Goal: Information Seeking & Learning: Learn about a topic

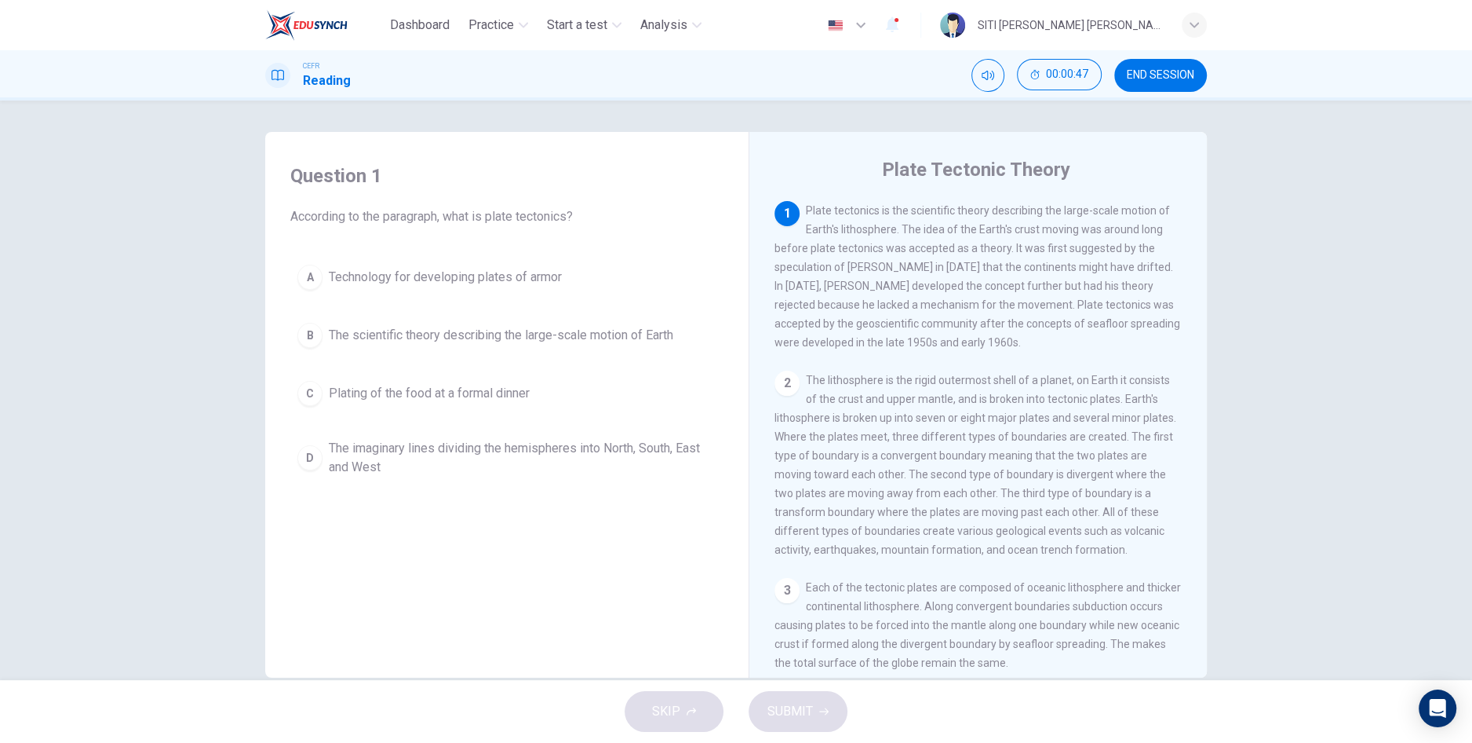
click at [643, 329] on span "The scientific theory describing the large-scale motion of Earth" at bounding box center [501, 335] width 345 height 19
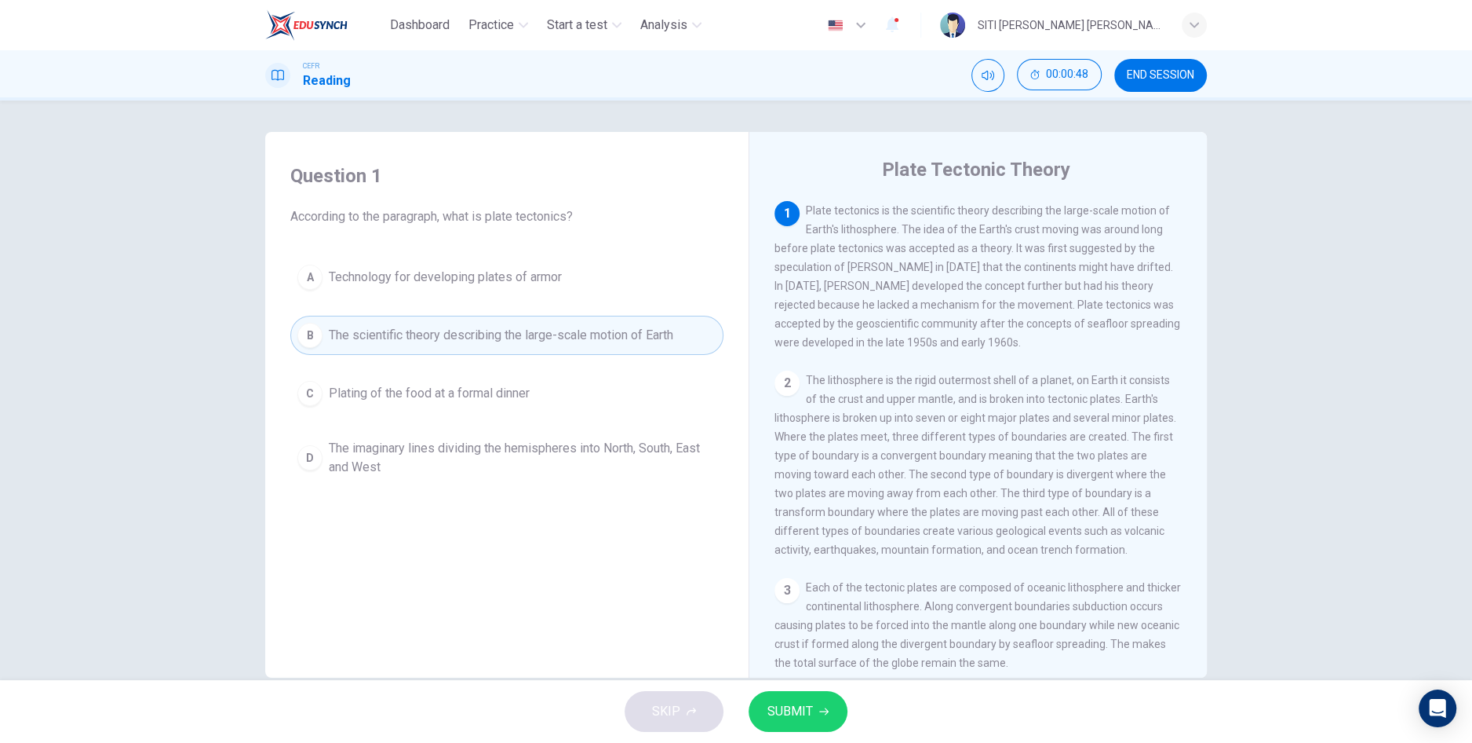
click at [779, 718] on span "SUBMIT" at bounding box center [791, 711] width 46 height 22
click at [993, 75] on icon "Mute" at bounding box center [988, 75] width 13 height 13
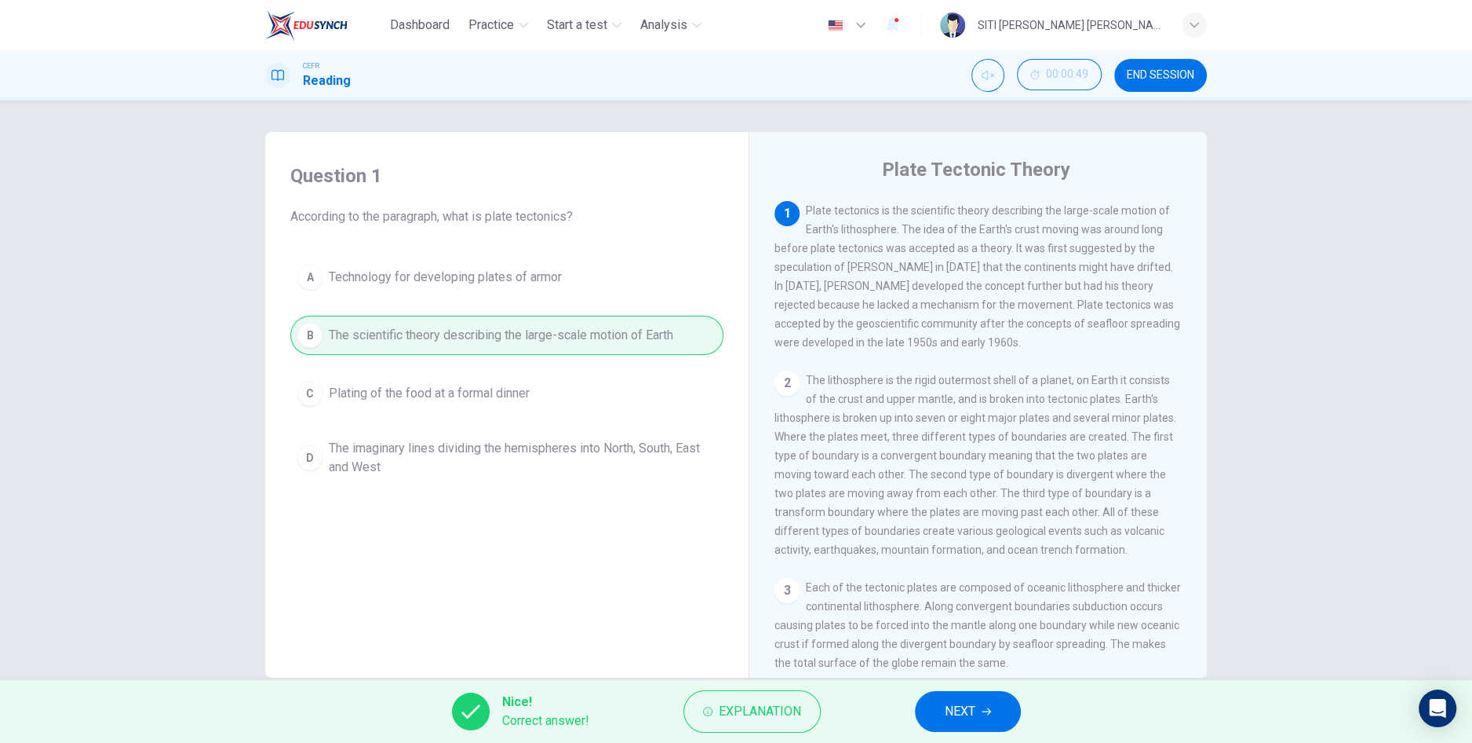
click at [964, 702] on span "NEXT" at bounding box center [960, 711] width 31 height 22
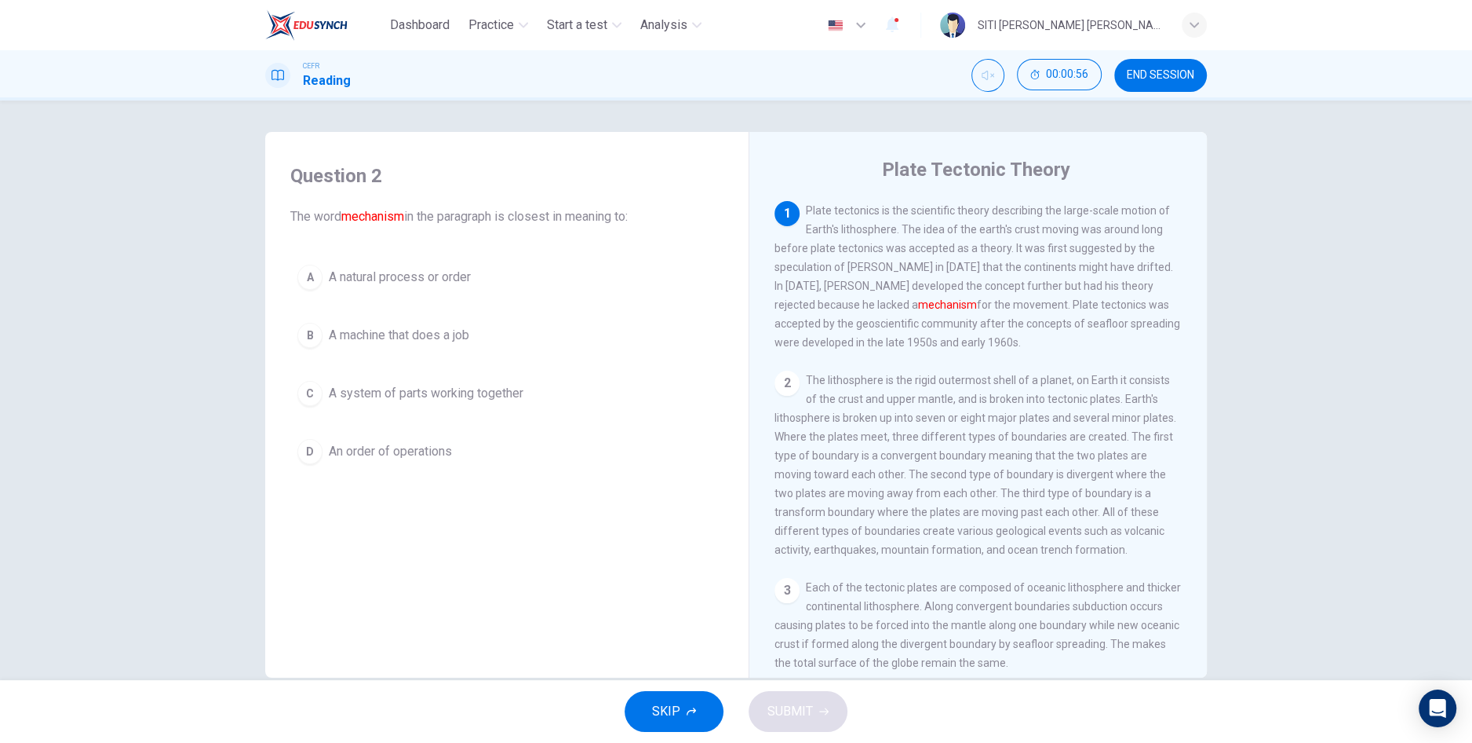
click at [558, 395] on button "C A system of parts working together" at bounding box center [506, 393] width 433 height 39
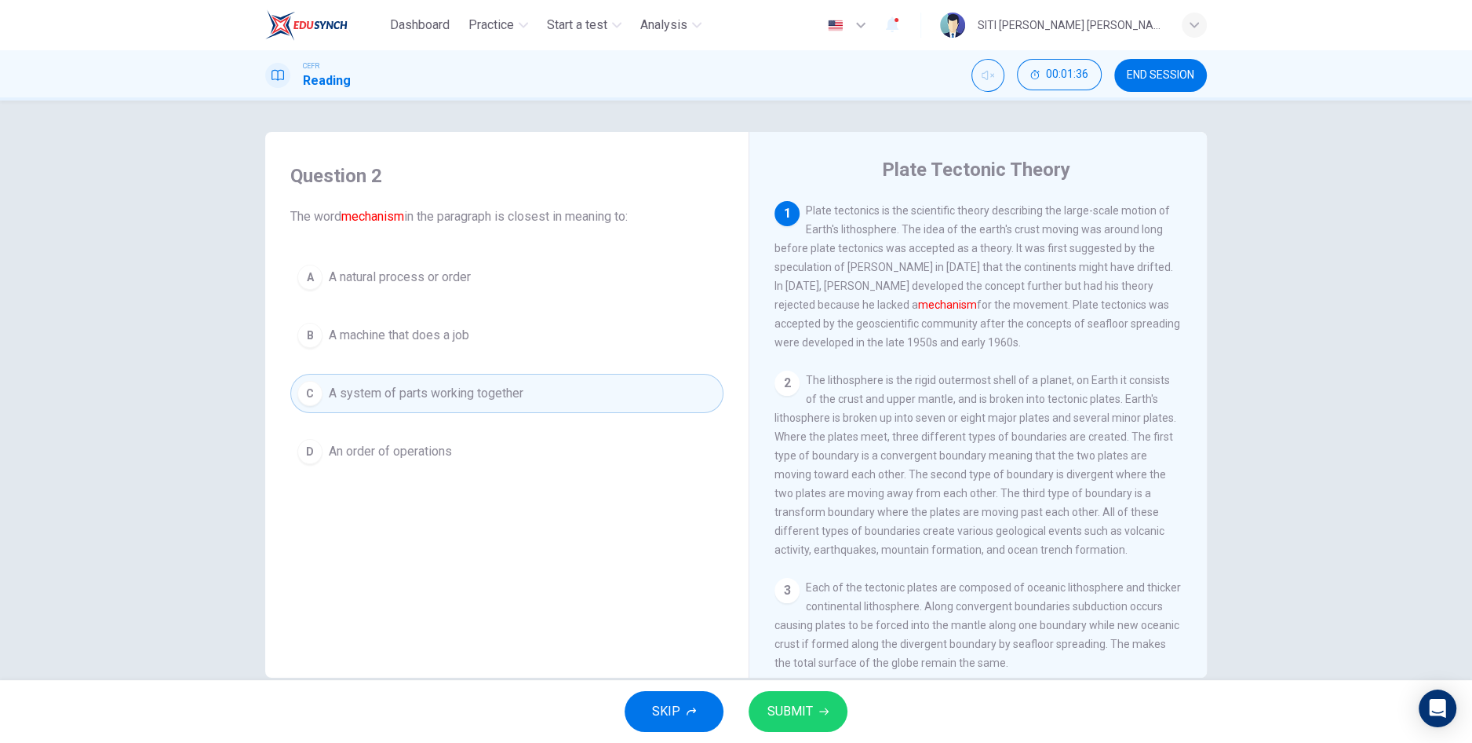
click at [813, 711] on button "SUBMIT" at bounding box center [798, 711] width 99 height 41
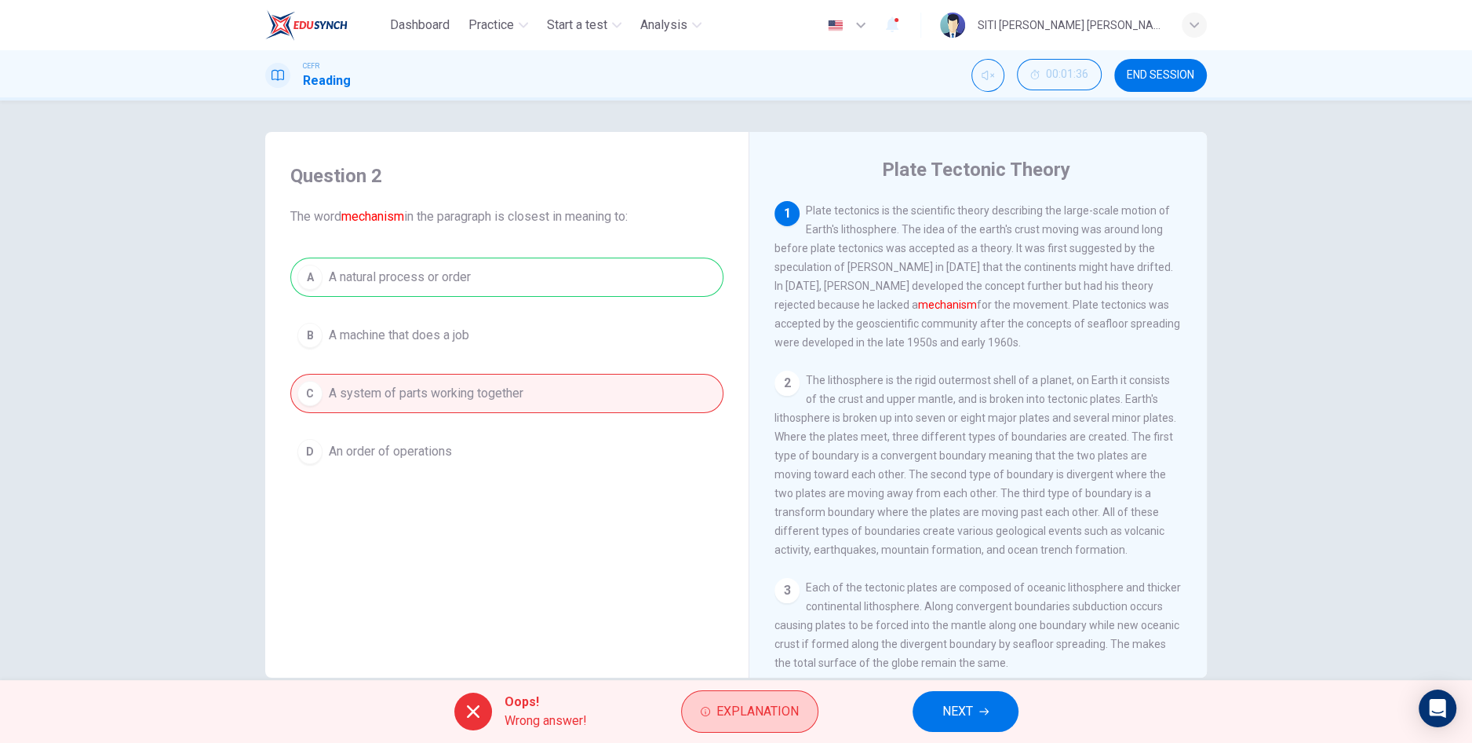
click at [750, 717] on span "Explanation" at bounding box center [758, 711] width 82 height 22
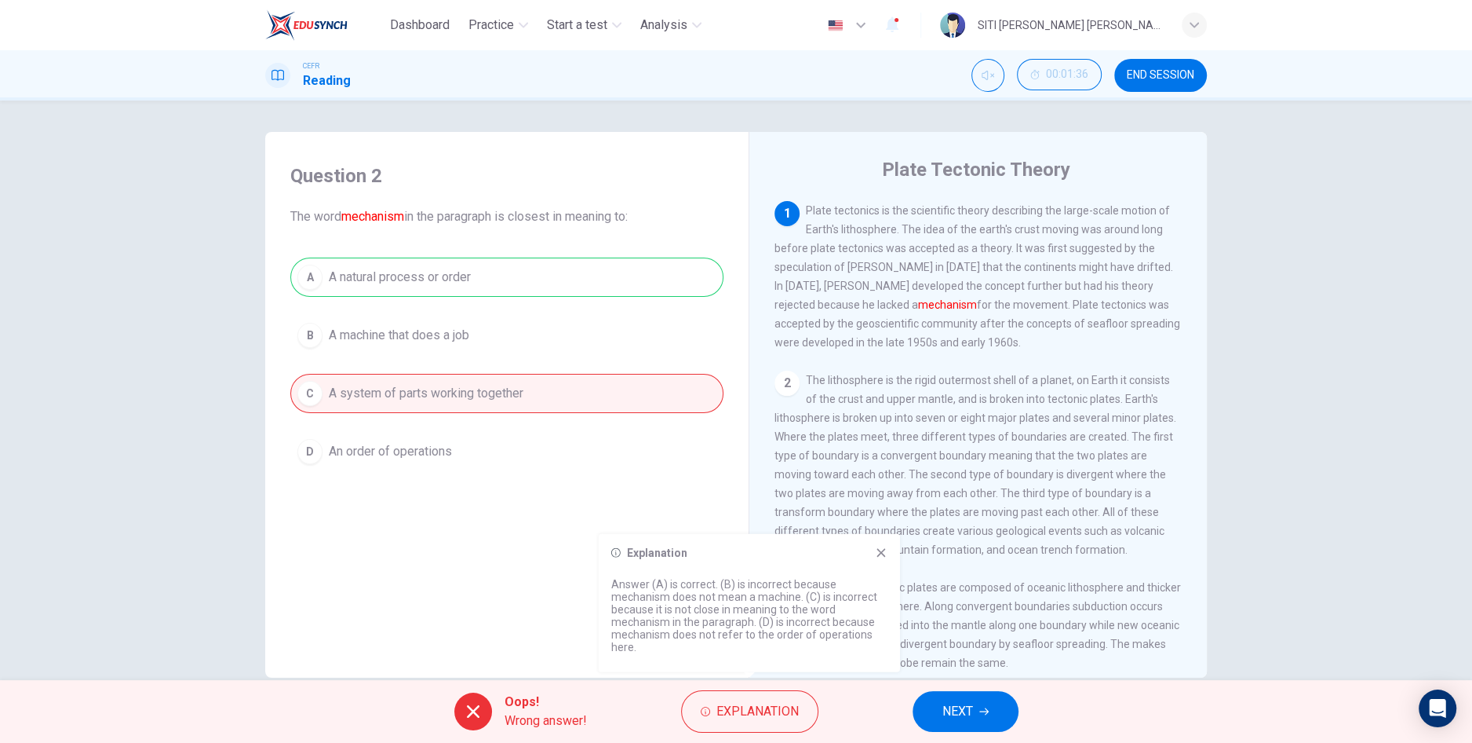
click at [943, 709] on span "NEXT" at bounding box center [958, 711] width 31 height 22
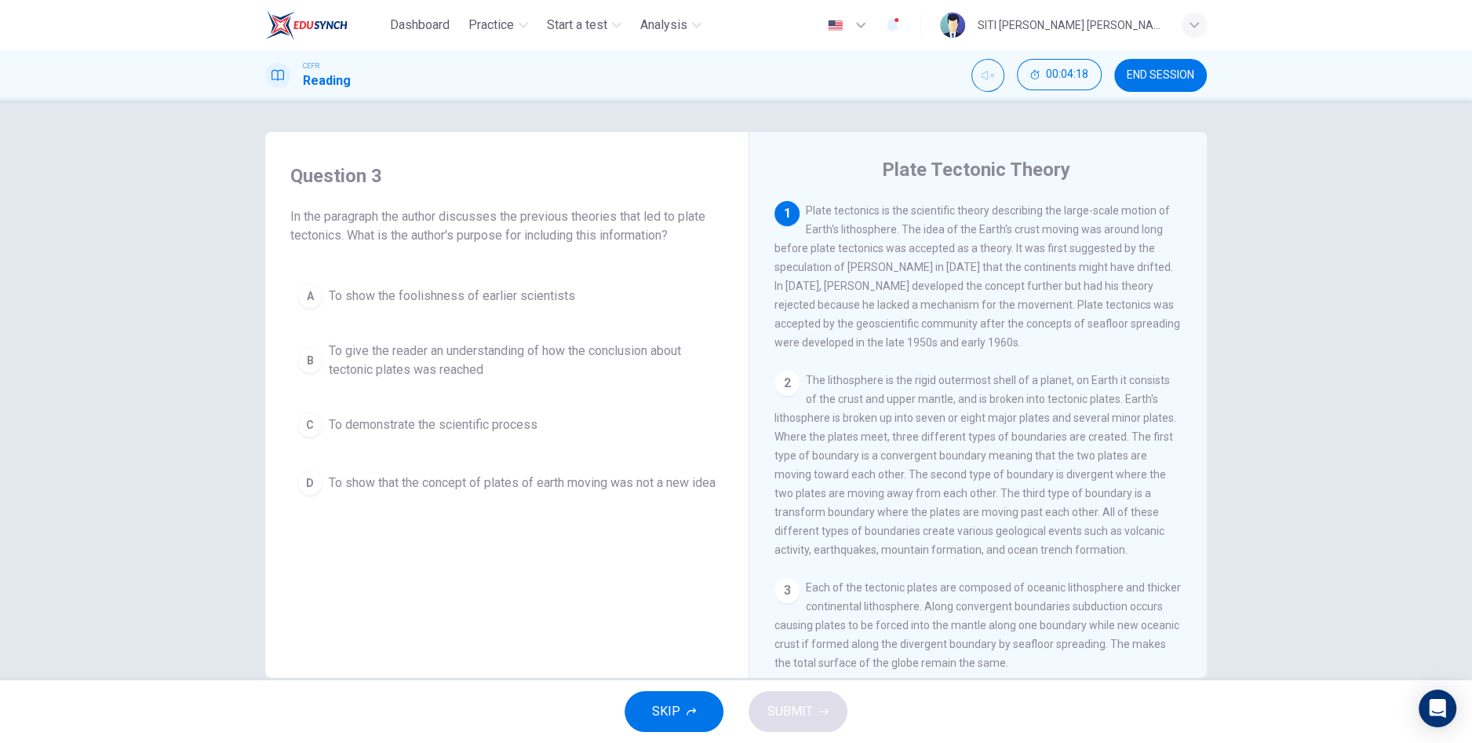
click at [416, 422] on span "To demonstrate the scientific process" at bounding box center [433, 424] width 209 height 19
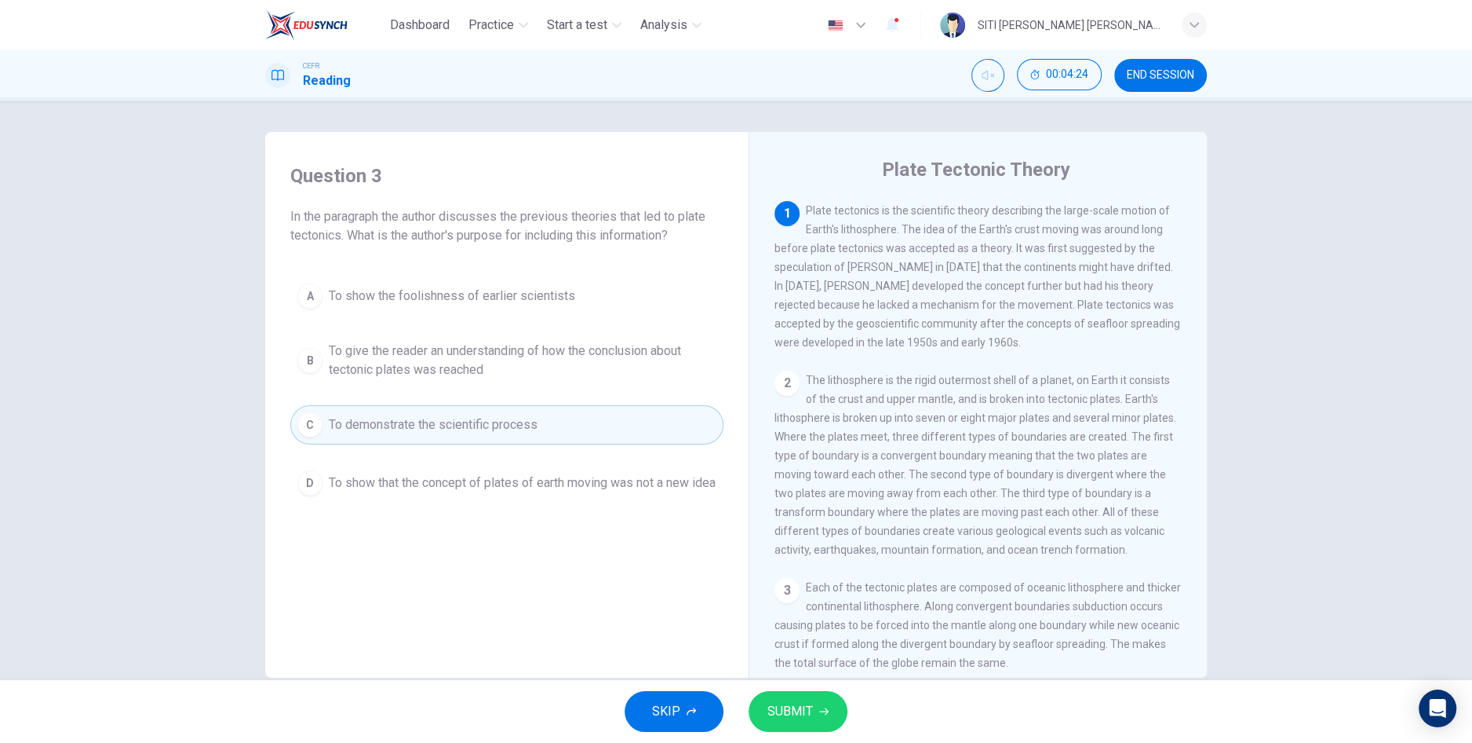
click at [795, 706] on span "SUBMIT" at bounding box center [791, 711] width 46 height 22
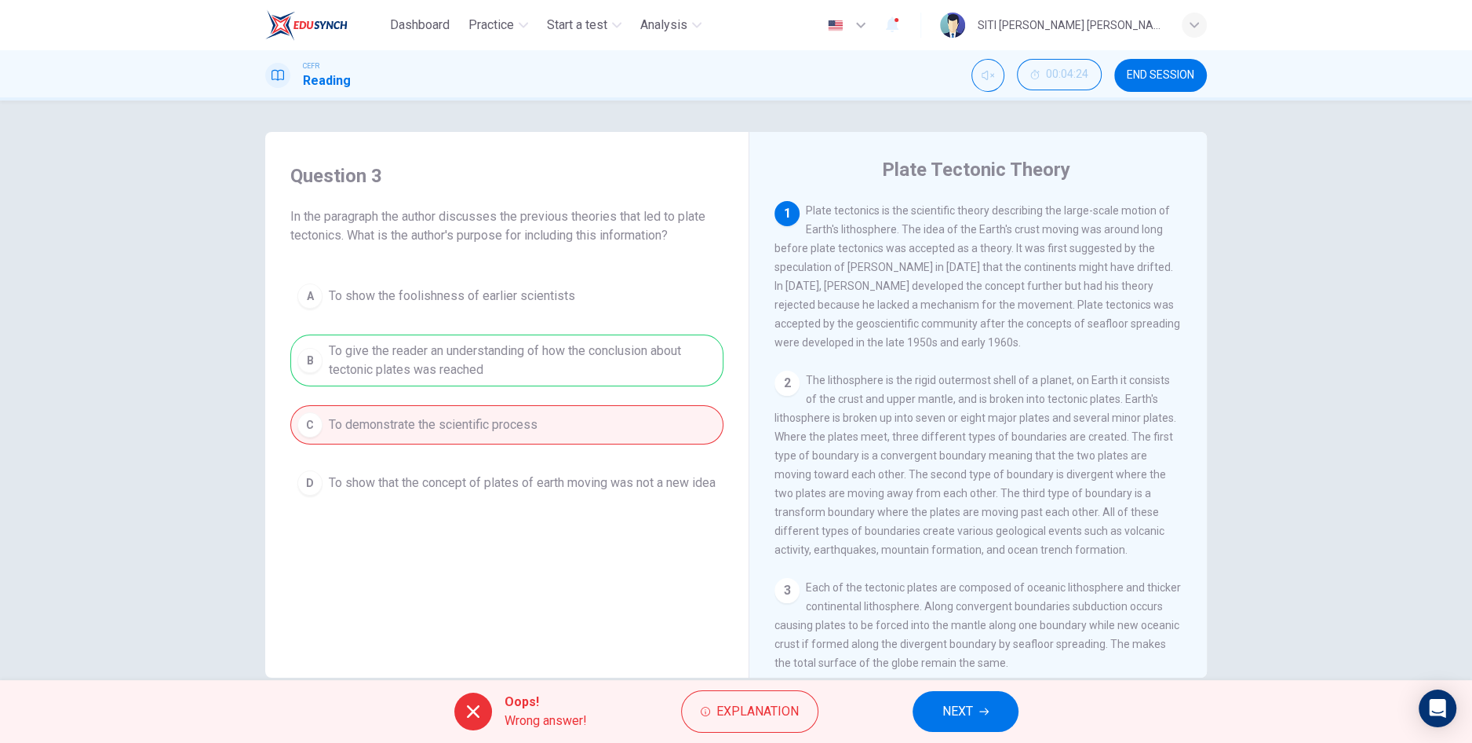
click at [940, 700] on button "NEXT" at bounding box center [966, 711] width 106 height 41
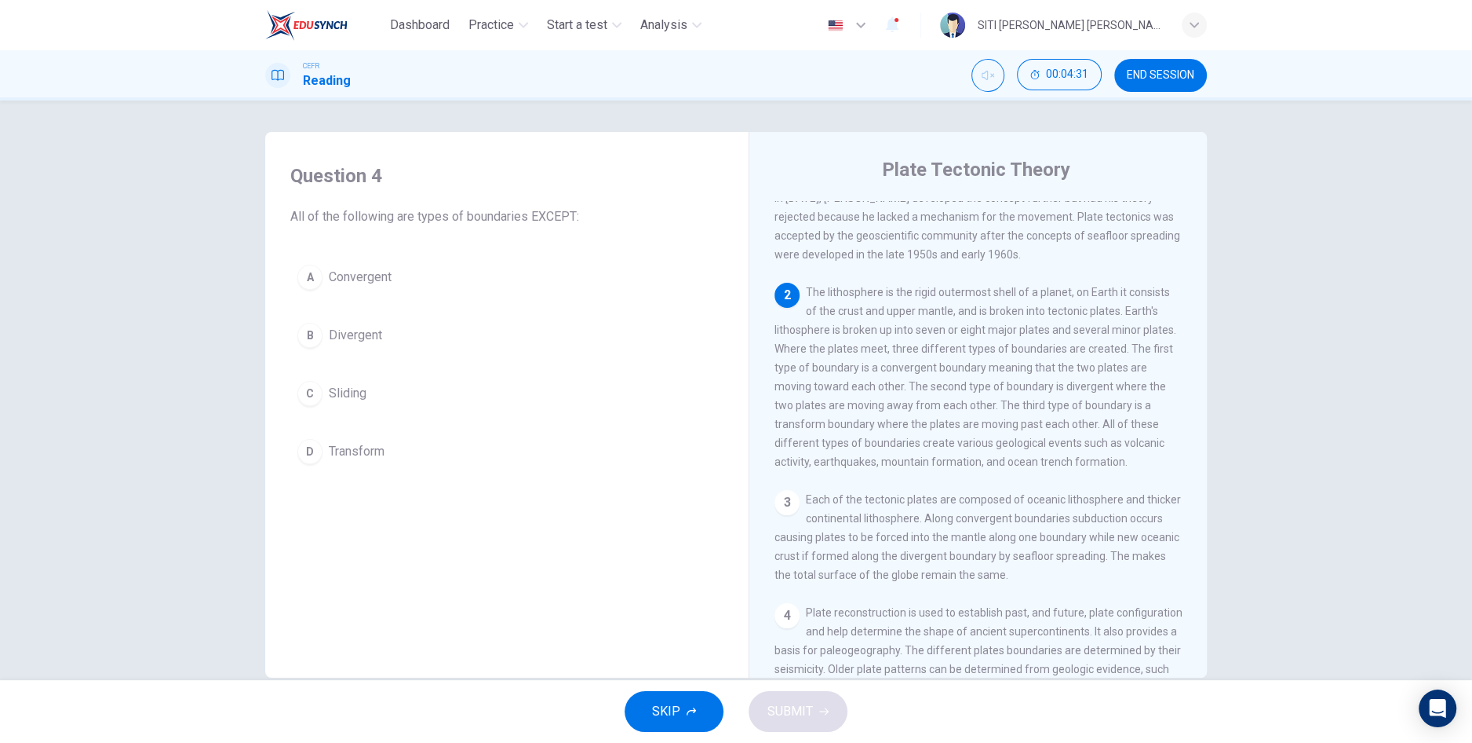
scroll to position [89, 0]
click at [367, 389] on button "C Sliding" at bounding box center [506, 393] width 433 height 39
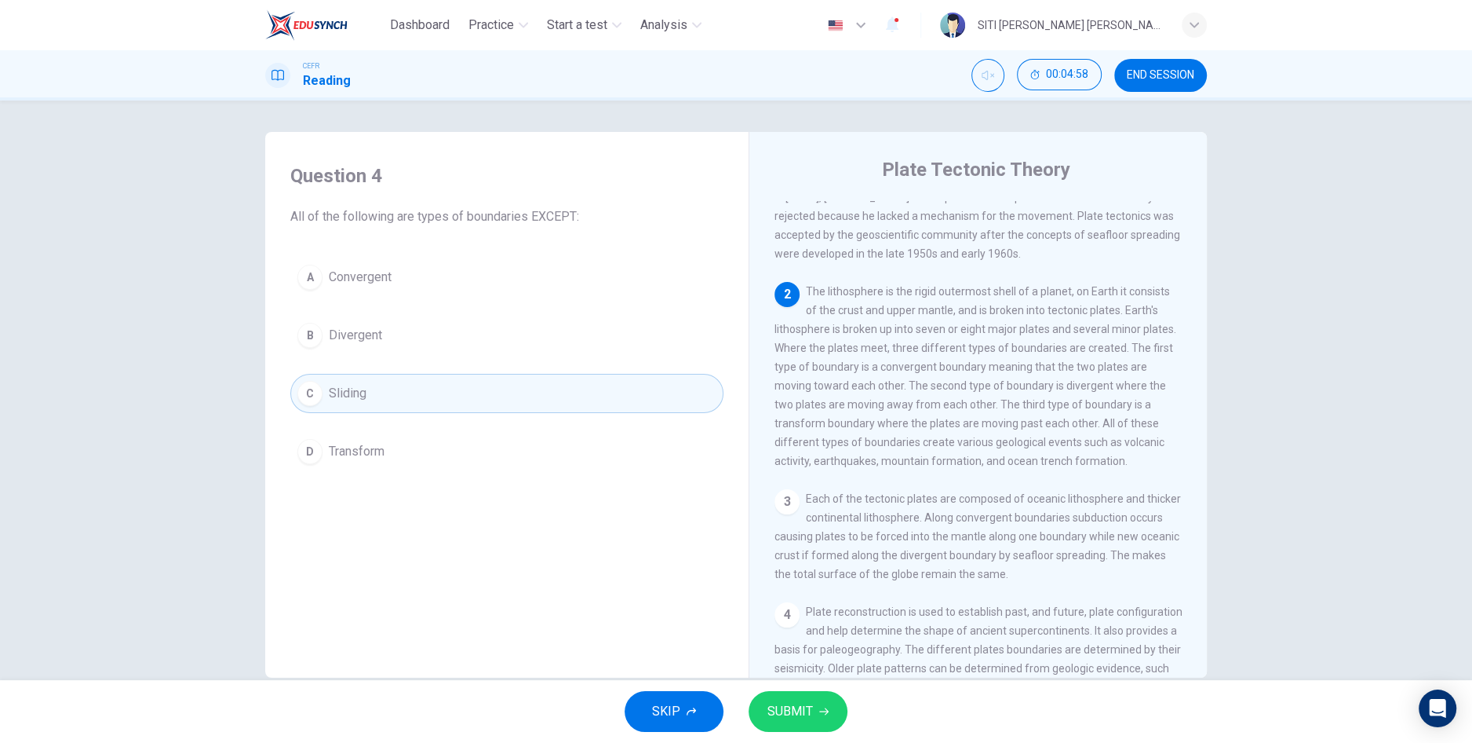
click at [369, 384] on button "C Sliding" at bounding box center [506, 393] width 433 height 39
click at [805, 705] on span "SUBMIT" at bounding box center [791, 711] width 46 height 22
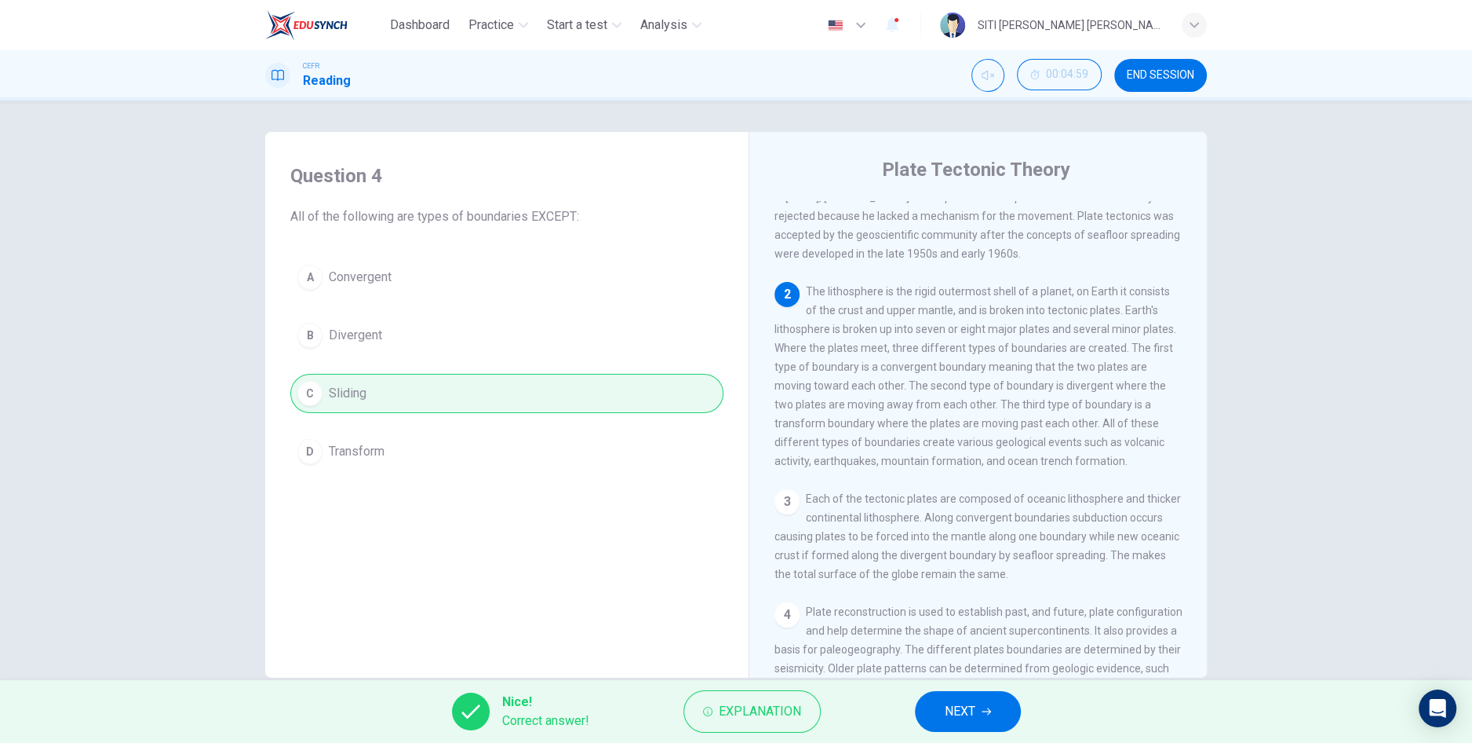
click at [957, 715] on span "NEXT" at bounding box center [960, 711] width 31 height 22
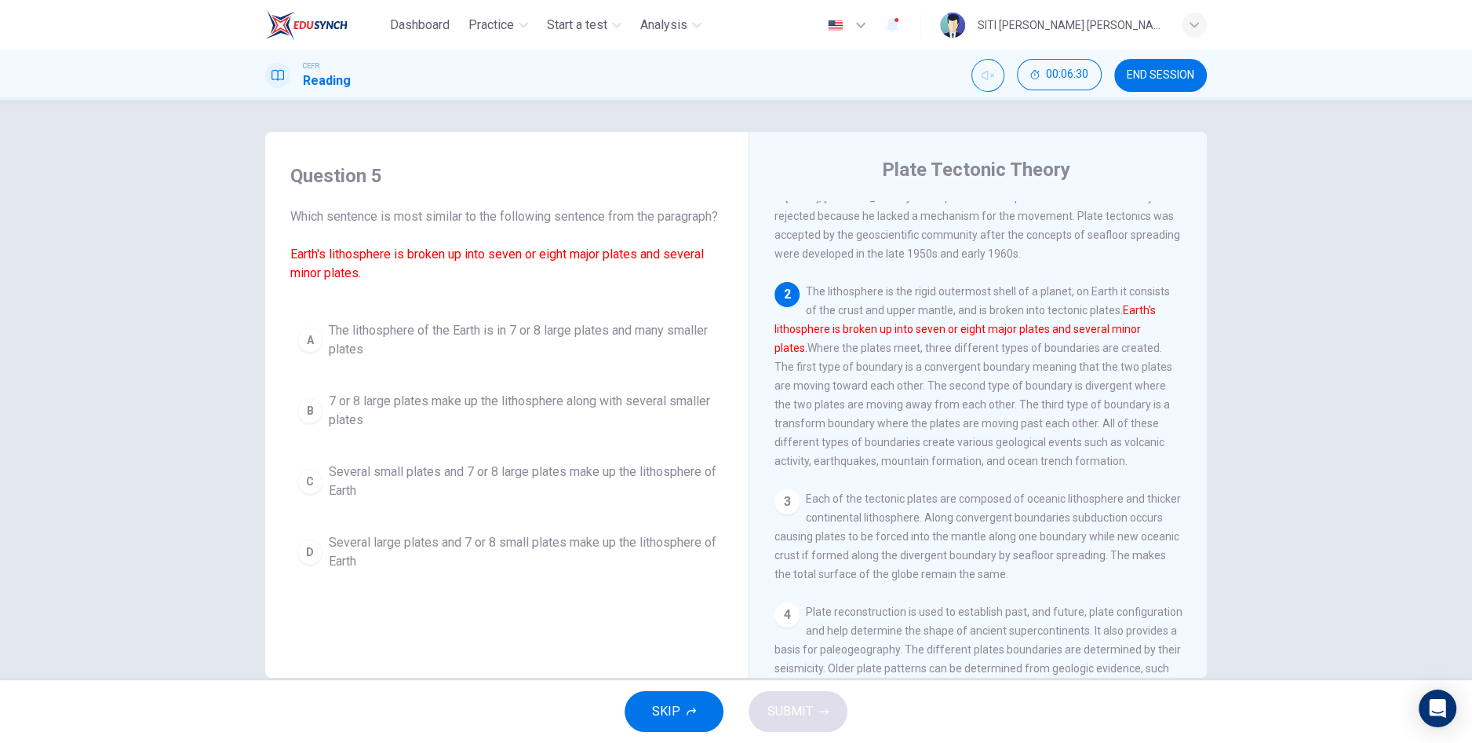
click at [380, 500] on span "Several small plates and 7 or 8 large plates make up the lithosphere of Earth" at bounding box center [523, 481] width 388 height 38
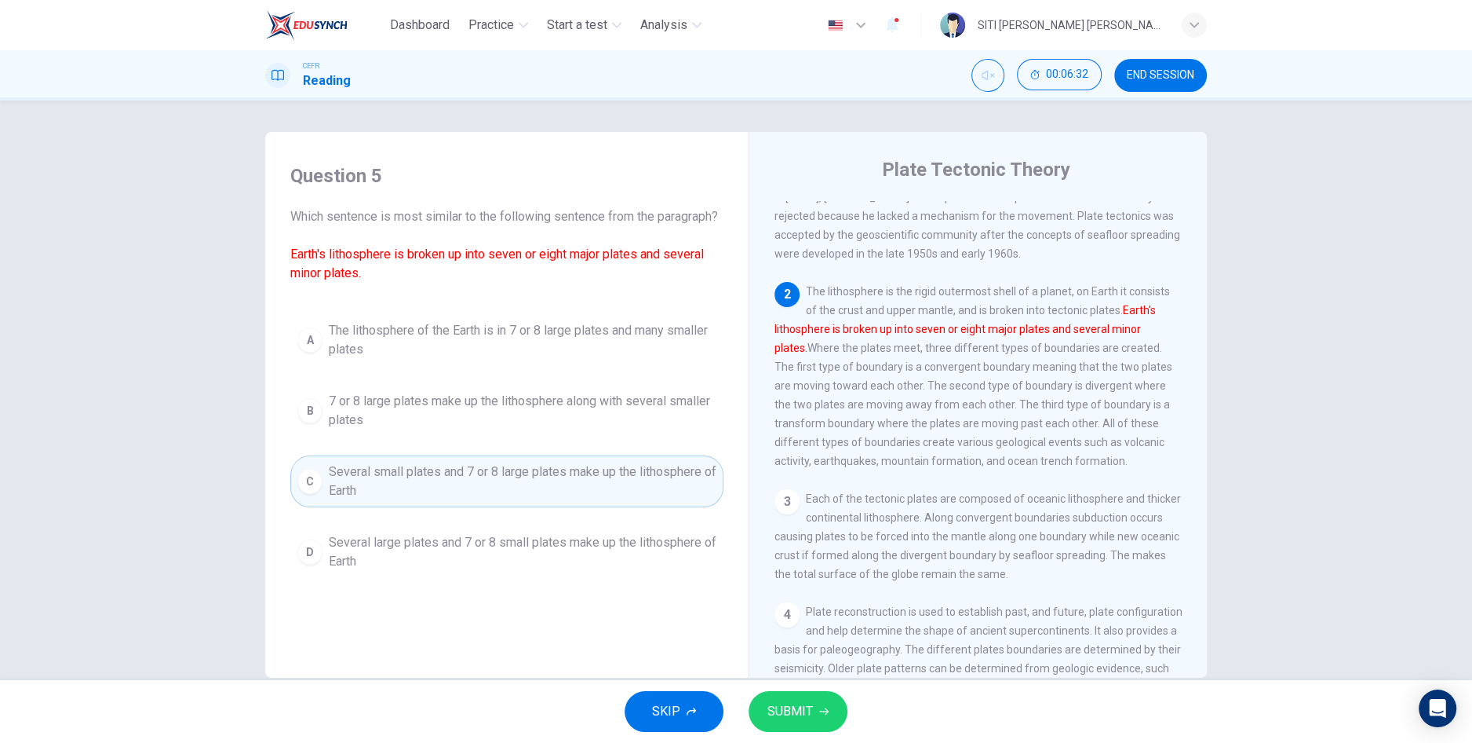
click at [802, 712] on span "SUBMIT" at bounding box center [791, 711] width 46 height 22
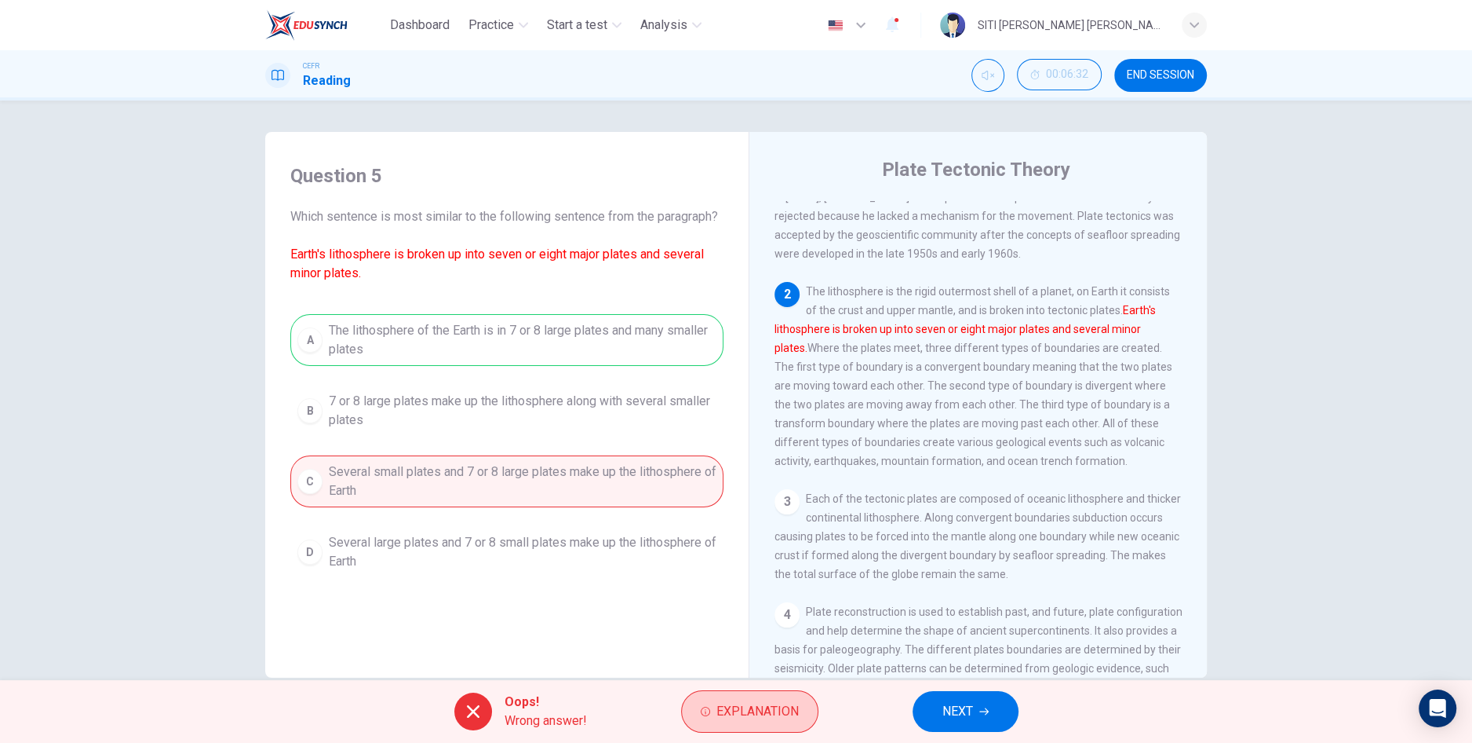
click at [757, 724] on button "Explanation" at bounding box center [749, 711] width 137 height 42
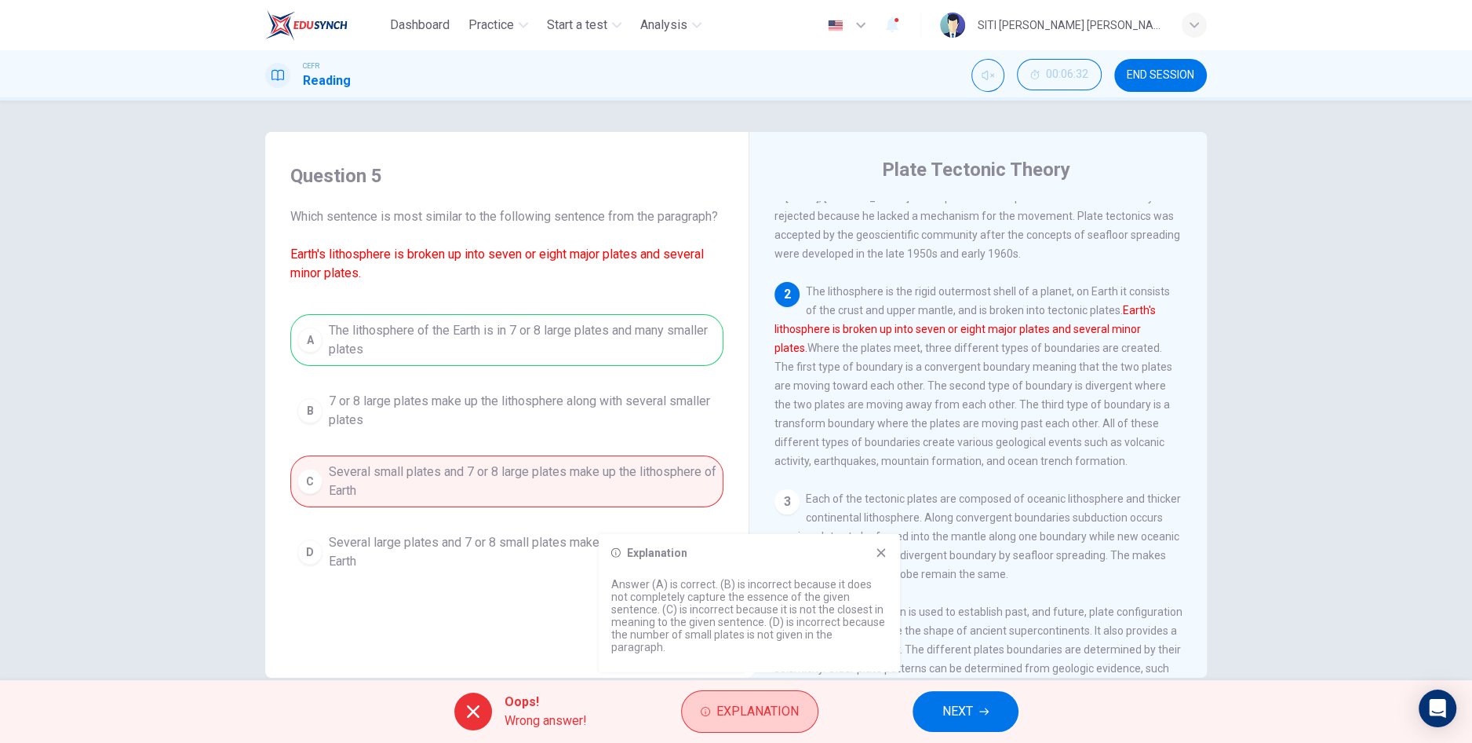
click at [951, 717] on span "NEXT" at bounding box center [958, 711] width 31 height 22
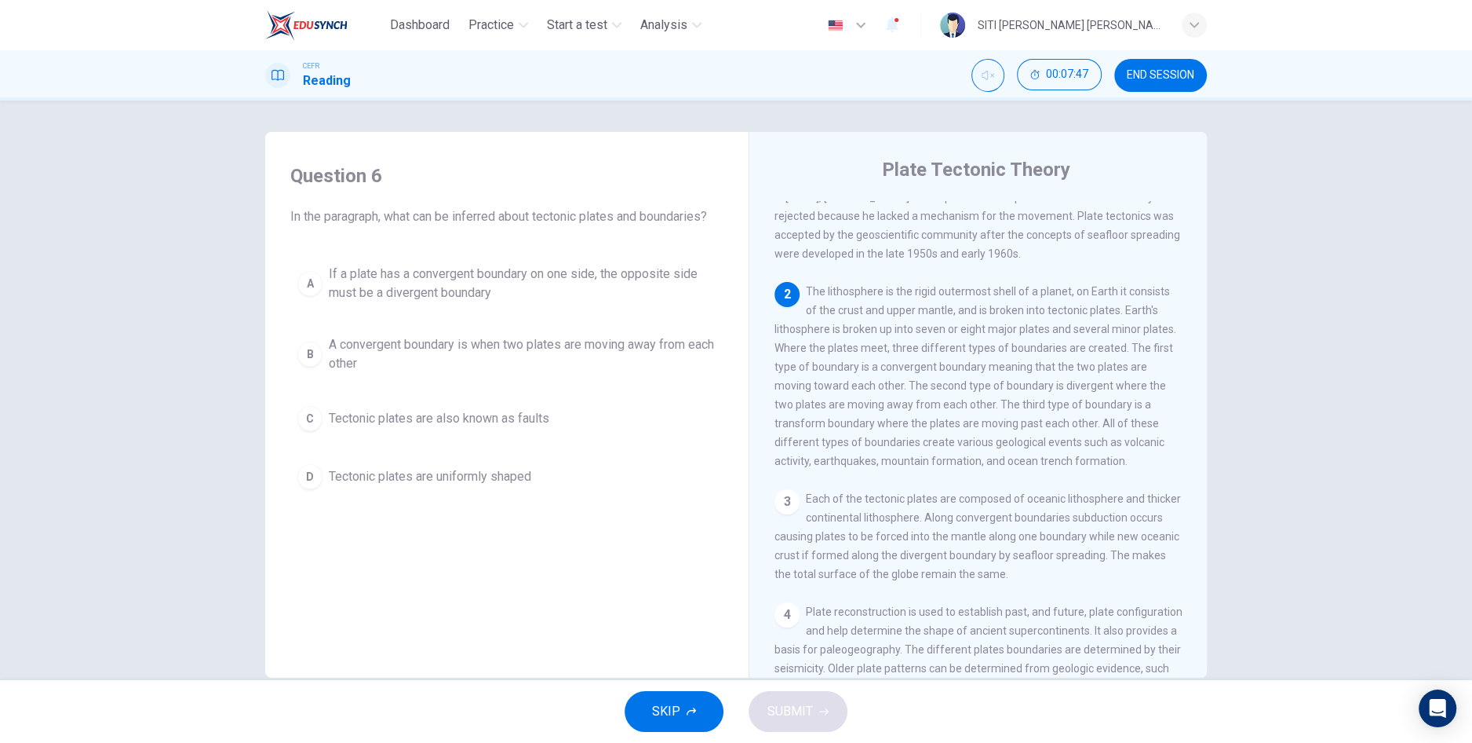
click at [485, 467] on span "Tectonic plates are uniformly shaped" at bounding box center [430, 476] width 203 height 19
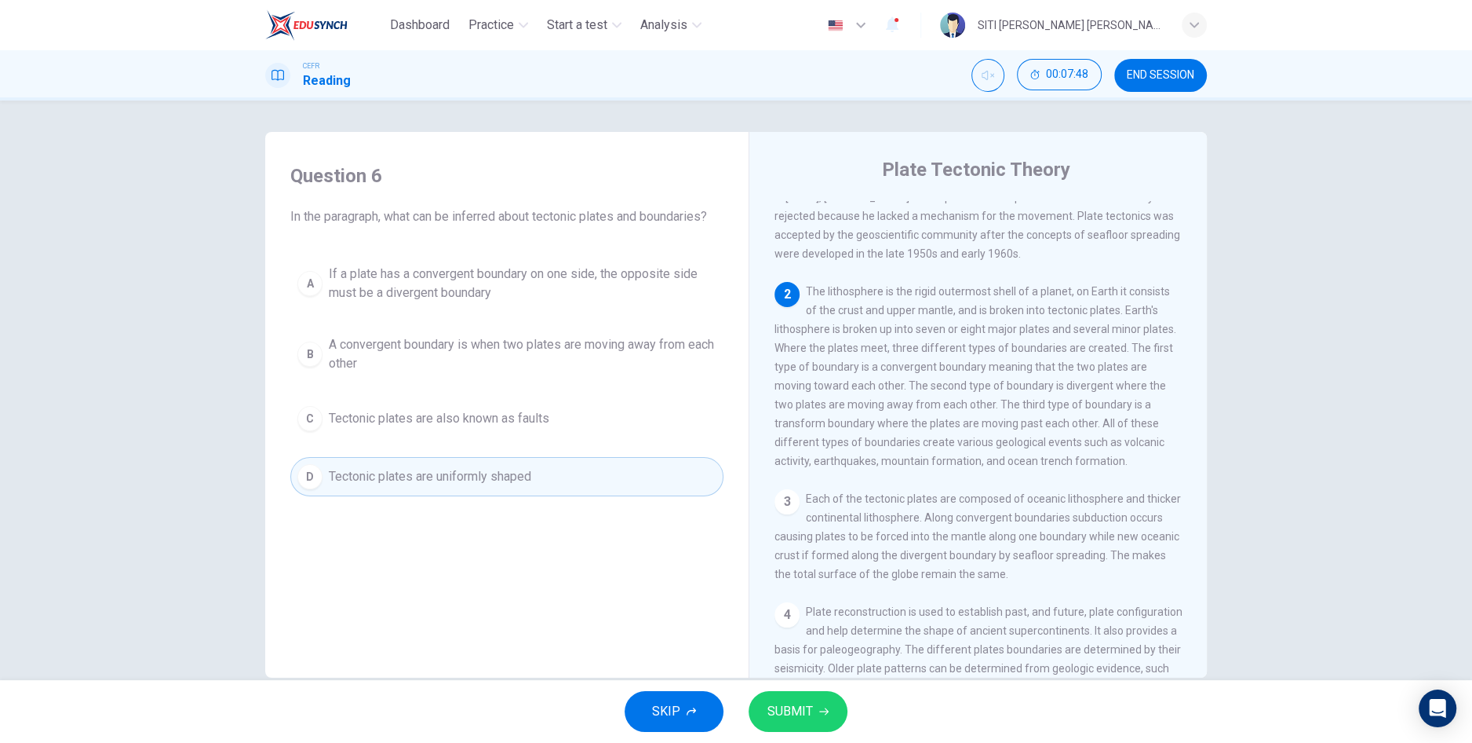
click at [802, 725] on button "SUBMIT" at bounding box center [798, 711] width 99 height 41
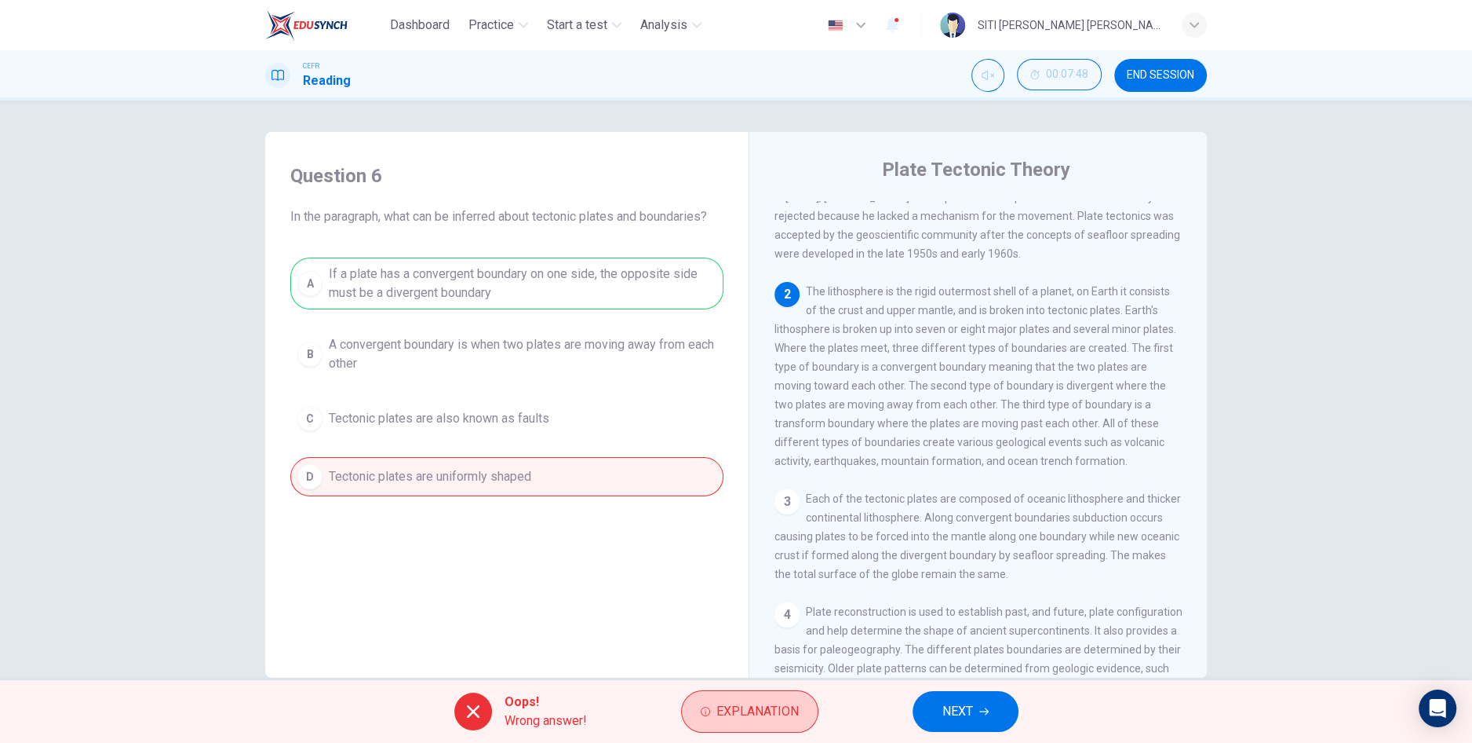
click at [746, 723] on button "Explanation" at bounding box center [749, 711] width 137 height 42
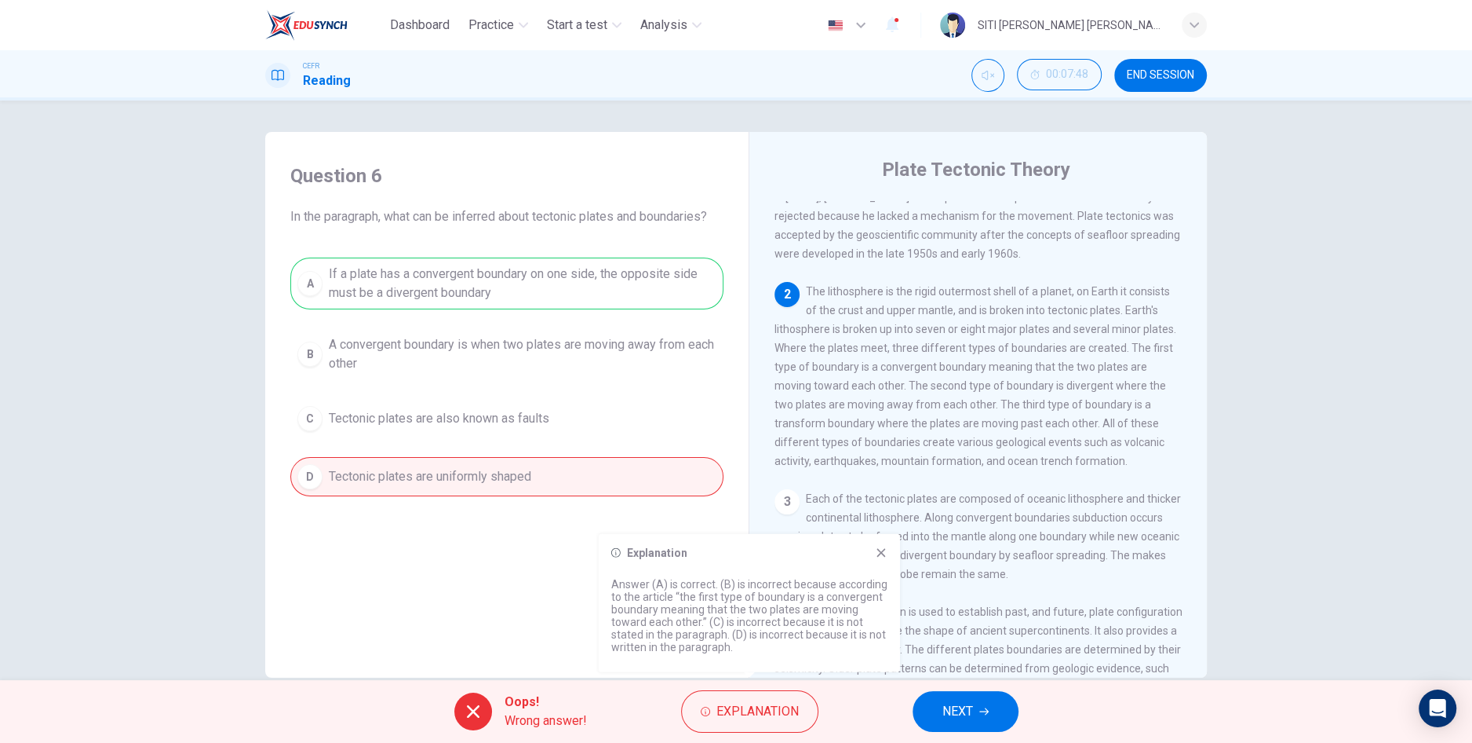
click at [954, 710] on span "NEXT" at bounding box center [958, 711] width 31 height 22
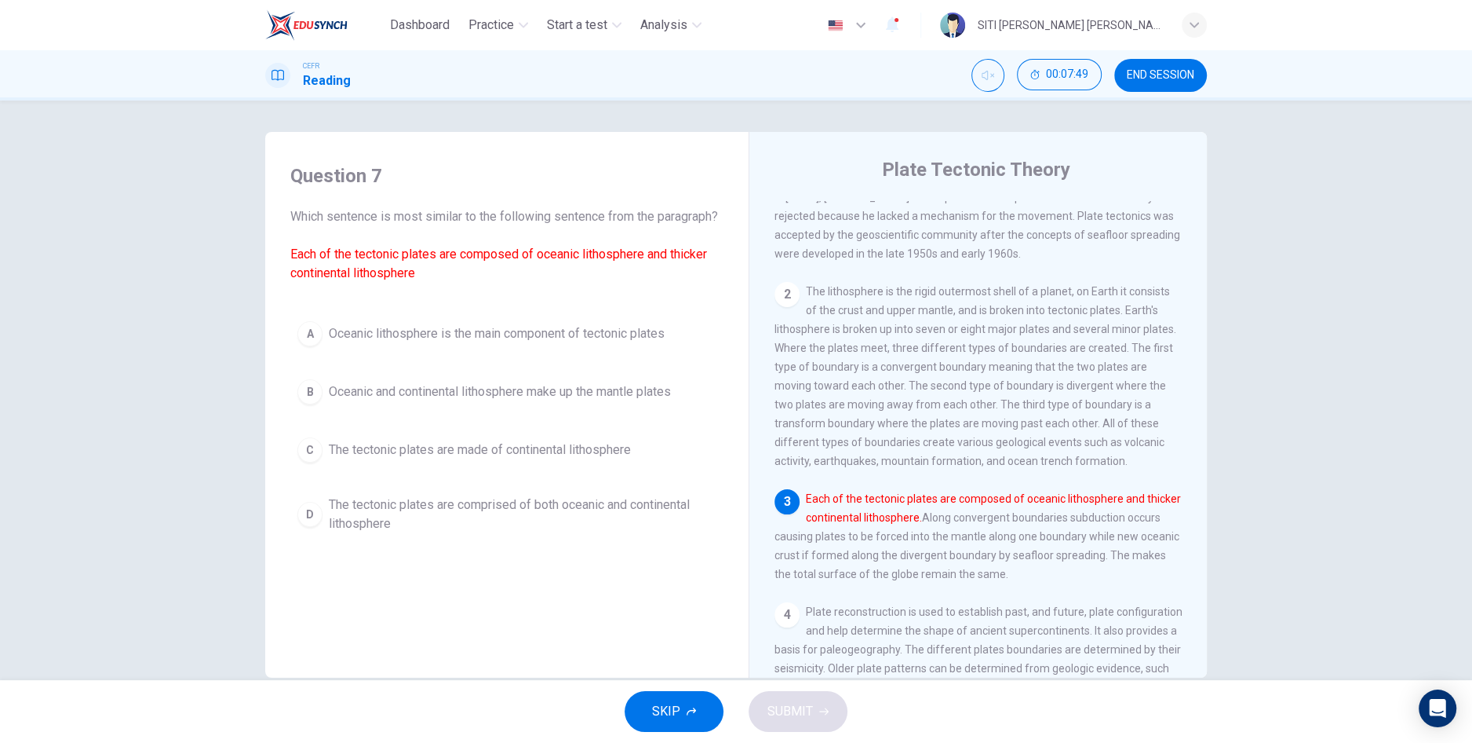
scroll to position [28, 0]
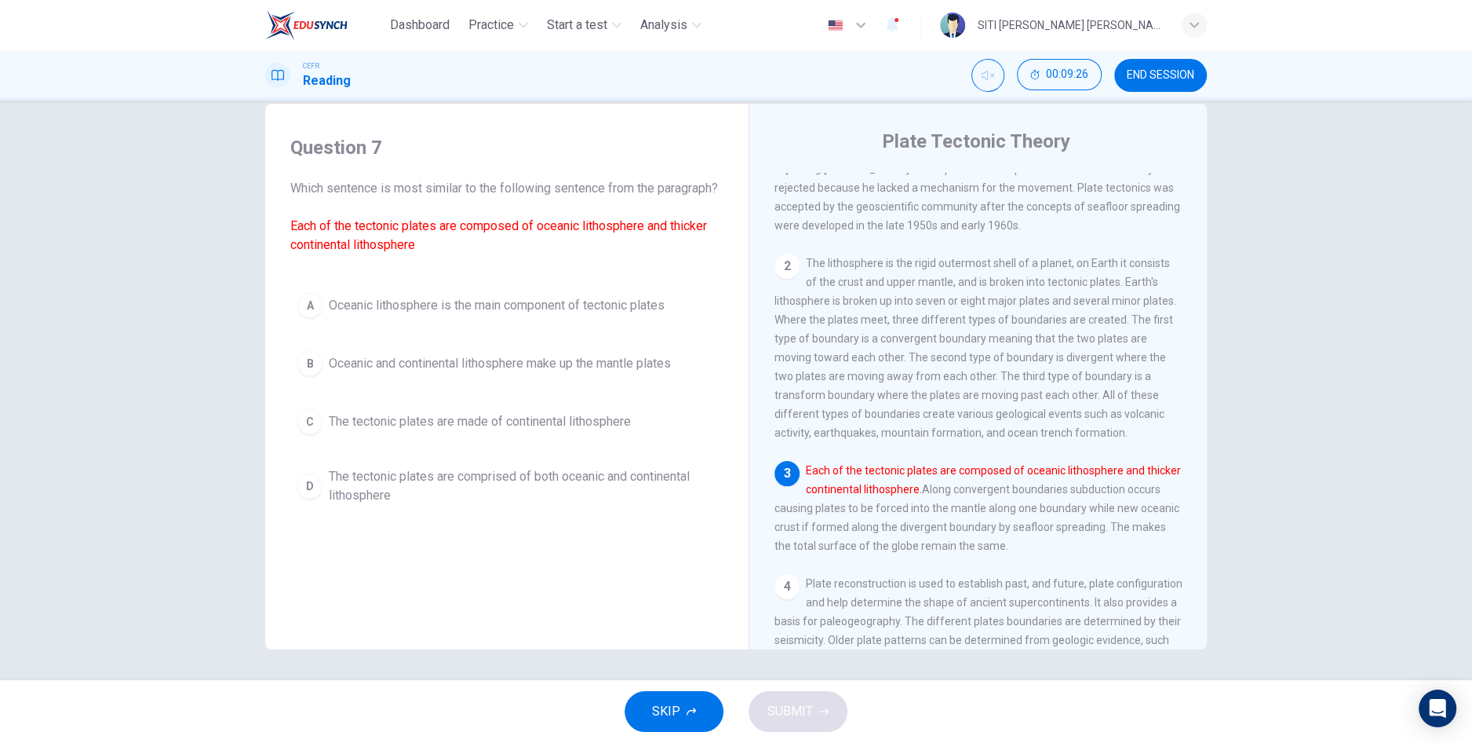
click at [468, 498] on span "The tectonic plates are comprised of both oceanic and continental lithosphere" at bounding box center [523, 486] width 388 height 38
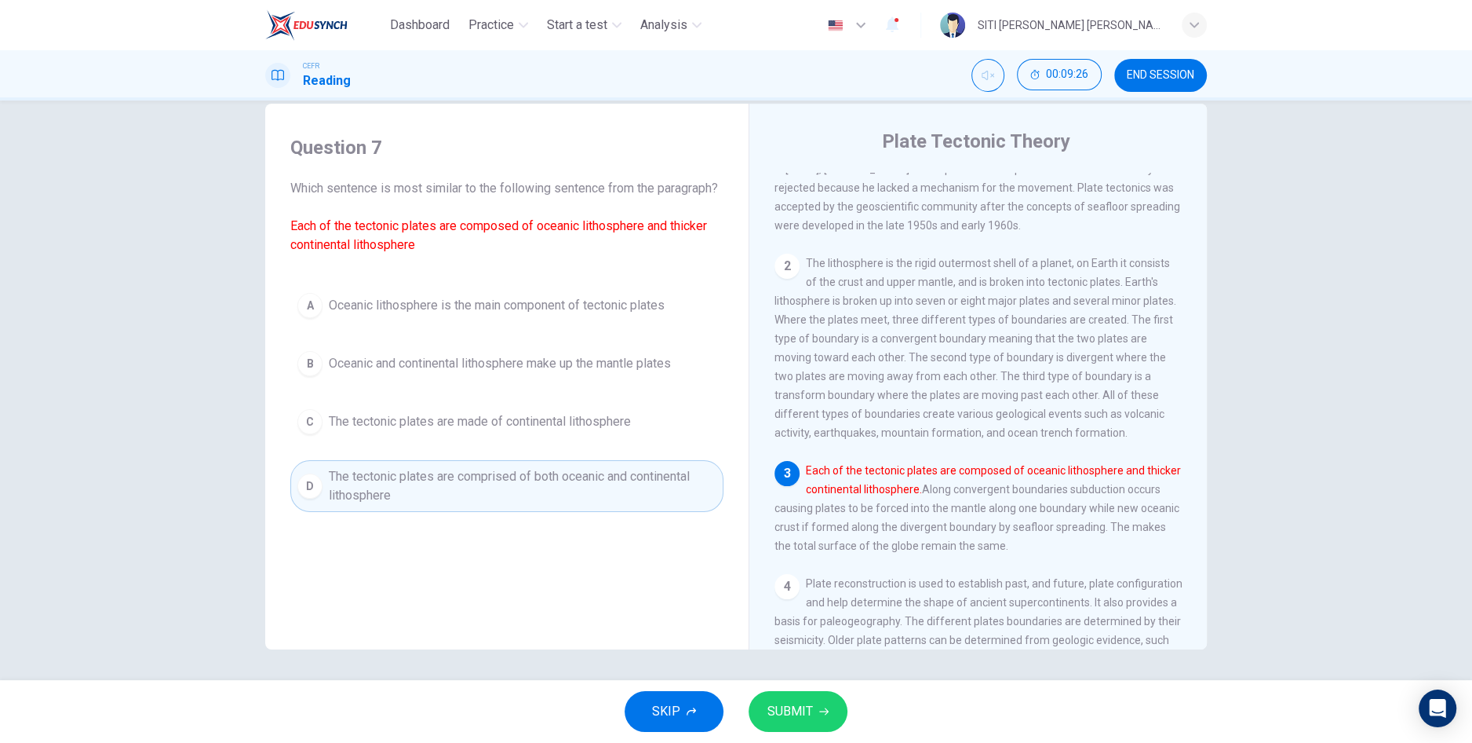
click at [302, 498] on div "D" at bounding box center [309, 485] width 25 height 25
click at [796, 719] on span "SUBMIT" at bounding box center [791, 711] width 46 height 22
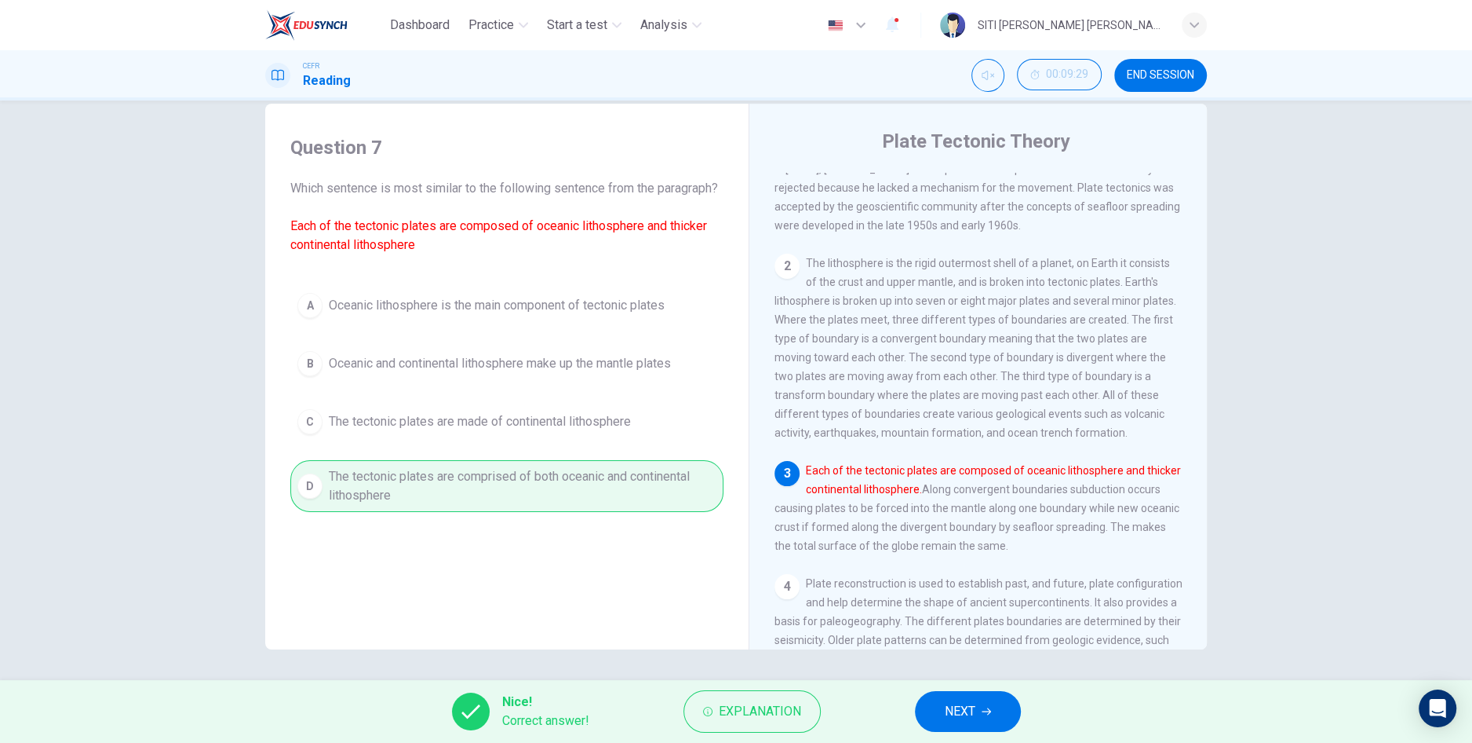
click at [947, 717] on span "NEXT" at bounding box center [960, 711] width 31 height 22
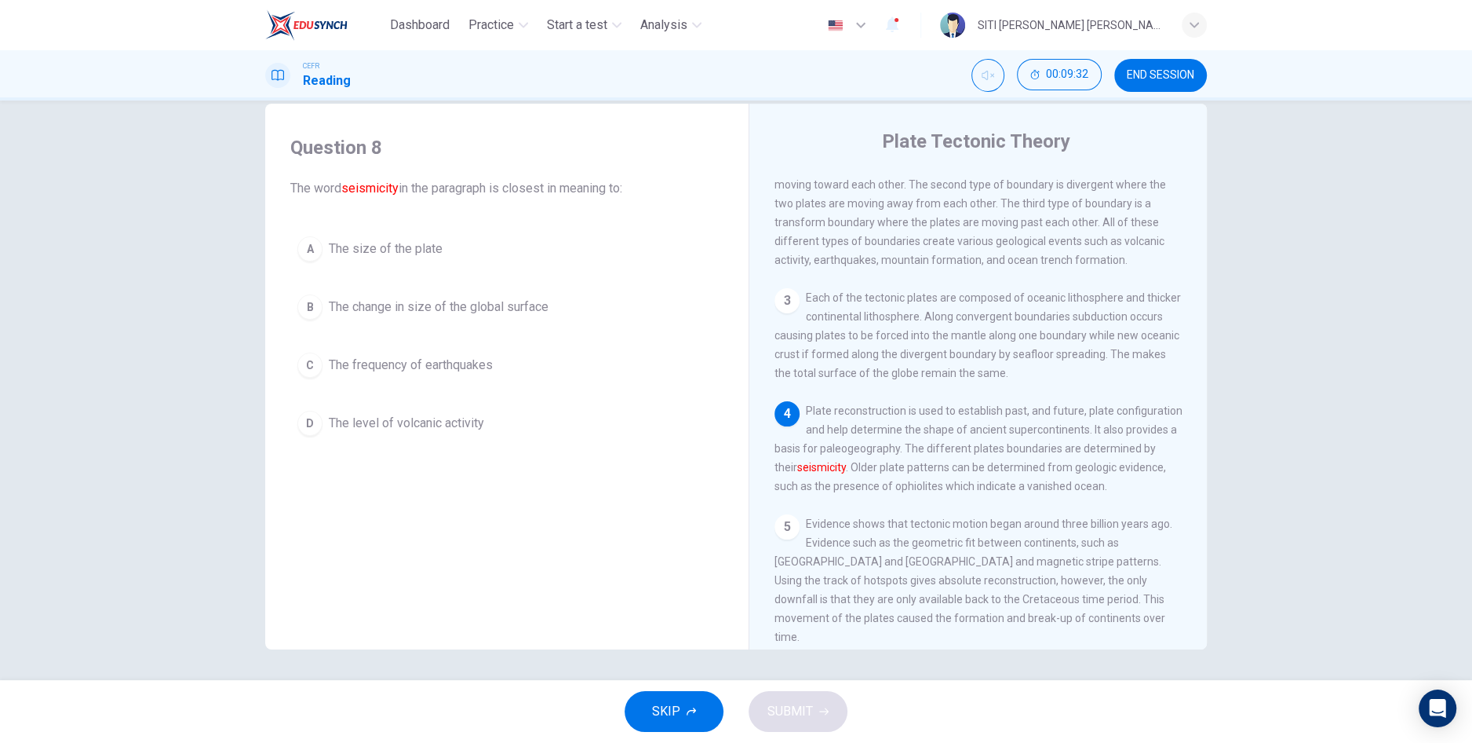
scroll to position [271, 0]
click at [1133, 78] on span "END SESSION" at bounding box center [1161, 75] width 68 height 13
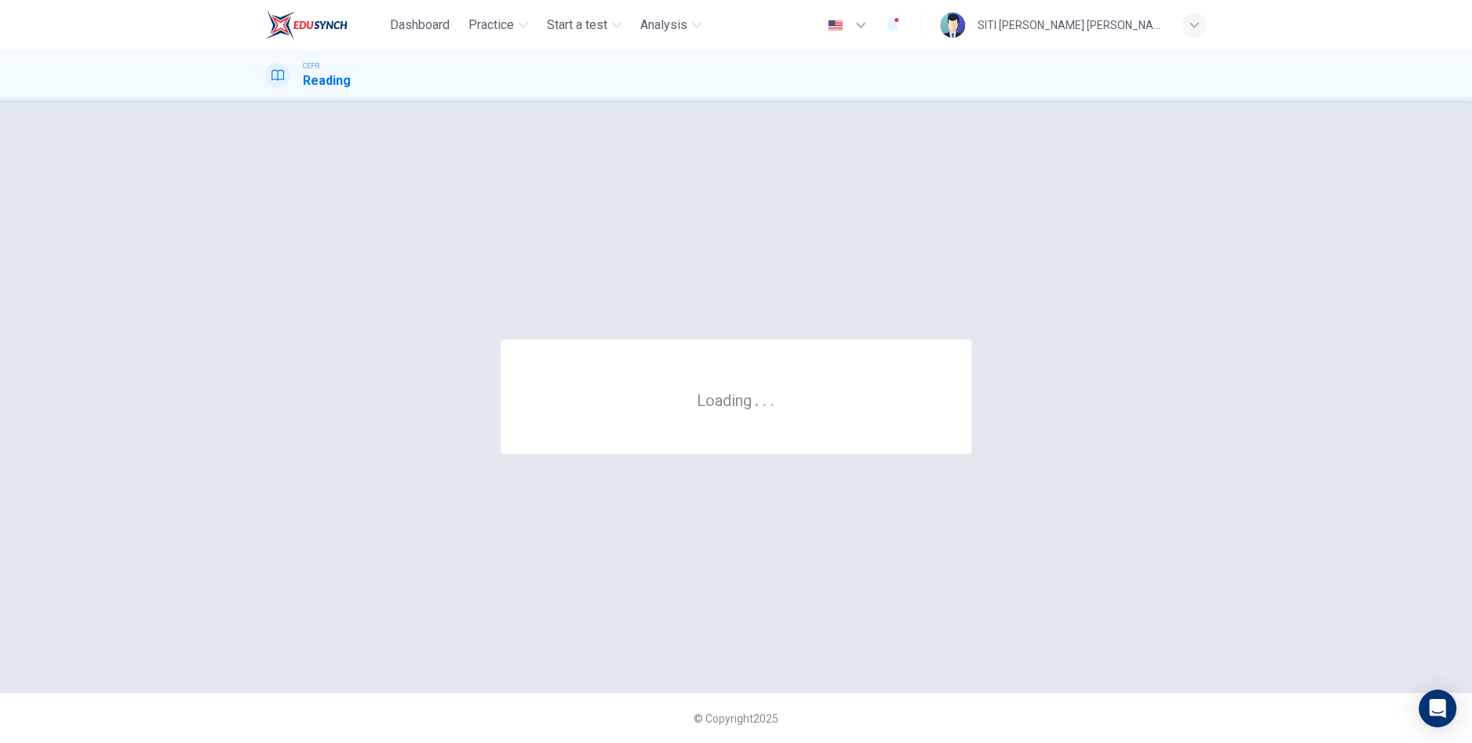
scroll to position [0, 0]
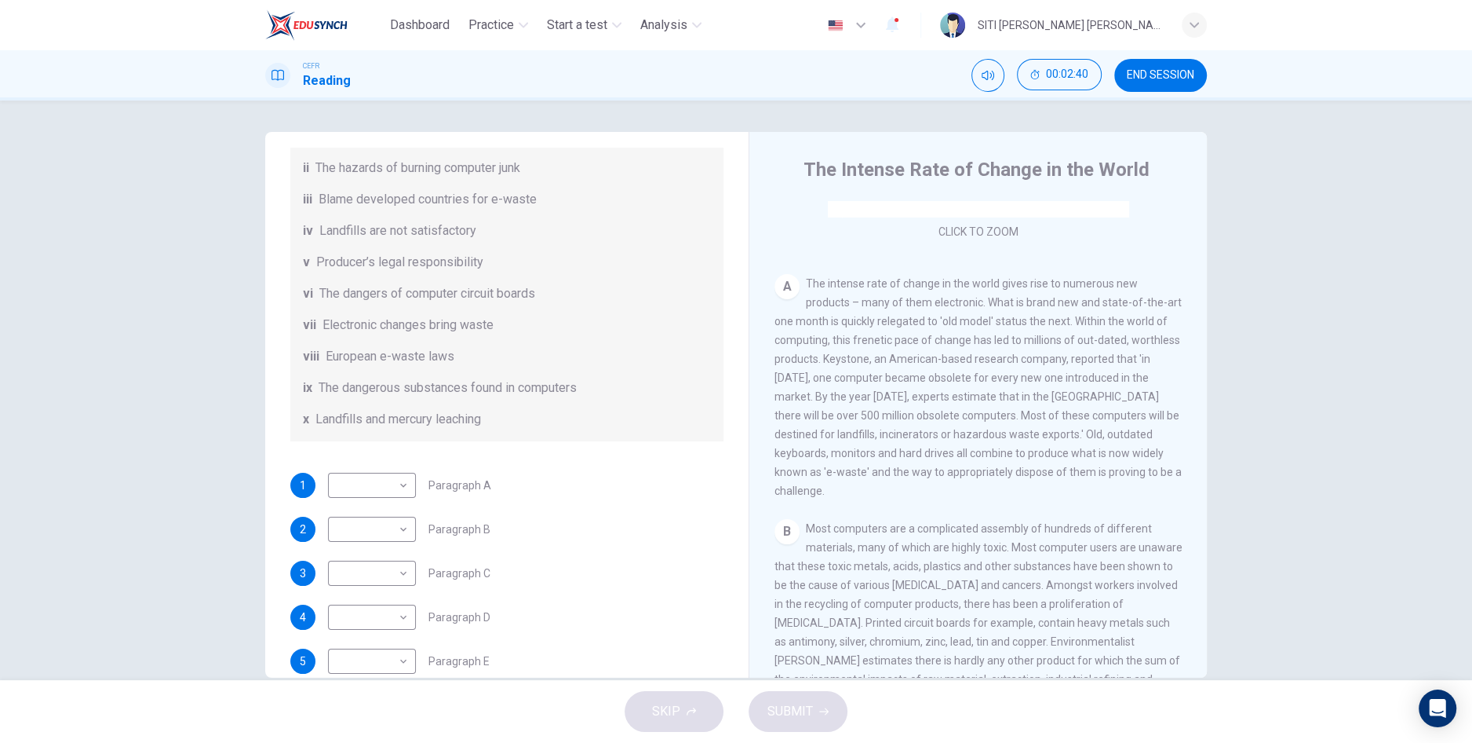
scroll to position [257, 0]
click at [1016, 343] on span "The intense rate of change in the world gives rise to numerous new products – m…" at bounding box center [978, 388] width 407 height 220
click at [399, 505] on body "Dashboard Practice Start a test Analysis English en ​ SITI [PERSON_NAME] [PERSO…" at bounding box center [736, 371] width 1472 height 743
click at [376, 506] on li "ii" at bounding box center [372, 516] width 88 height 25
click at [394, 498] on body "Dashboard Practice Start a test Analysis English en ​ SITI [PERSON_NAME] [PERSO…" at bounding box center [736, 371] width 1472 height 743
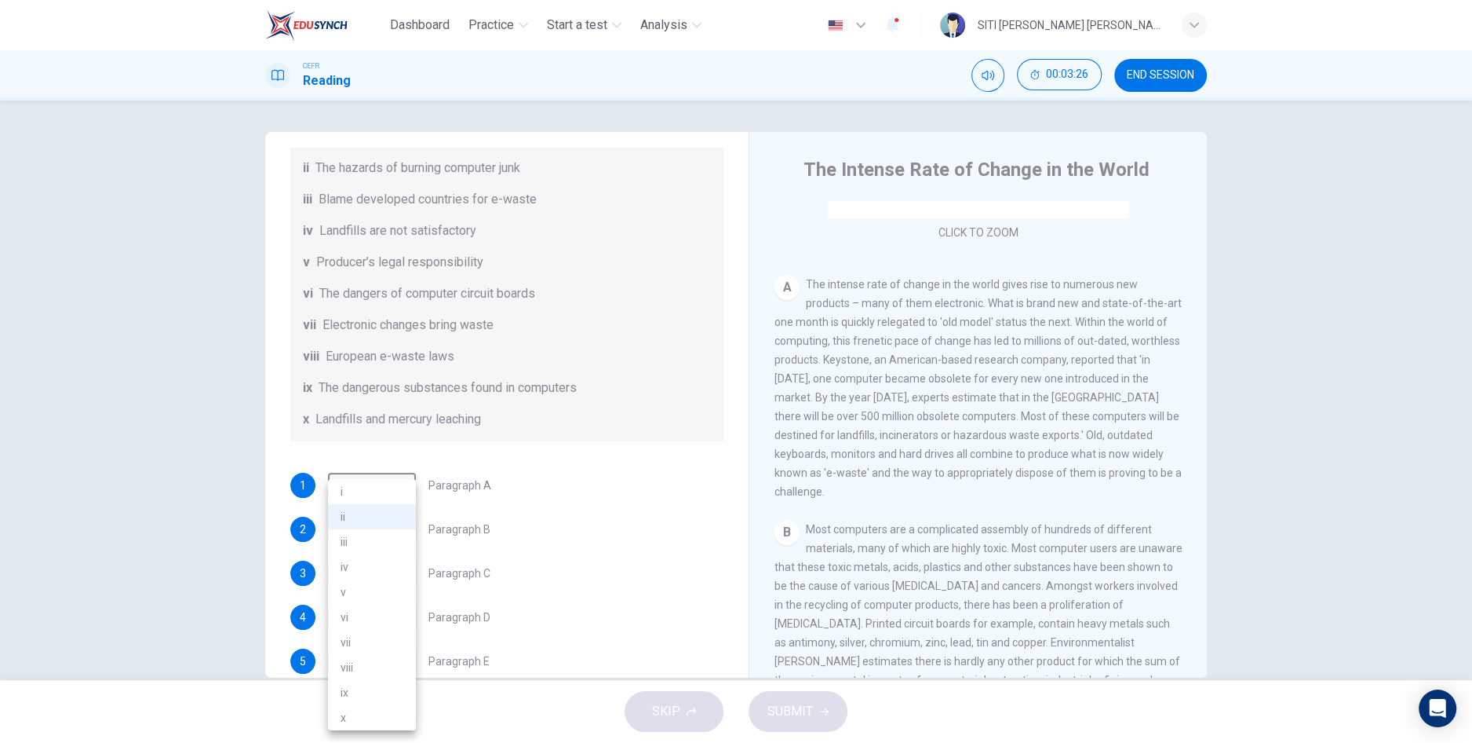
click at [377, 490] on li "i" at bounding box center [372, 491] width 88 height 25
type input "i"
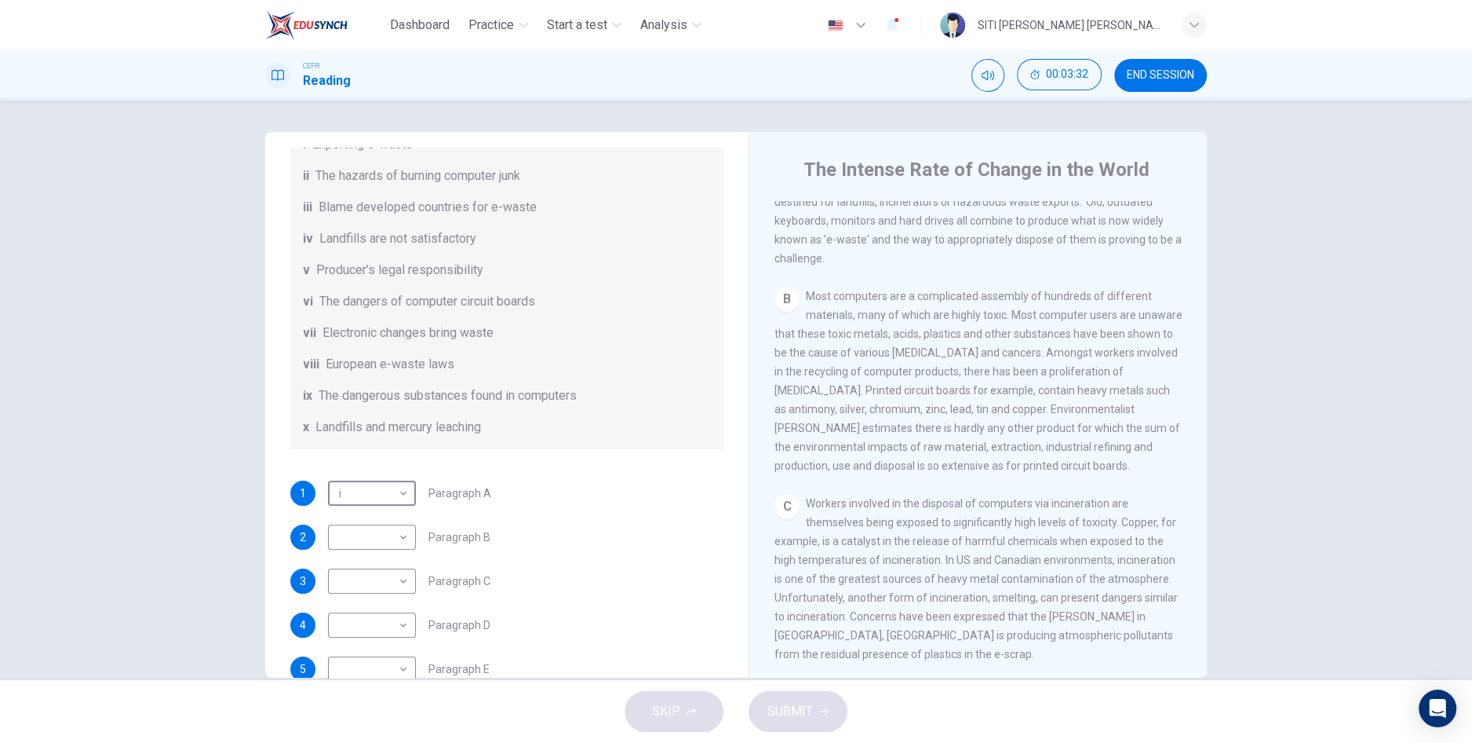
scroll to position [242, 0]
click at [435, 307] on div "List of Headings i Exporting e-waste ii The hazards of burning computer junk ii…" at bounding box center [506, 270] width 433 height 358
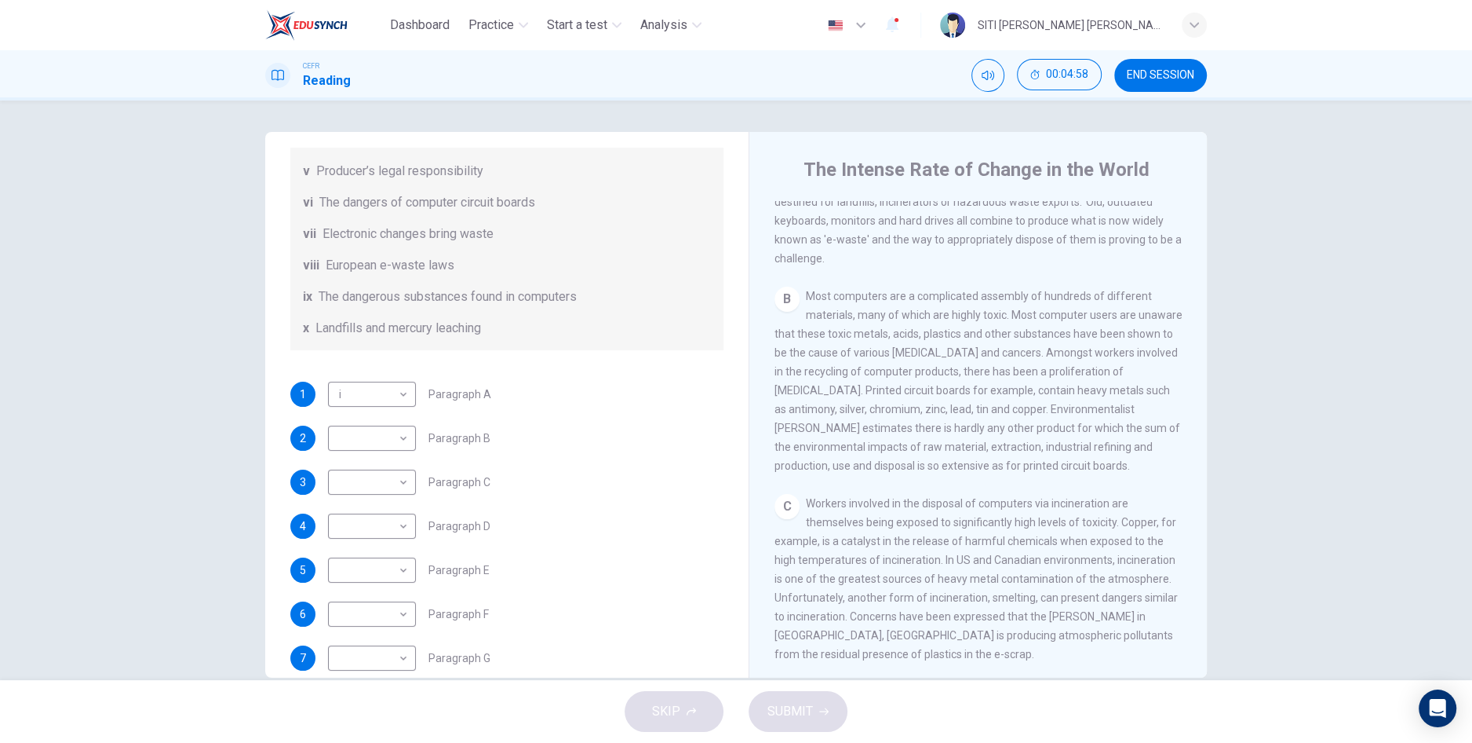
scroll to position [341, 0]
click at [400, 453] on body "Dashboard Practice Start a test Analysis English en ​ SITI [PERSON_NAME] [PERSO…" at bounding box center [736, 371] width 1472 height 743
click at [355, 684] on li "ix" at bounding box center [372, 681] width 88 height 25
type input "ix"
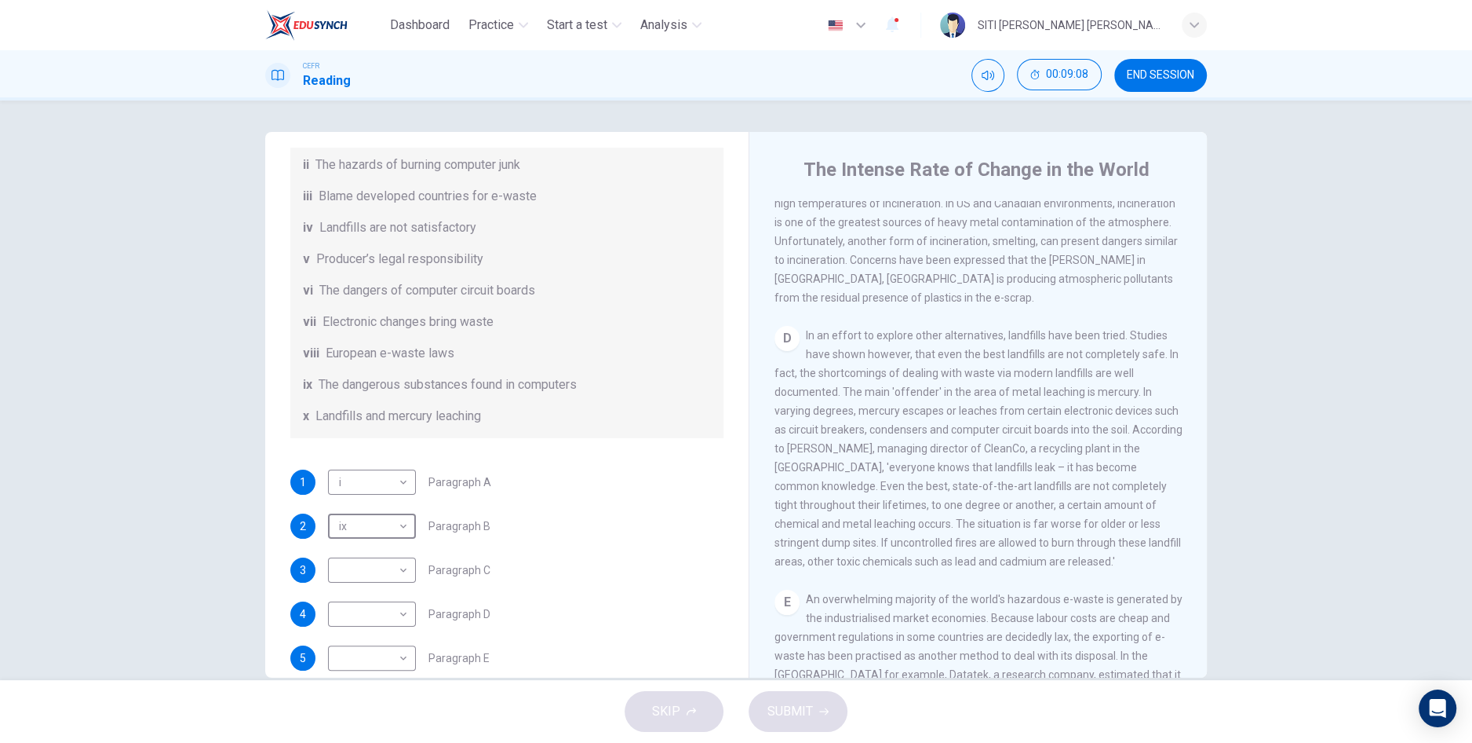
scroll to position [845, 0]
click at [471, 425] on span "Landfills and mercury leaching" at bounding box center [399, 416] width 166 height 19
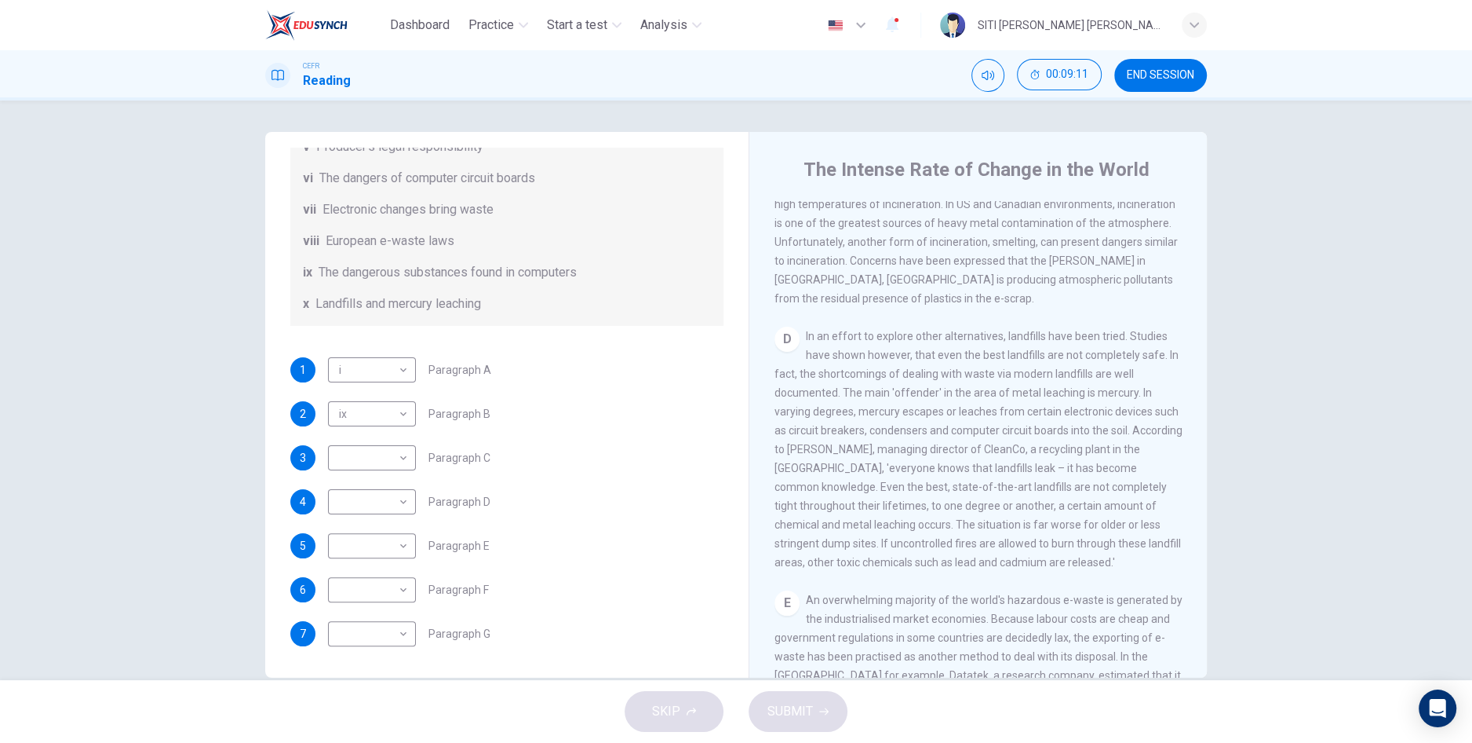
scroll to position [383, 0]
click at [380, 516] on body "Dashboard Practice Start a test Analysis English en ​ SITI [PERSON_NAME] [PERSO…" at bounding box center [736, 371] width 1472 height 743
click at [356, 730] on li "x" at bounding box center [372, 717] width 88 height 25
type input "x"
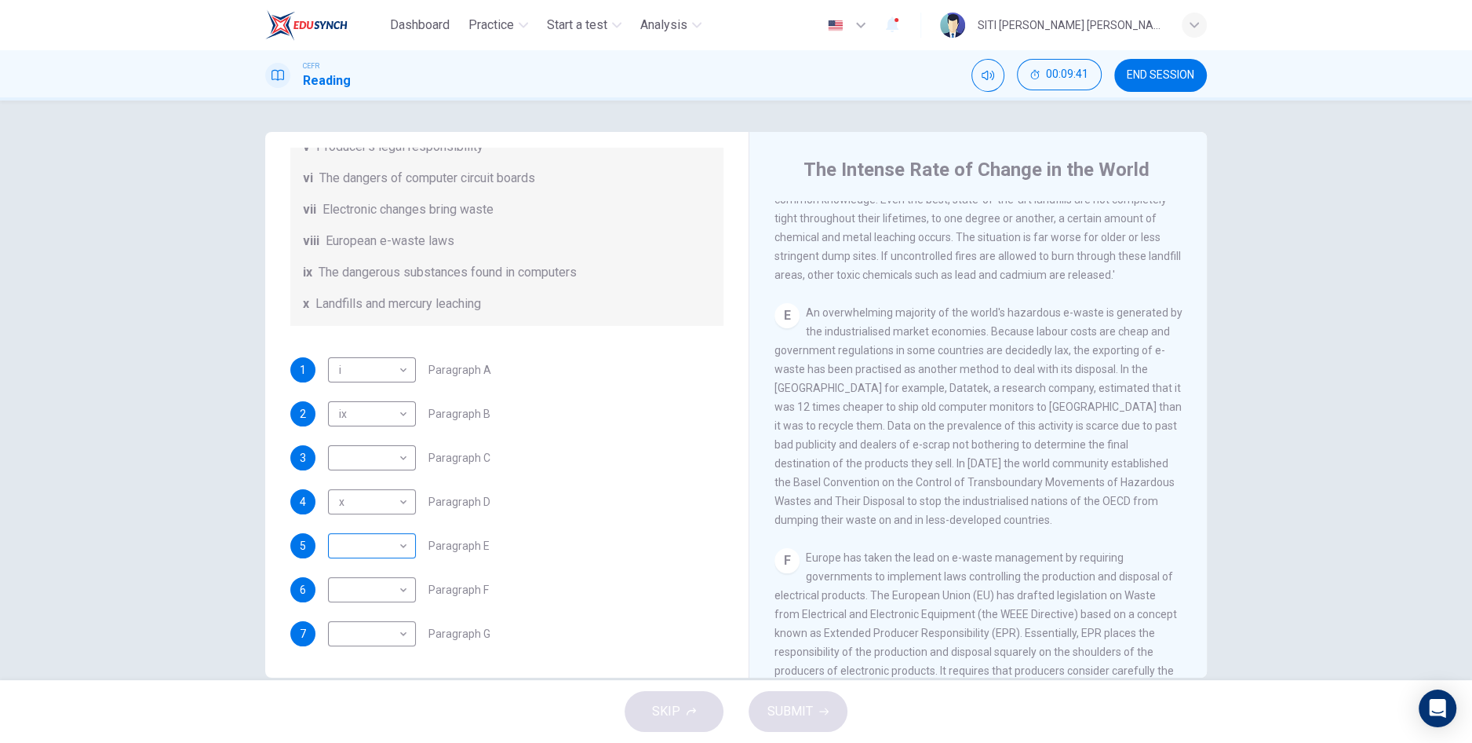
click at [377, 556] on body "Dashboard Practice Start a test Analysis English en ​ SITI [PERSON_NAME] [PERSO…" at bounding box center [736, 371] width 1472 height 743
click at [380, 546] on li "iii" at bounding box center [372, 541] width 88 height 25
type input "iii"
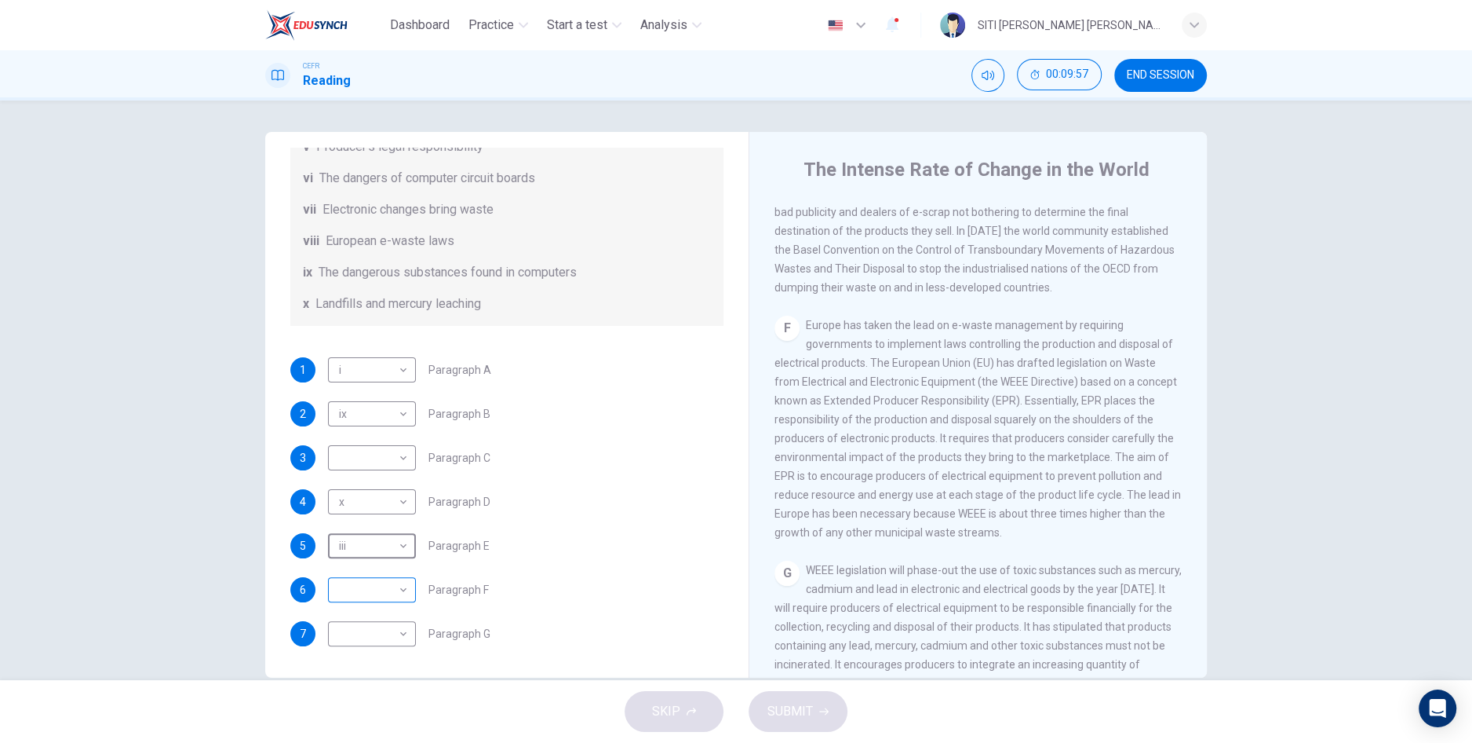
click at [389, 593] on body "Dashboard Practice Start a test Analysis English en ​ SITI [PERSON_NAME] [PERSO…" at bounding box center [736, 371] width 1472 height 743
click at [359, 665] on li "viii" at bounding box center [372, 667] width 88 height 25
type input "viii"
click at [402, 636] on body "Dashboard Practice Start a test Analysis English en ​ SITI [PERSON_NAME] [PERSO…" at bounding box center [736, 371] width 1472 height 743
click at [976, 325] on div at bounding box center [736, 371] width 1472 height 743
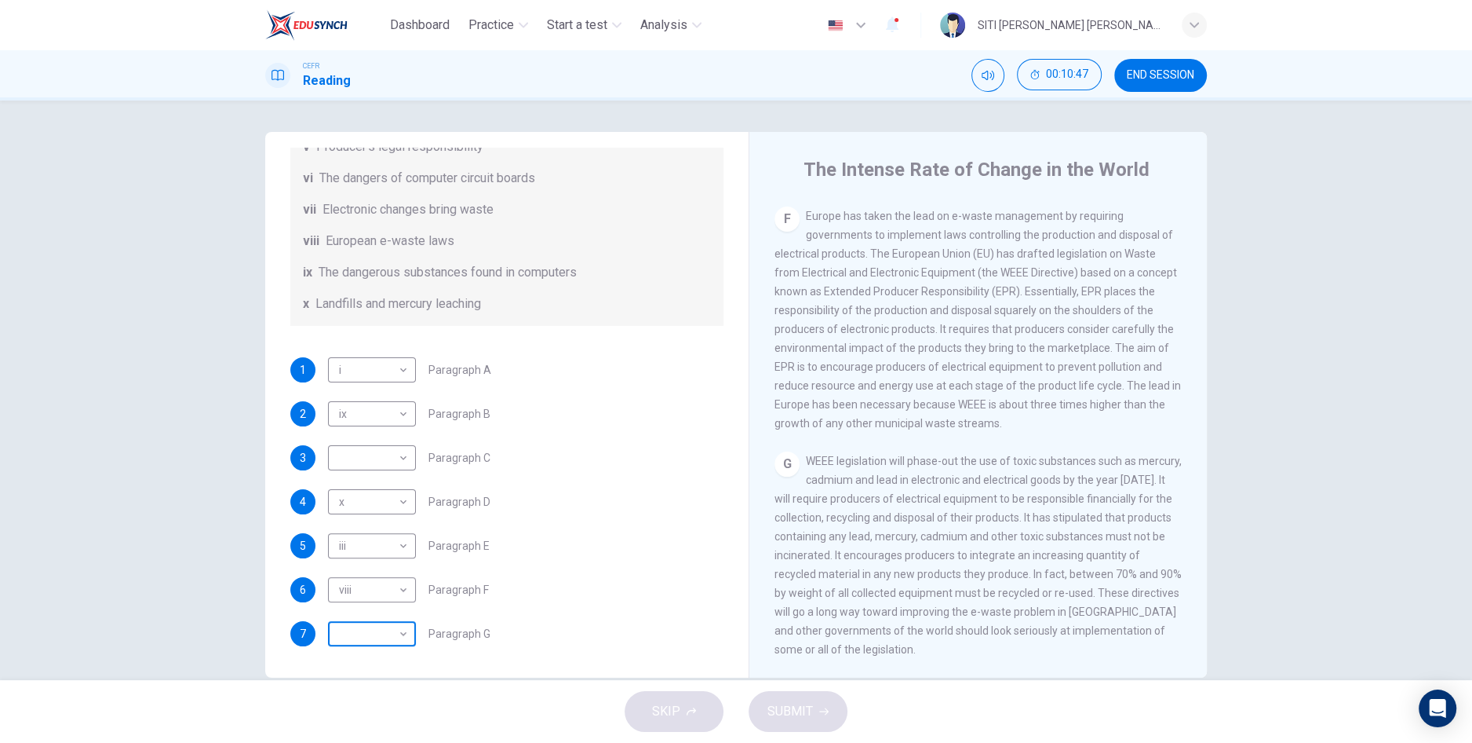
click at [383, 638] on body "Dashboard Practice Start a test Analysis English en ​ SITI [PERSON_NAME] [PERSO…" at bounding box center [736, 371] width 1472 height 743
click at [359, 597] on li "v" at bounding box center [372, 591] width 88 height 25
type input "v"
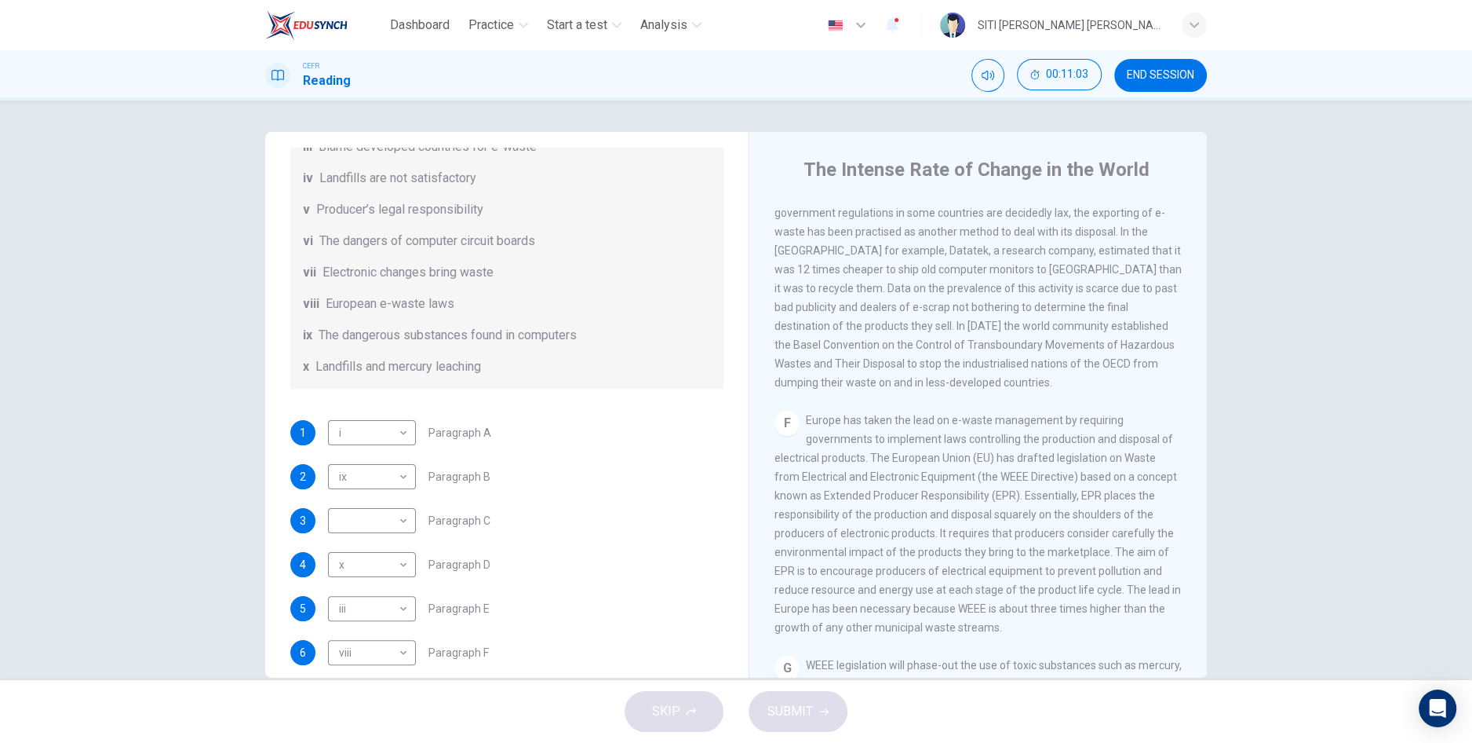
scroll to position [1493, 0]
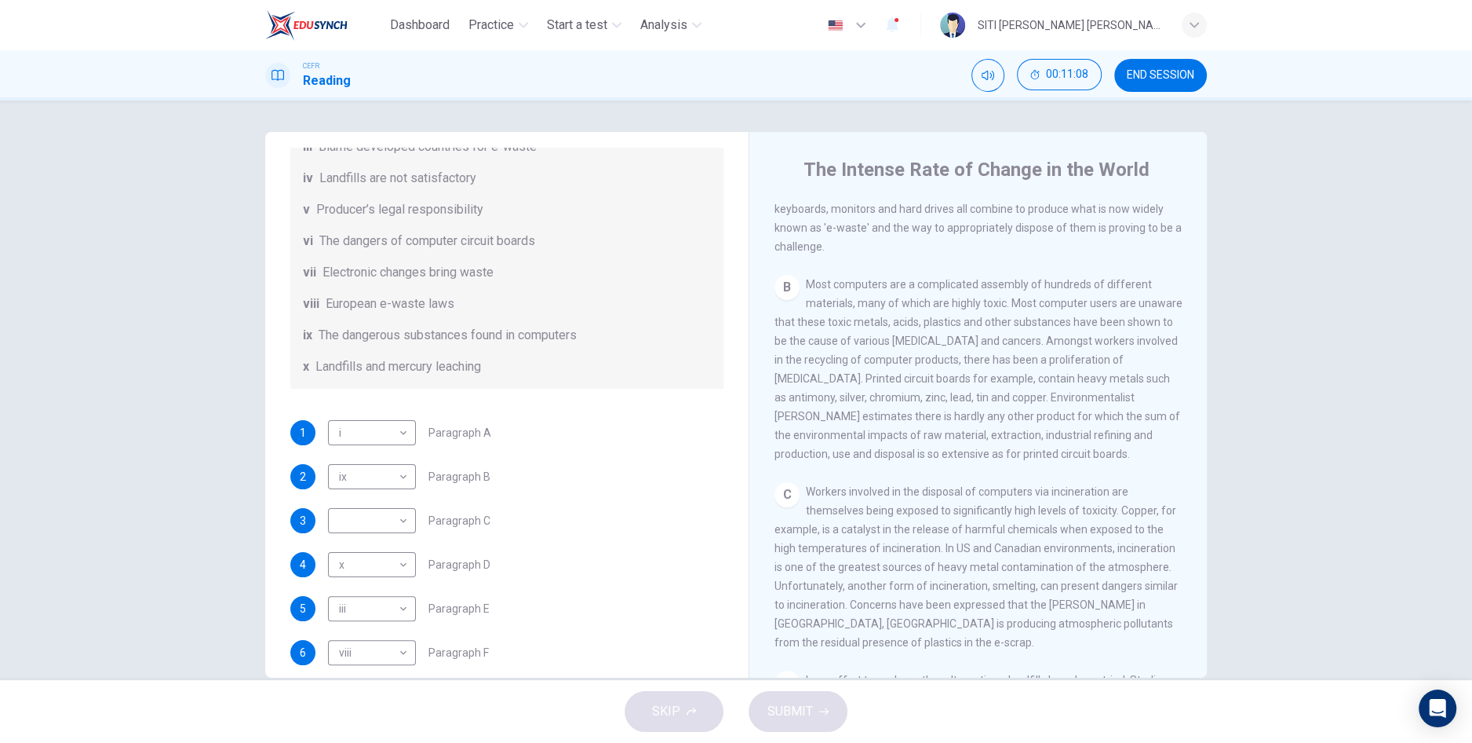
click at [928, 369] on span "Most computers are a complicated assembly of hundreds of different materials, m…" at bounding box center [979, 369] width 408 height 182
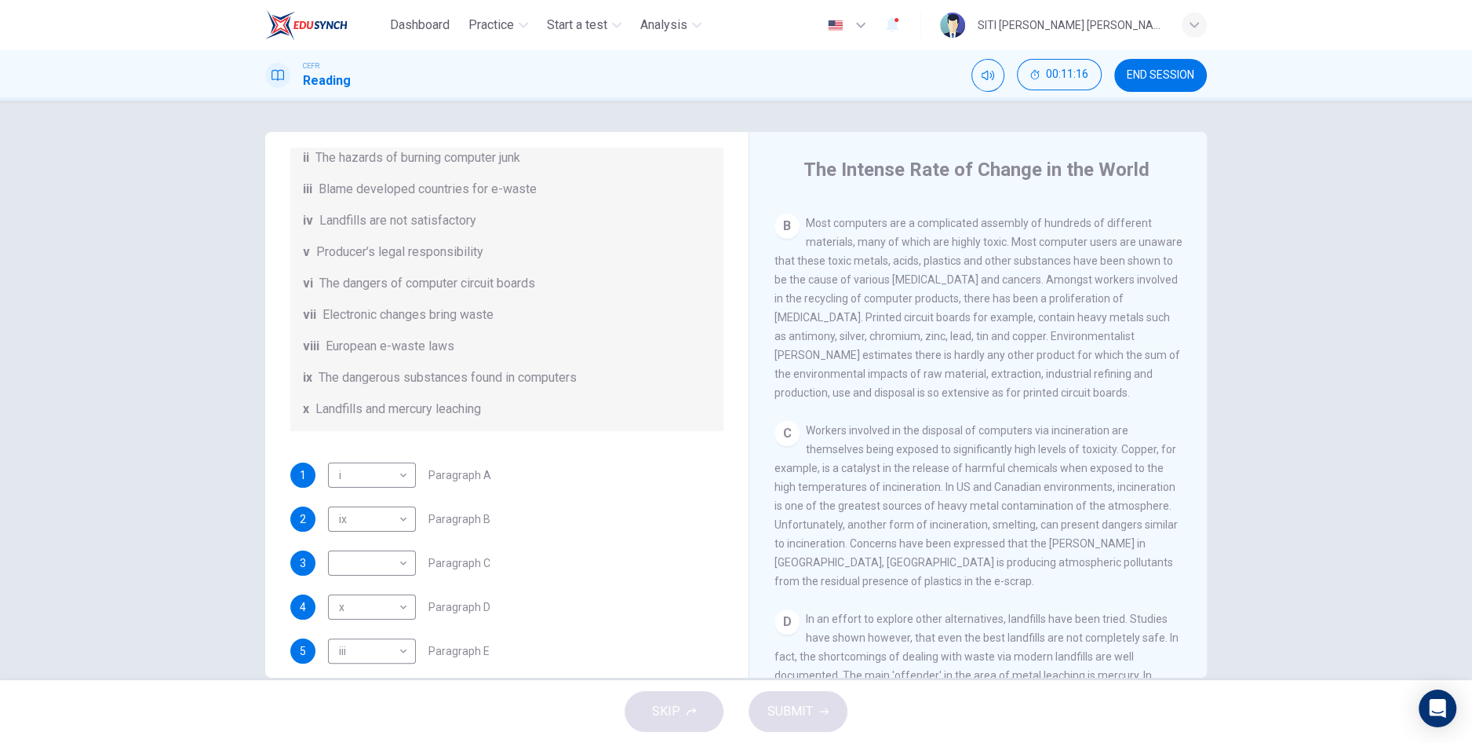
scroll to position [259, 0]
click at [618, 356] on div "viii European e-waste laws" at bounding box center [507, 347] width 408 height 19
click at [620, 379] on div "List of Headings i Exporting e-waste ii The hazards of burning computer junk ii…" at bounding box center [506, 253] width 433 height 358
click at [623, 416] on div "List of Headings i Exporting e-waste ii The hazards of burning computer junk ii…" at bounding box center [506, 253] width 433 height 358
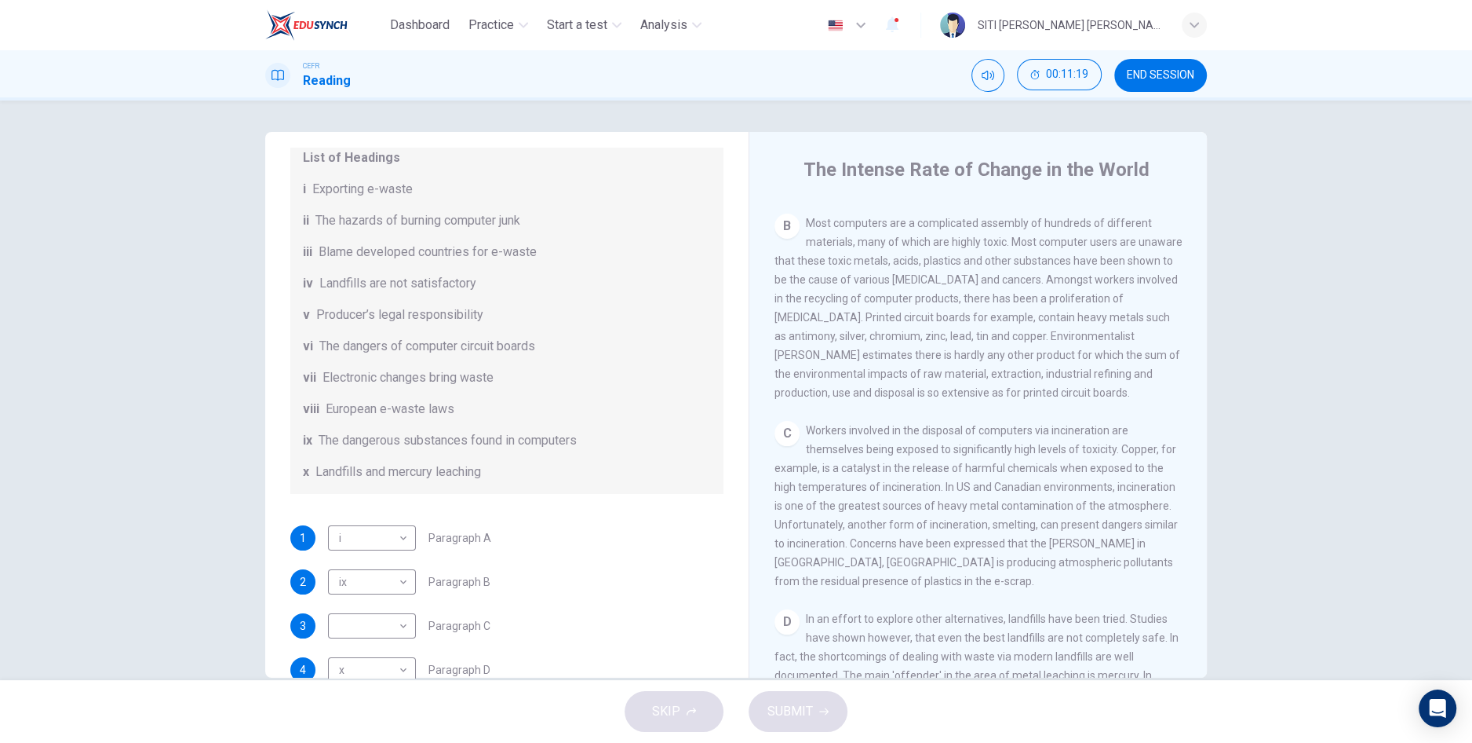
scroll to position [197, 0]
click at [622, 494] on div "List of Headings i Exporting e-waste ii The hazards of burning computer junk ii…" at bounding box center [506, 315] width 433 height 358
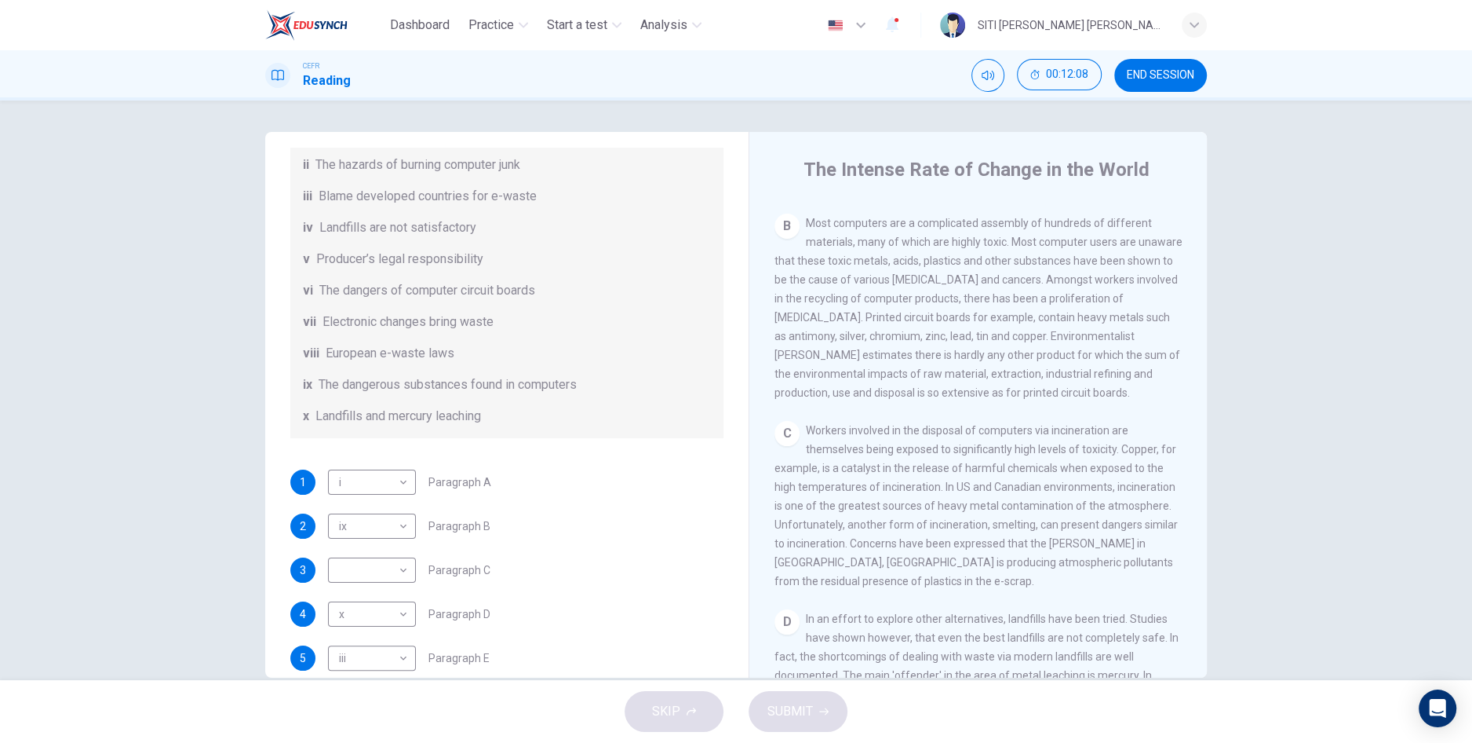
scroll to position [253, 0]
click at [378, 589] on body "Dashboard Practice Start a test Analysis English en ​ SITI [PERSON_NAME] [PERSO…" at bounding box center [736, 371] width 1472 height 743
click at [357, 521] on li "ii" at bounding box center [372, 516] width 88 height 25
click at [358, 517] on li "ii" at bounding box center [372, 516] width 88 height 25
type input "ii"
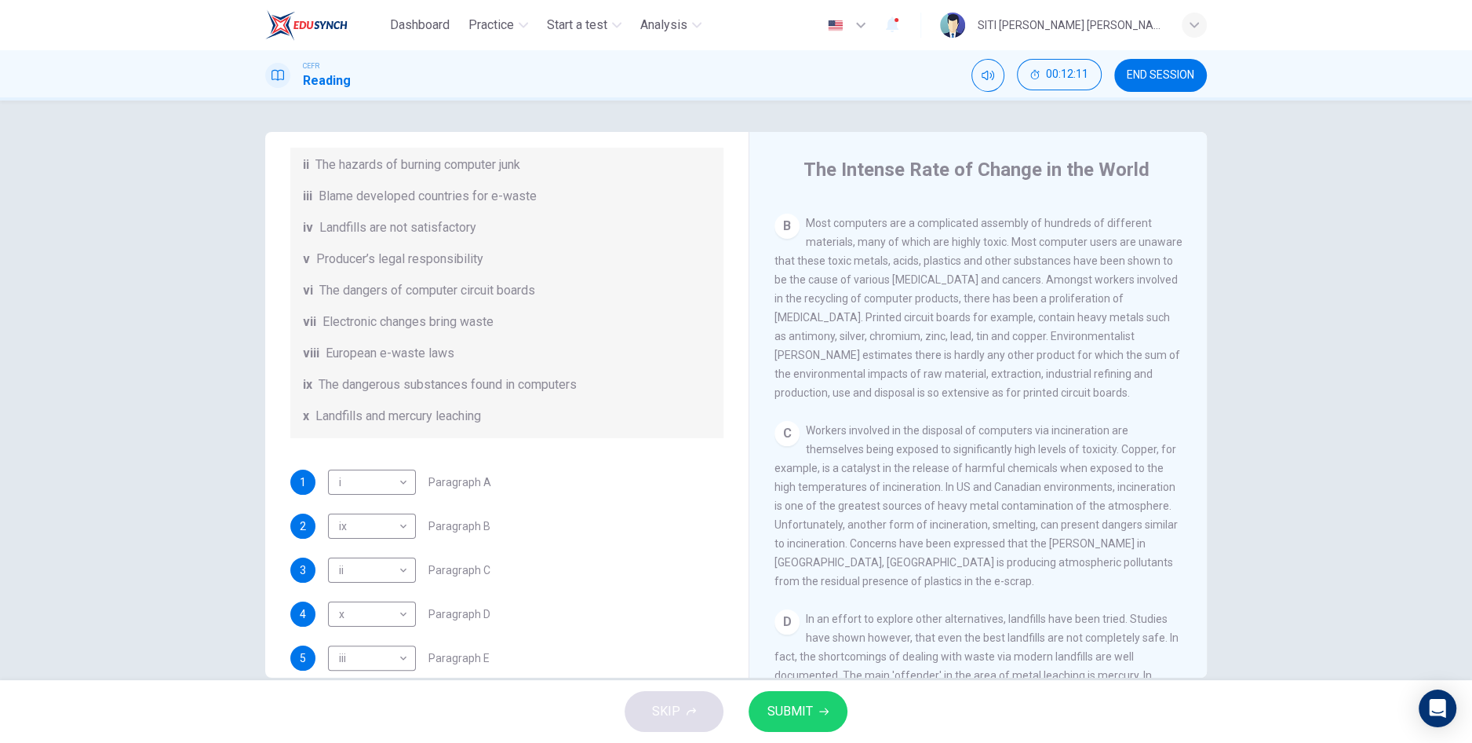
click at [777, 714] on span "SUBMIT" at bounding box center [791, 711] width 46 height 22
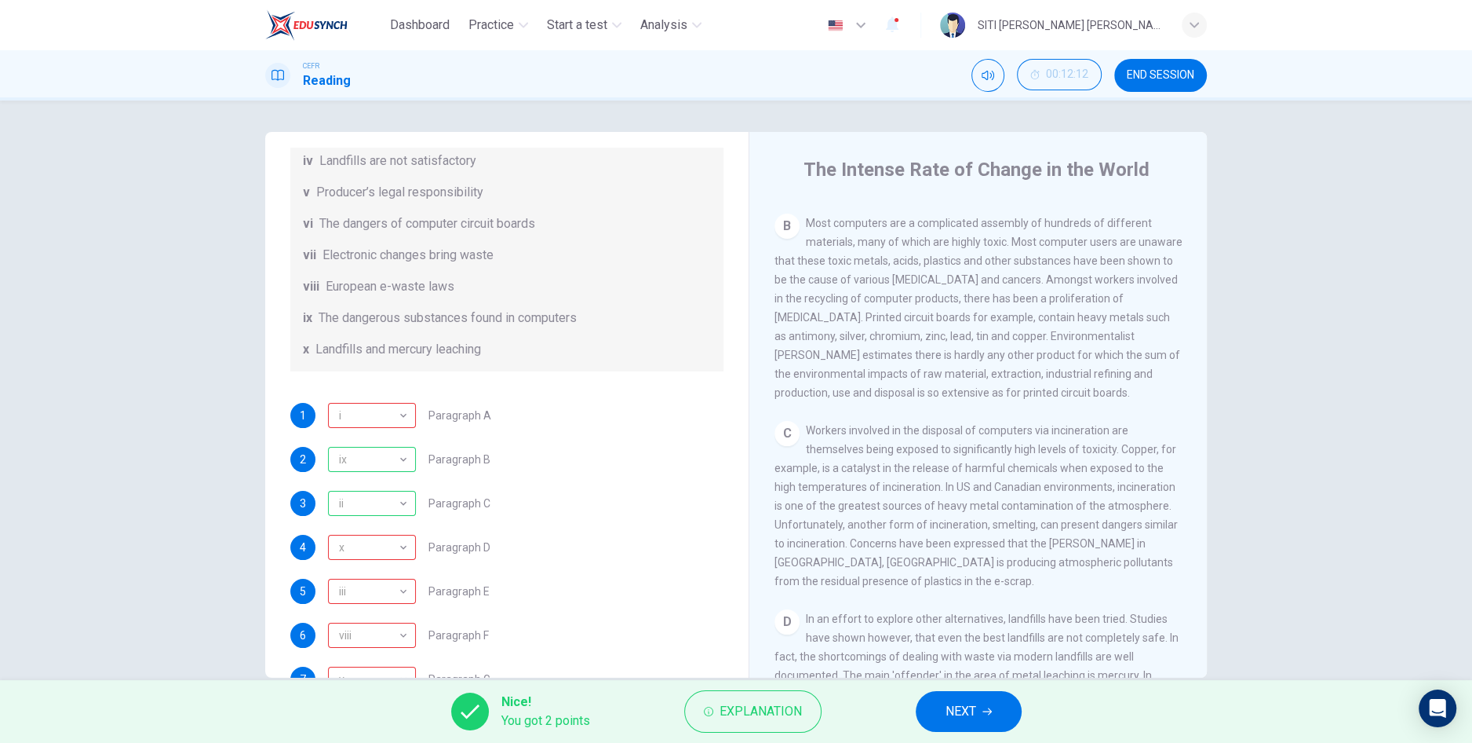
scroll to position [383, 0]
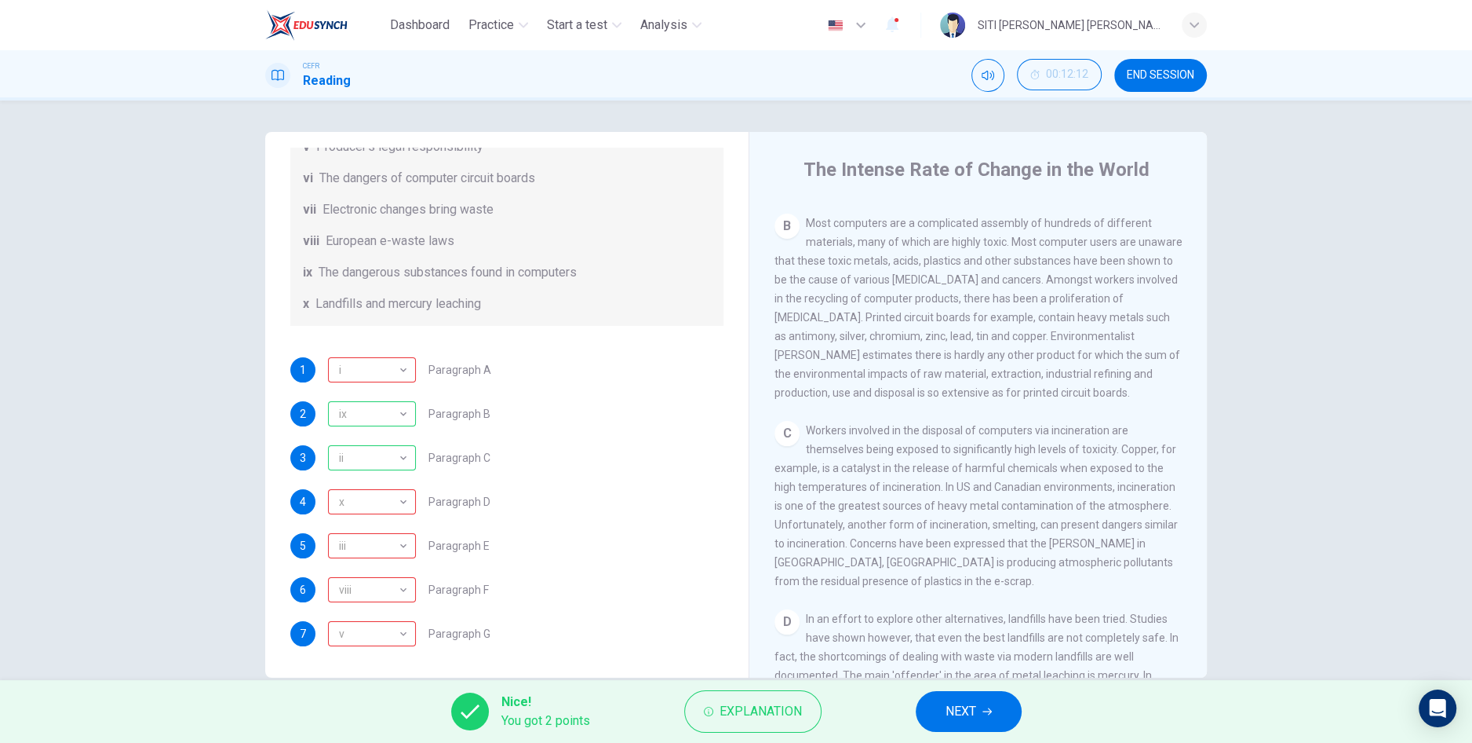
click at [765, 723] on button "Explanation" at bounding box center [752, 711] width 137 height 42
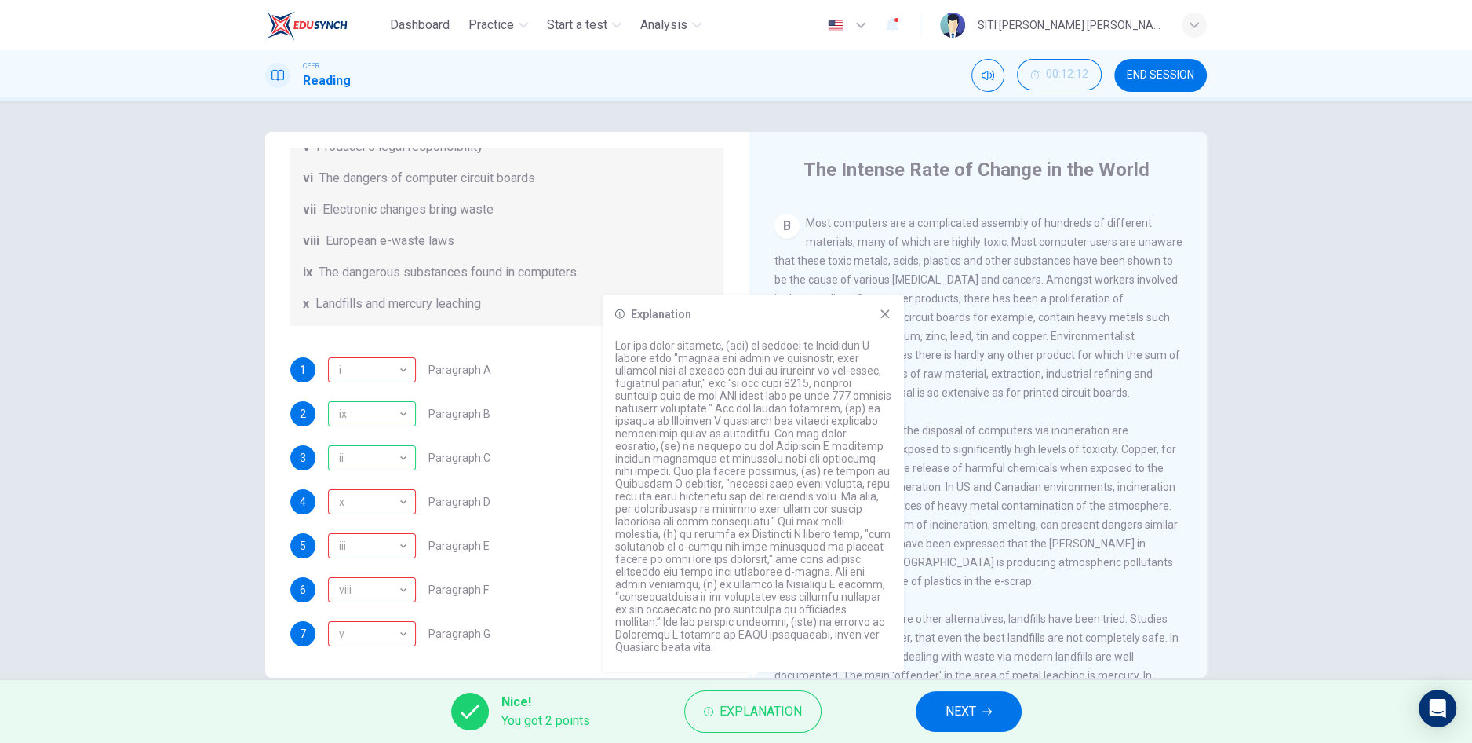
click at [957, 723] on button "NEXT" at bounding box center [969, 711] width 106 height 41
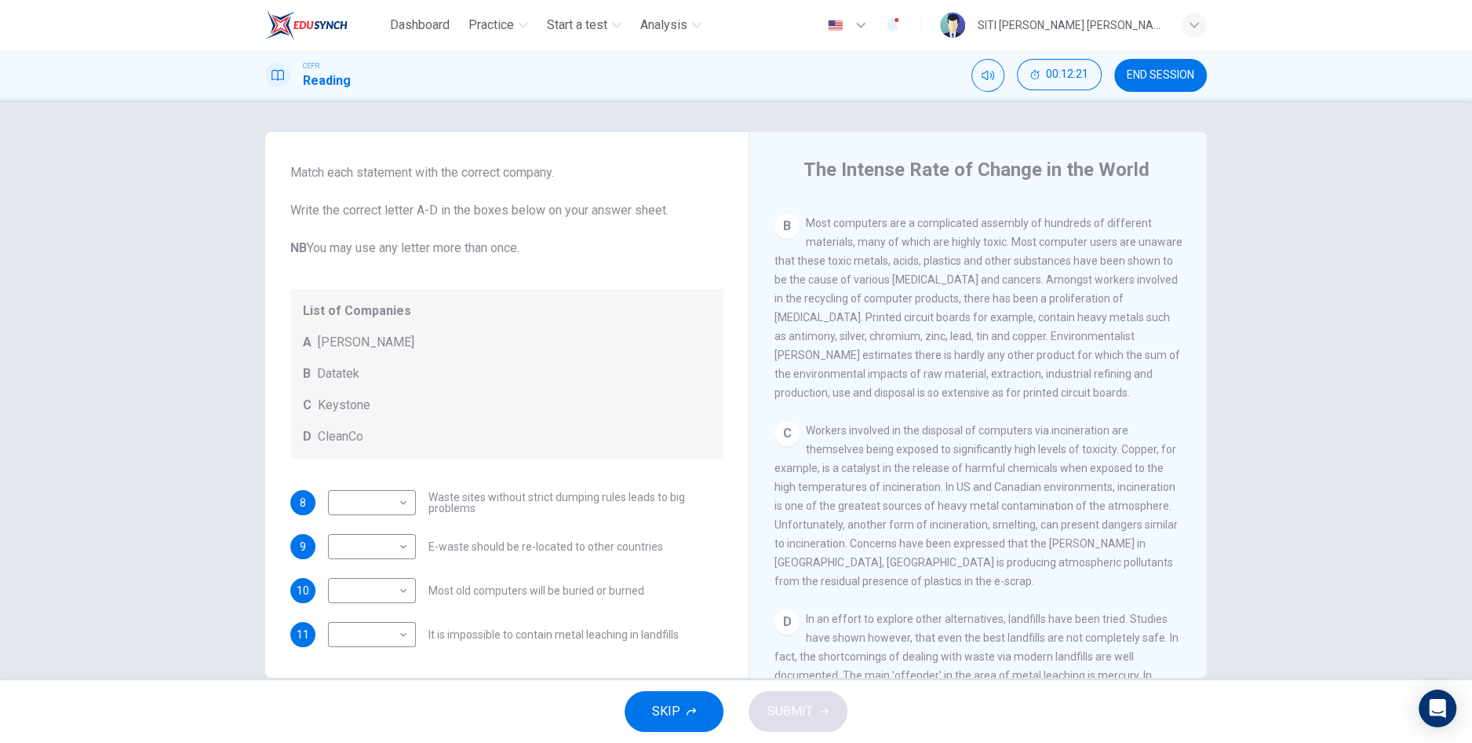
click at [900, 624] on div "D In an effort to explore other alternatives, landfills have been tried. Studie…" at bounding box center [979, 731] width 408 height 245
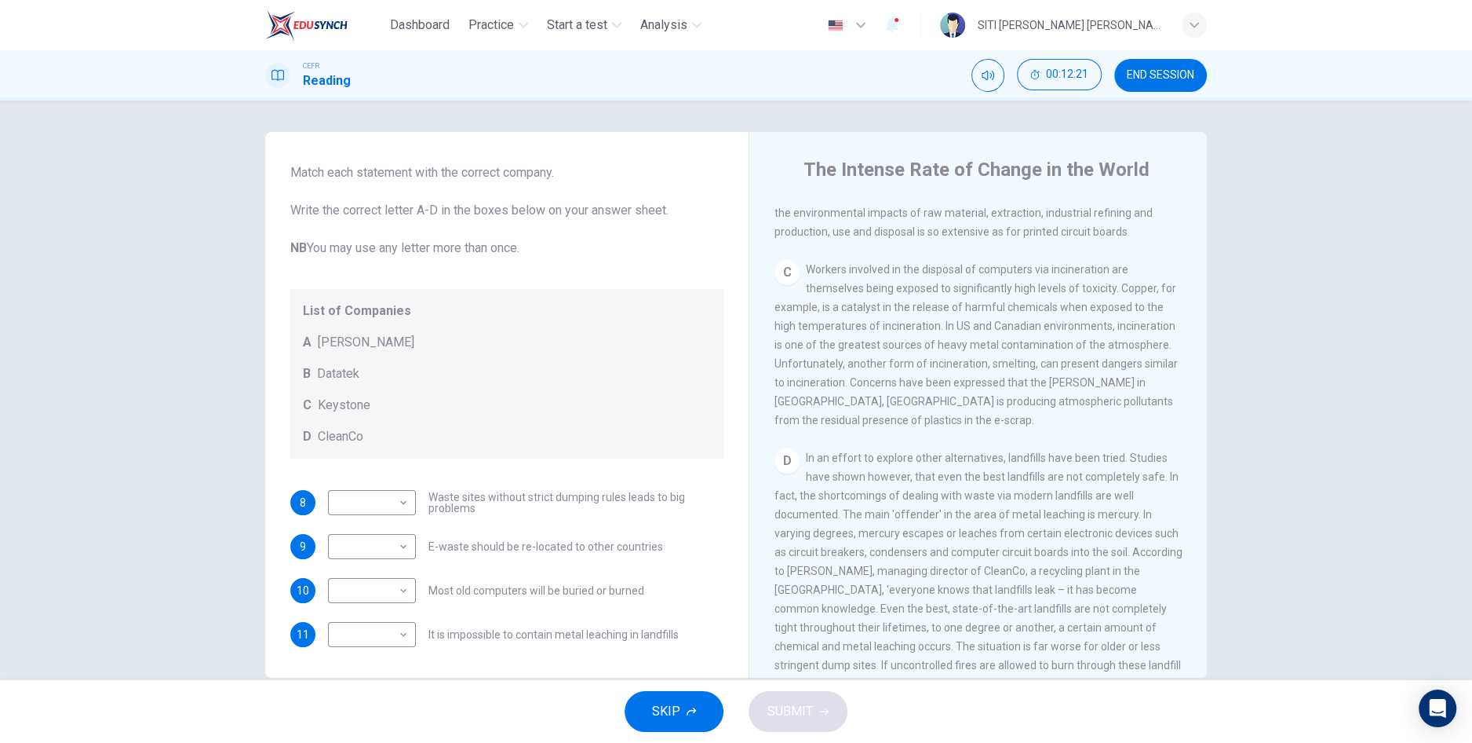
scroll to position [726, 0]
click at [951, 358] on span "Workers involved in the disposal of computers via incineration are themselves b…" at bounding box center [976, 342] width 403 height 163
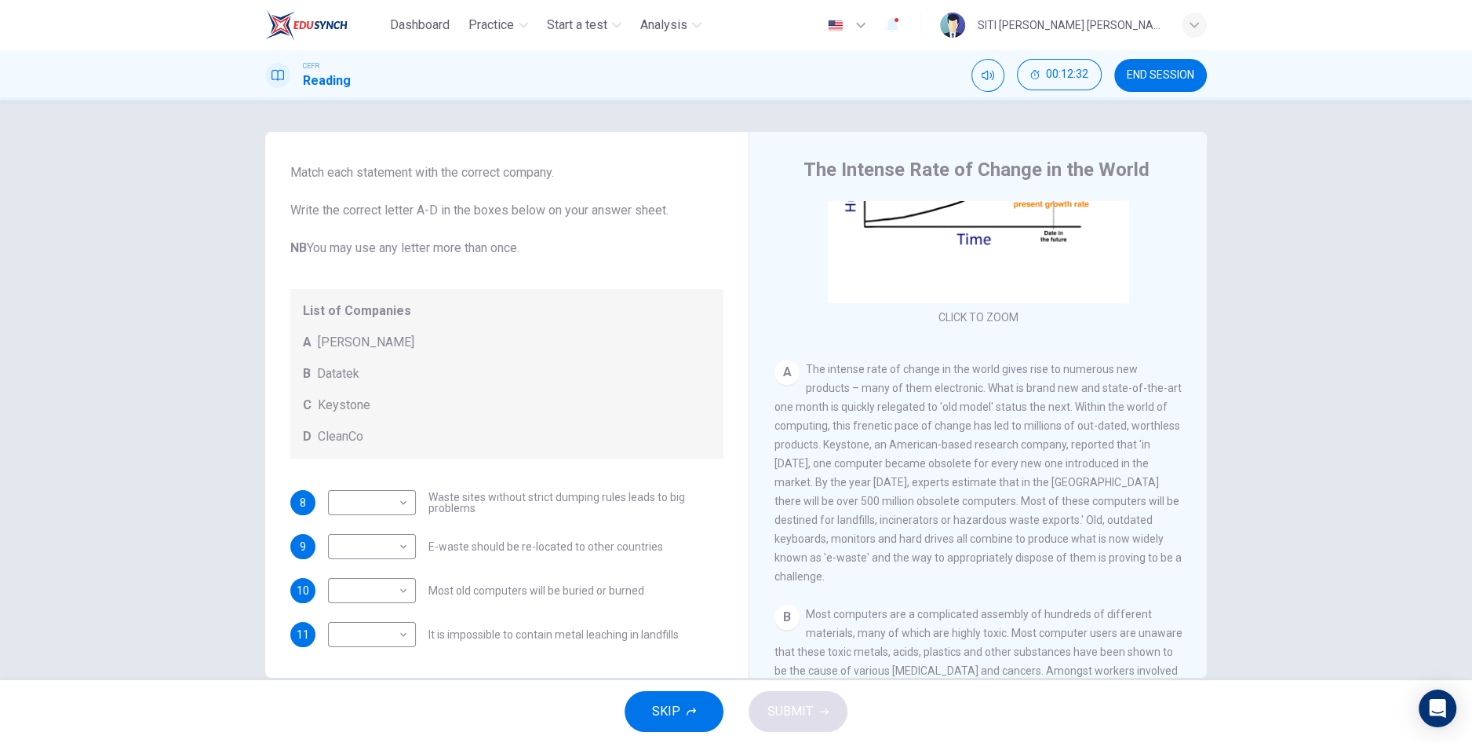
scroll to position [167, 0]
click at [948, 634] on div "B Most computers are a complicated assembly of hundreds of different materials,…" at bounding box center [979, 703] width 408 height 188
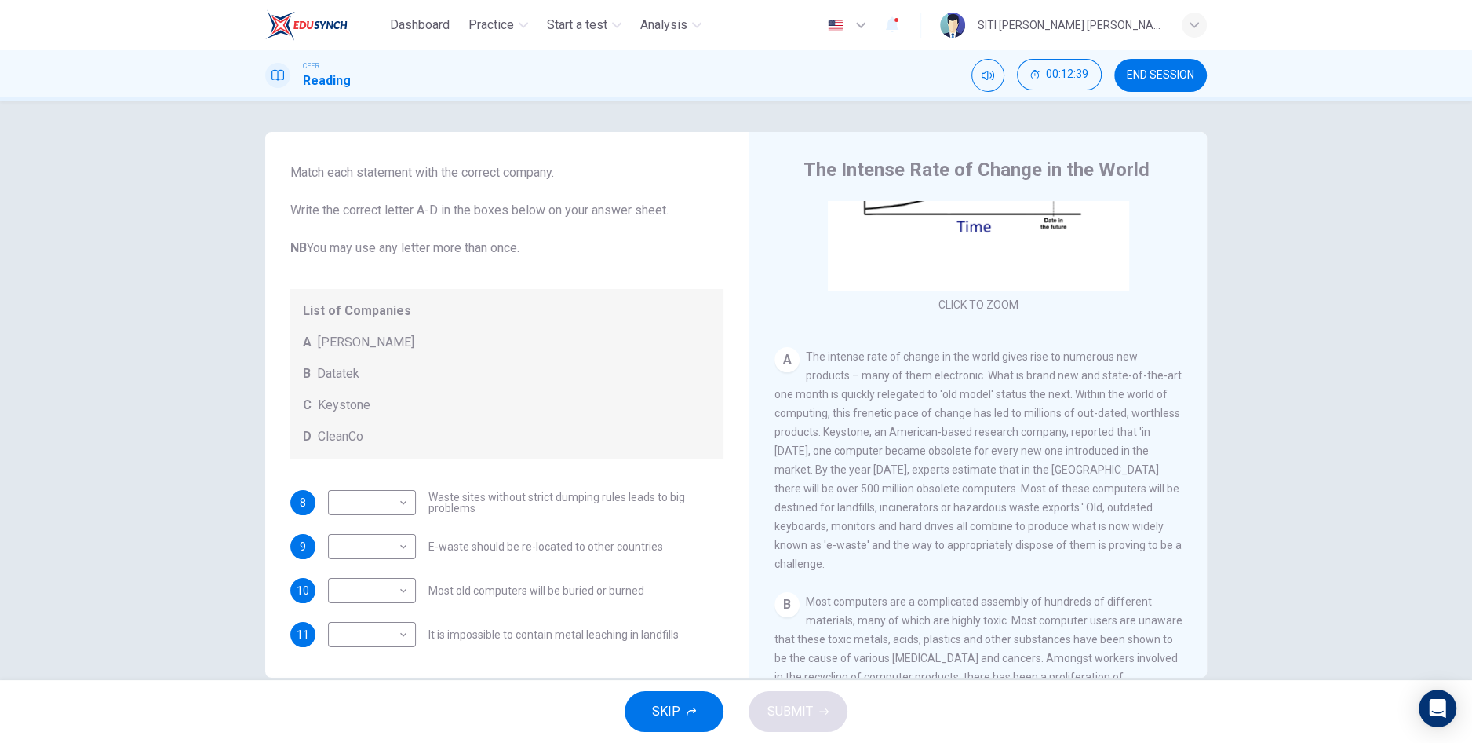
scroll to position [0, 0]
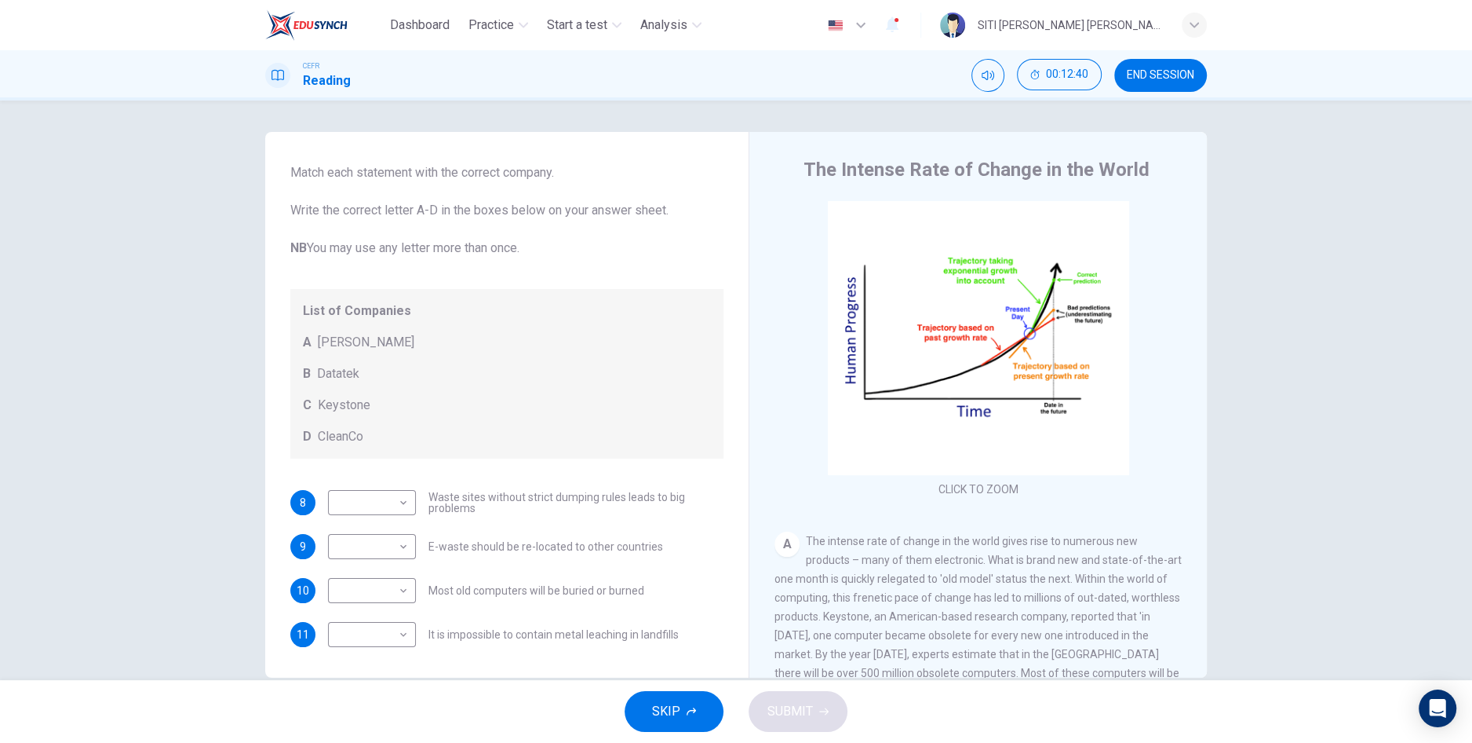
click at [921, 597] on span "The intense rate of change in the world gives rise to numerous new products – m…" at bounding box center [978, 645] width 407 height 220
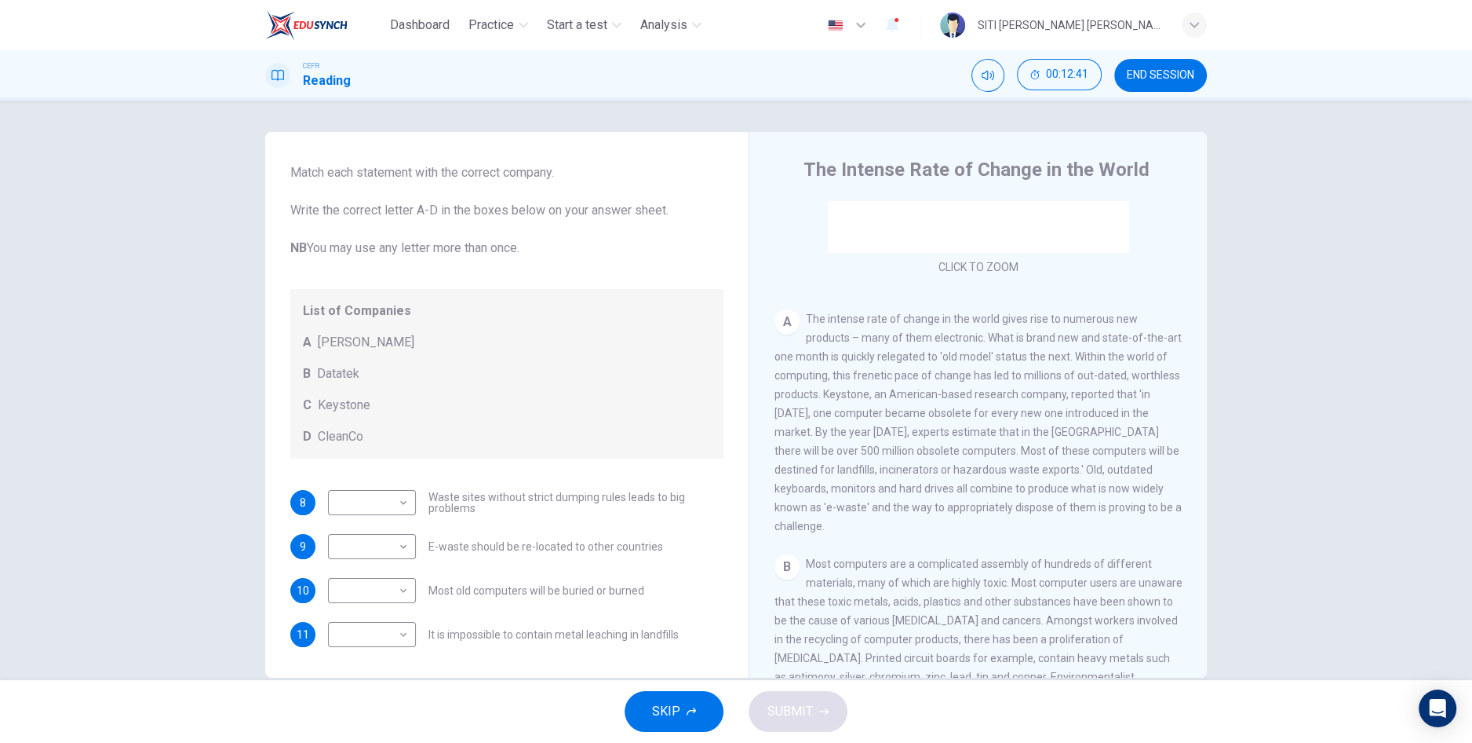
scroll to position [224, 0]
click at [400, 589] on body "Dashboard Practice Start a test Analysis English en ​ SITI [PERSON_NAME] [PERSO…" at bounding box center [736, 371] width 1472 height 743
click at [358, 669] on li "C" at bounding box center [372, 665] width 88 height 25
type input "C"
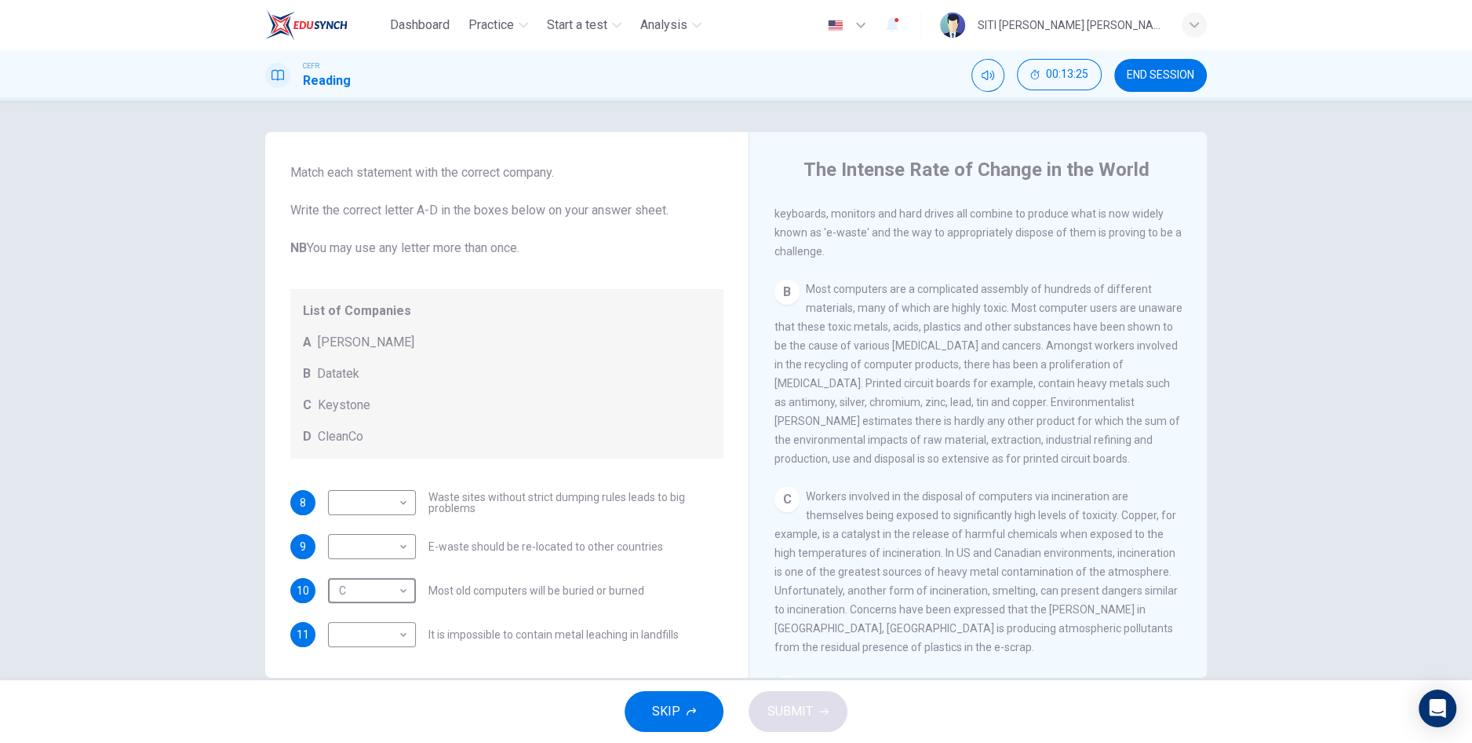
scroll to position [496, 0]
click at [1055, 568] on span "Workers involved in the disposal of computers via incineration are themselves b…" at bounding box center [976, 572] width 403 height 163
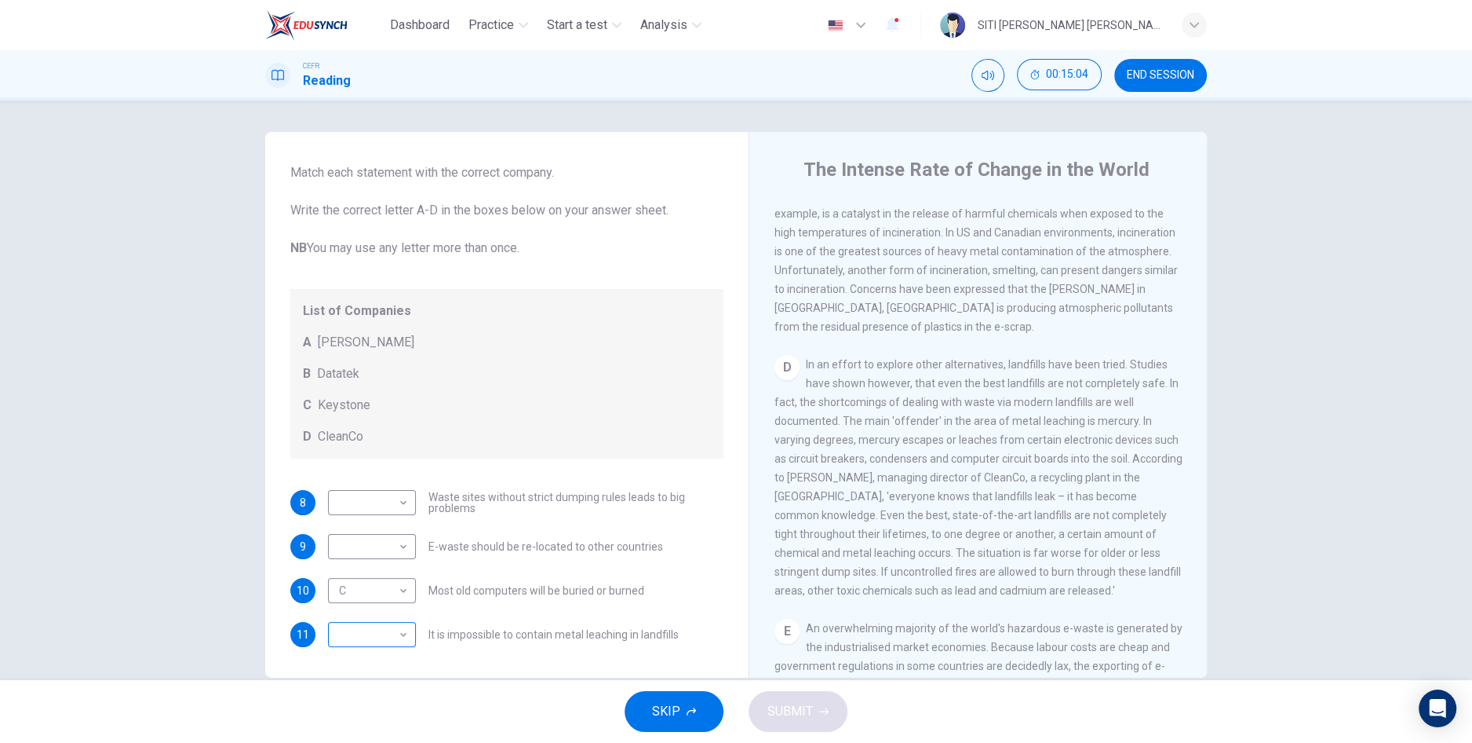
scroll to position [75, 0]
click at [392, 633] on body "Dashboard Practice Start a test Analysis English en ​ SITI [PERSON_NAME] [PERSO…" at bounding box center [736, 371] width 1472 height 743
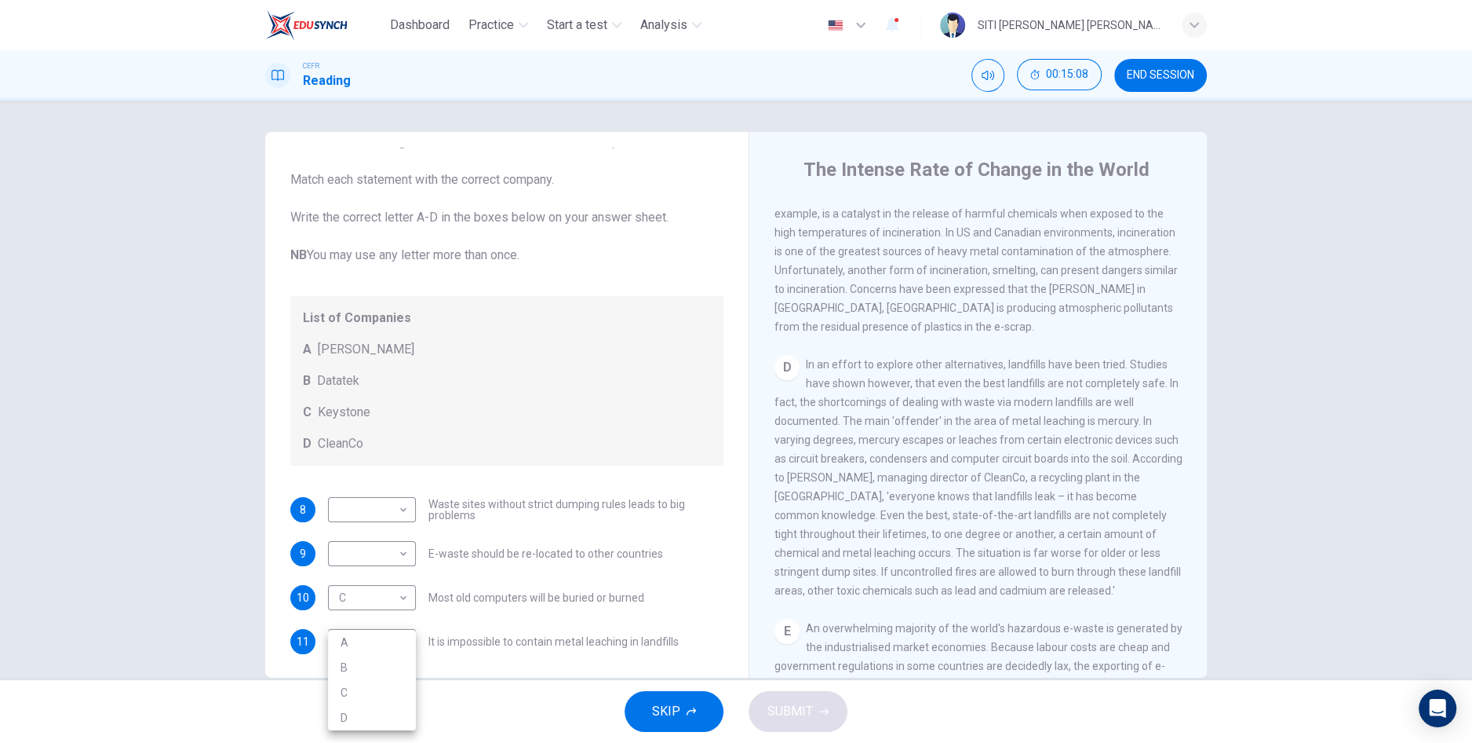
click at [367, 714] on li "D" at bounding box center [372, 717] width 88 height 25
type input "D"
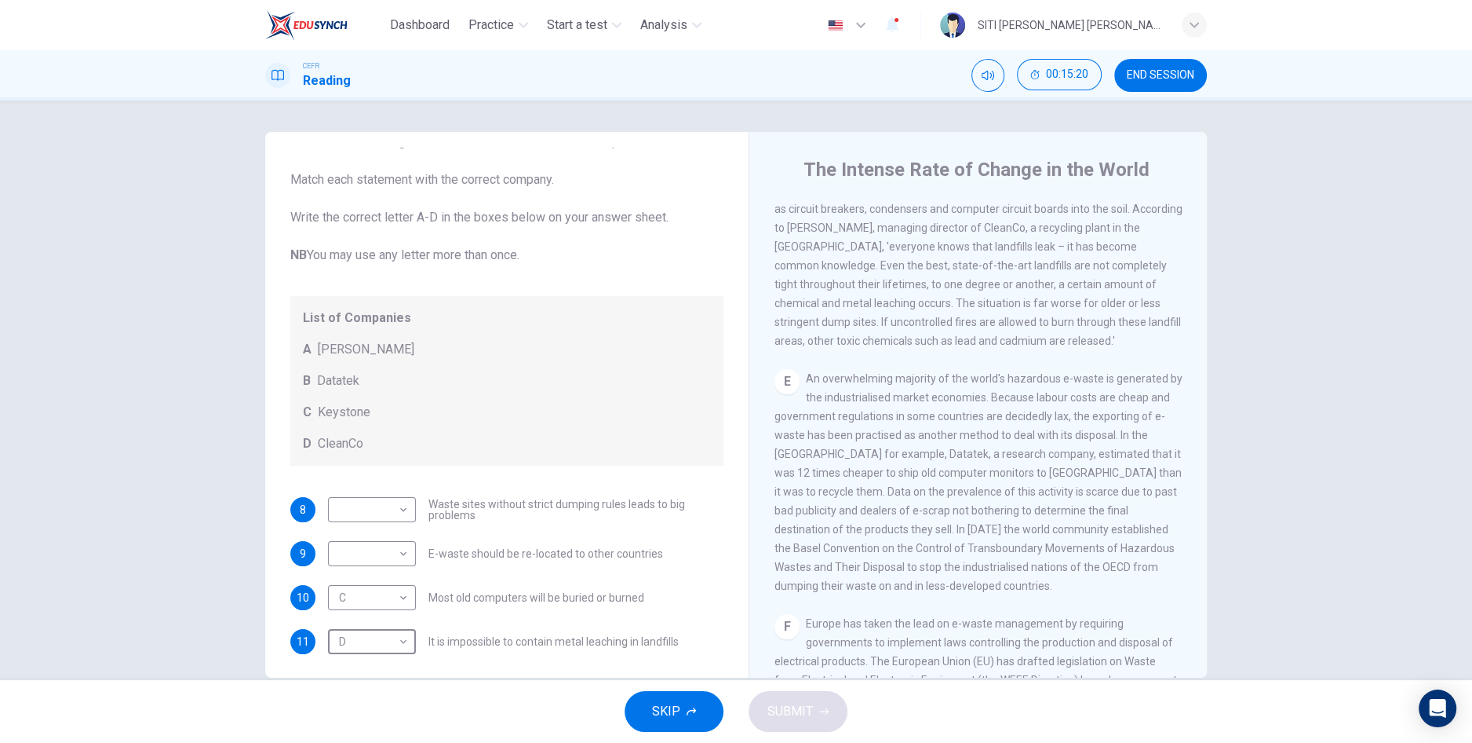
scroll to position [1068, 0]
click at [390, 565] on body "Dashboard Practice Start a test Analysis English en ​ SITI [PERSON_NAME] [PERSO…" at bounding box center [736, 371] width 1472 height 743
click at [360, 607] on li "B" at bounding box center [372, 602] width 88 height 25
type input "B"
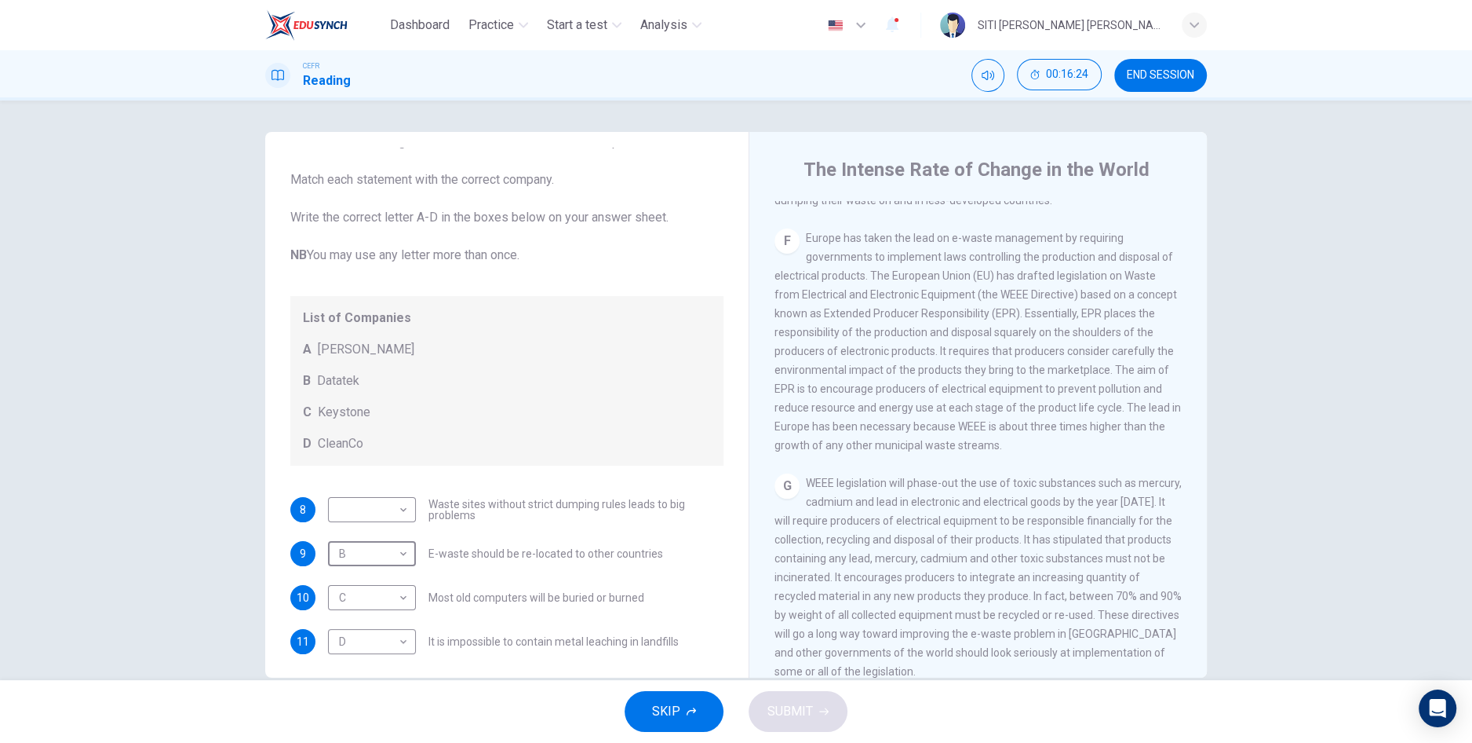
scroll to position [1447, 0]
click at [986, 403] on span "Europe has taken the lead on e-waste management by requiring governments to imp…" at bounding box center [978, 347] width 407 height 220
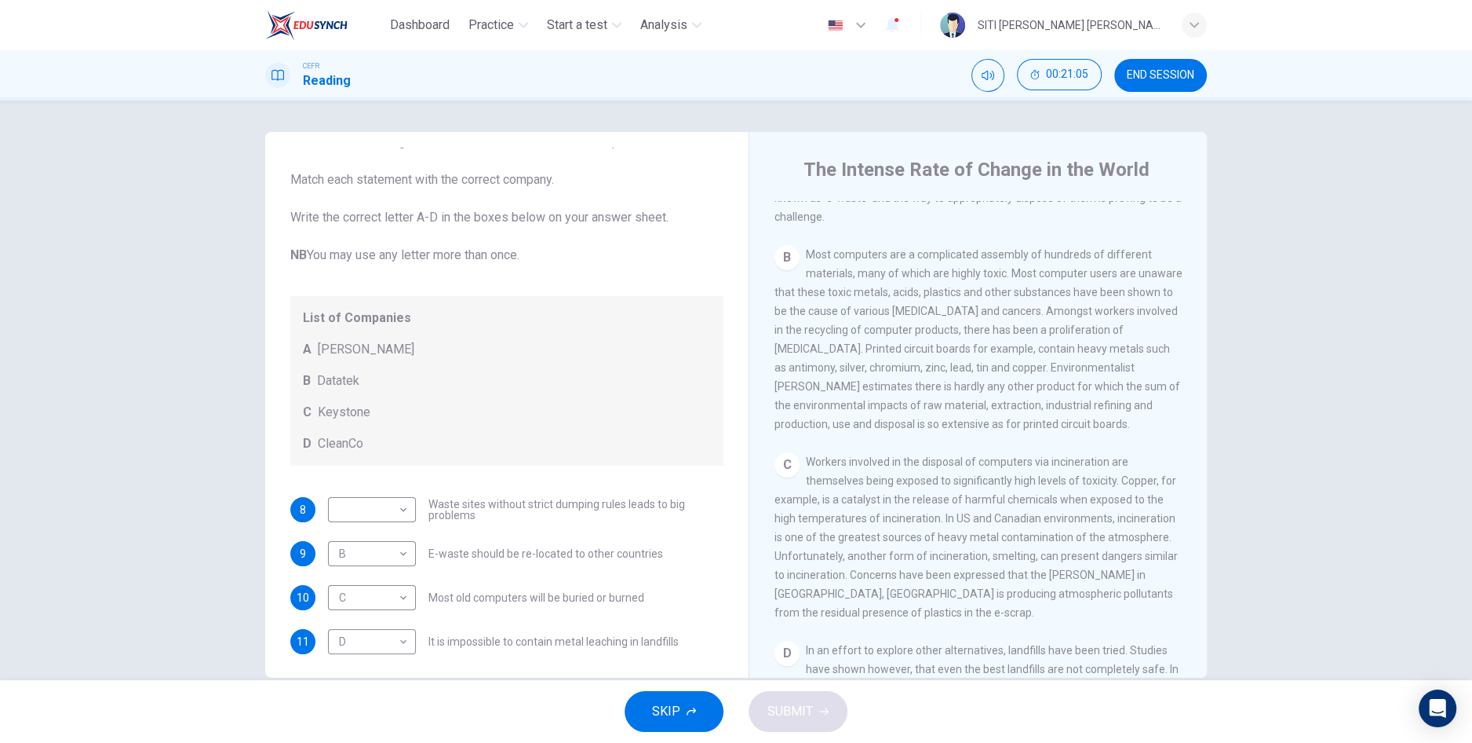
scroll to position [534, 0]
click at [399, 507] on body "Dashboard Practice Start a test Analysis English en ​ SITI [PERSON_NAME] [PERSO…" at bounding box center [736, 371] width 1472 height 743
click at [389, 538] on li "A" at bounding box center [372, 533] width 88 height 25
type input "A"
click at [805, 710] on span "SUBMIT" at bounding box center [791, 711] width 46 height 22
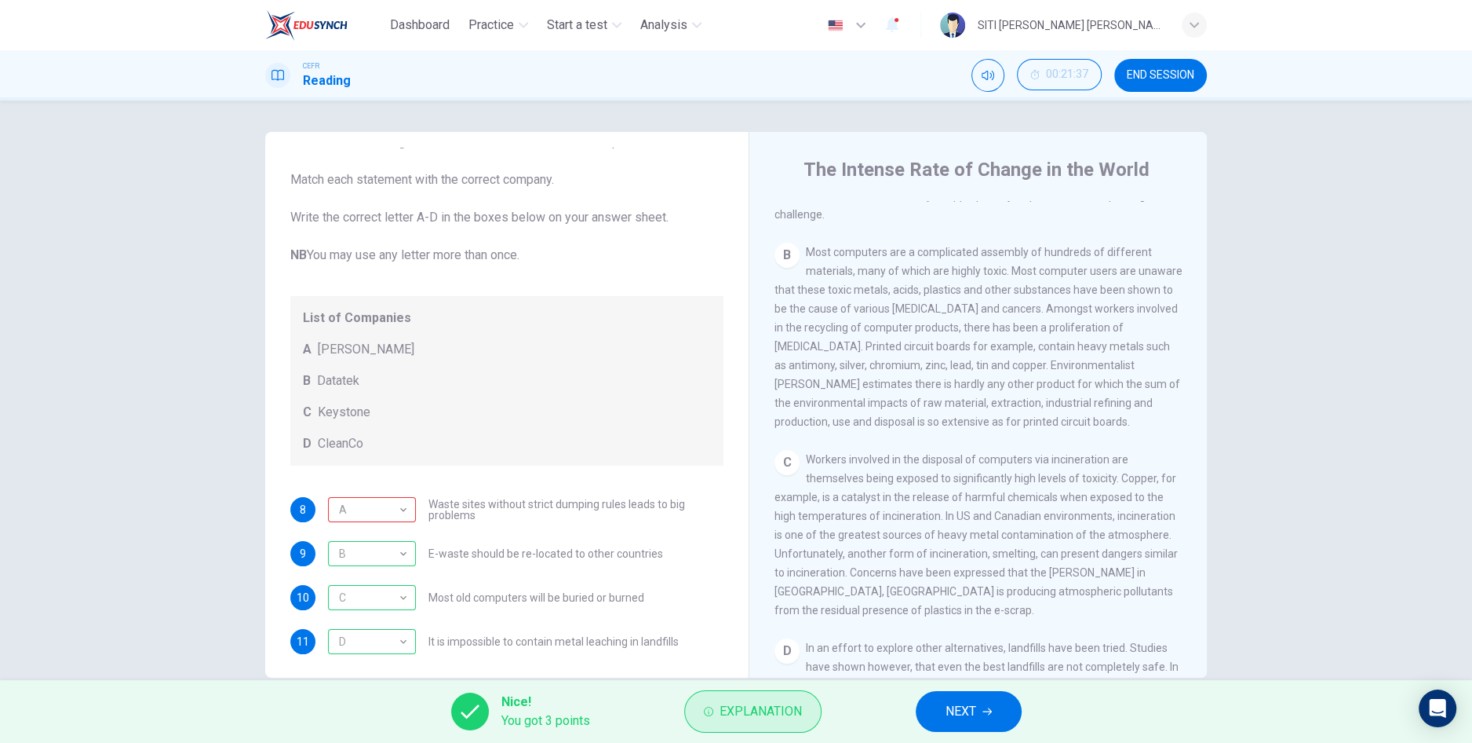
click at [750, 721] on span "Explanation" at bounding box center [761, 711] width 82 height 22
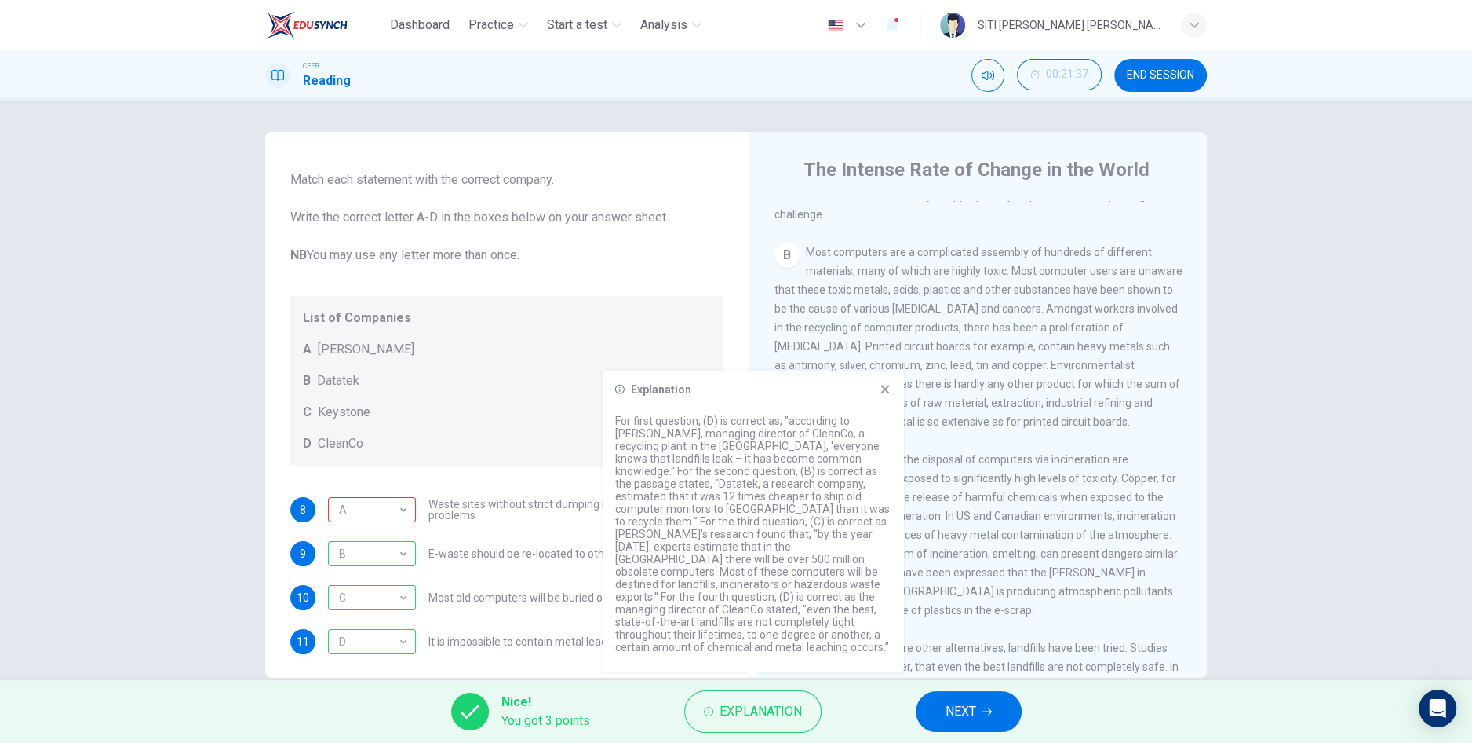
click at [936, 624] on div "CLICK TO ZOOM Click to Zoom A The intense rate of change in the world gives ris…" at bounding box center [989, 439] width 429 height 476
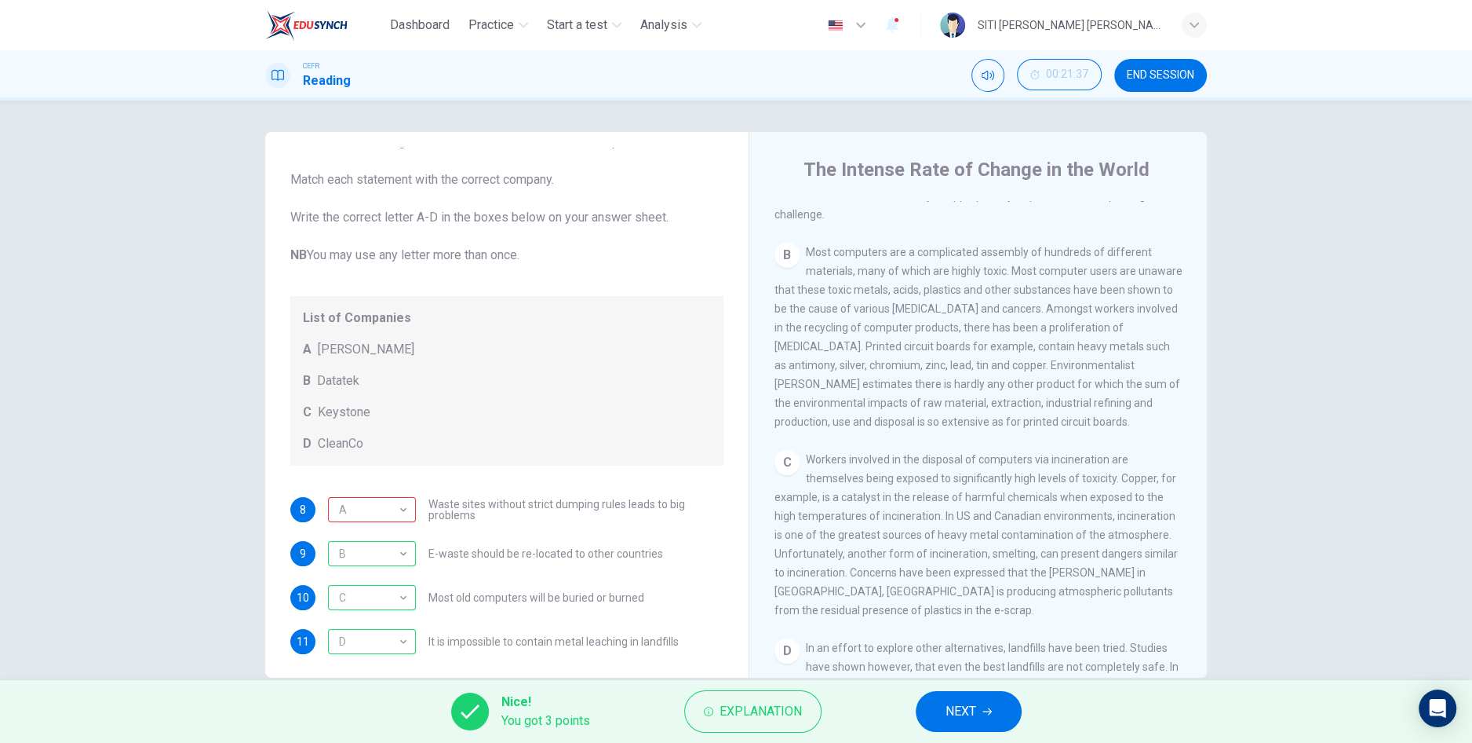
click at [977, 713] on button "NEXT" at bounding box center [969, 711] width 106 height 41
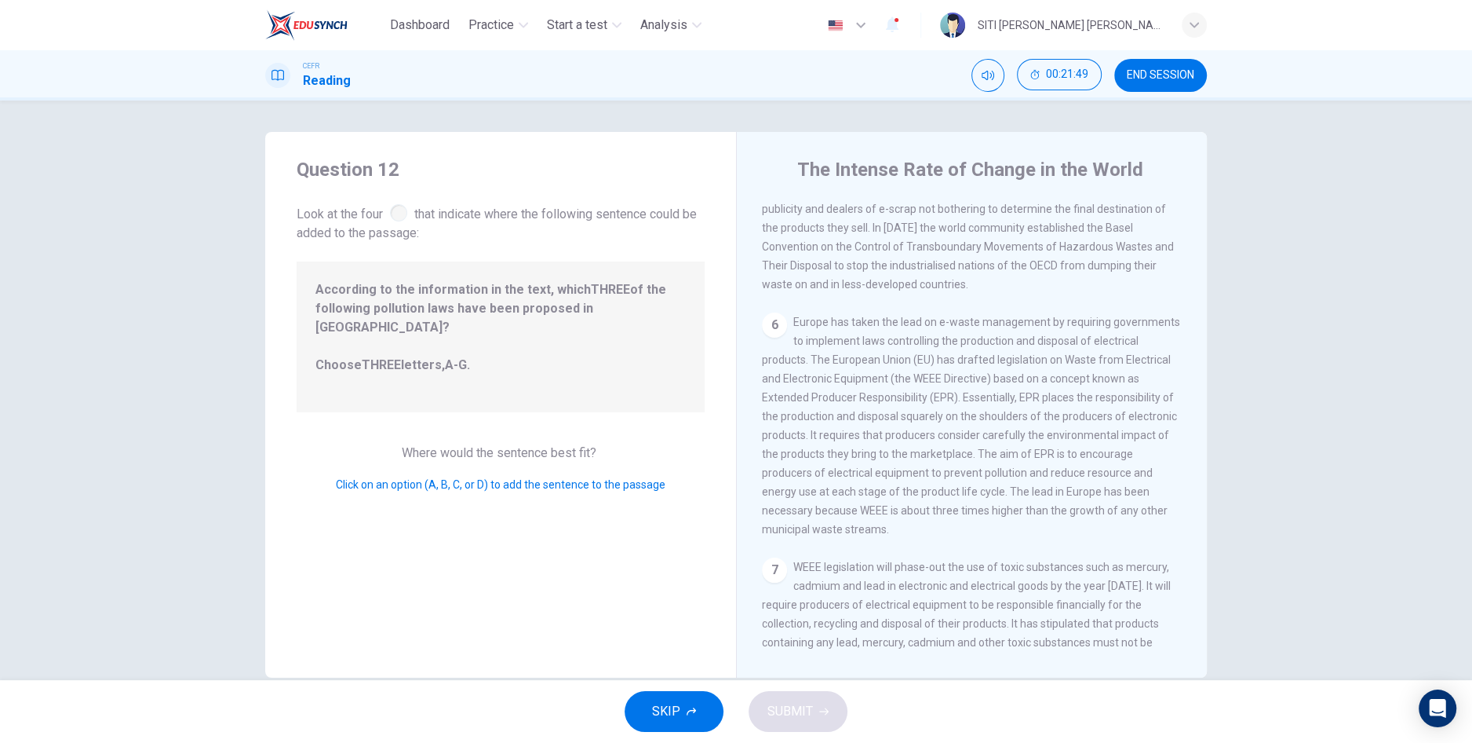
scroll to position [1091, 0]
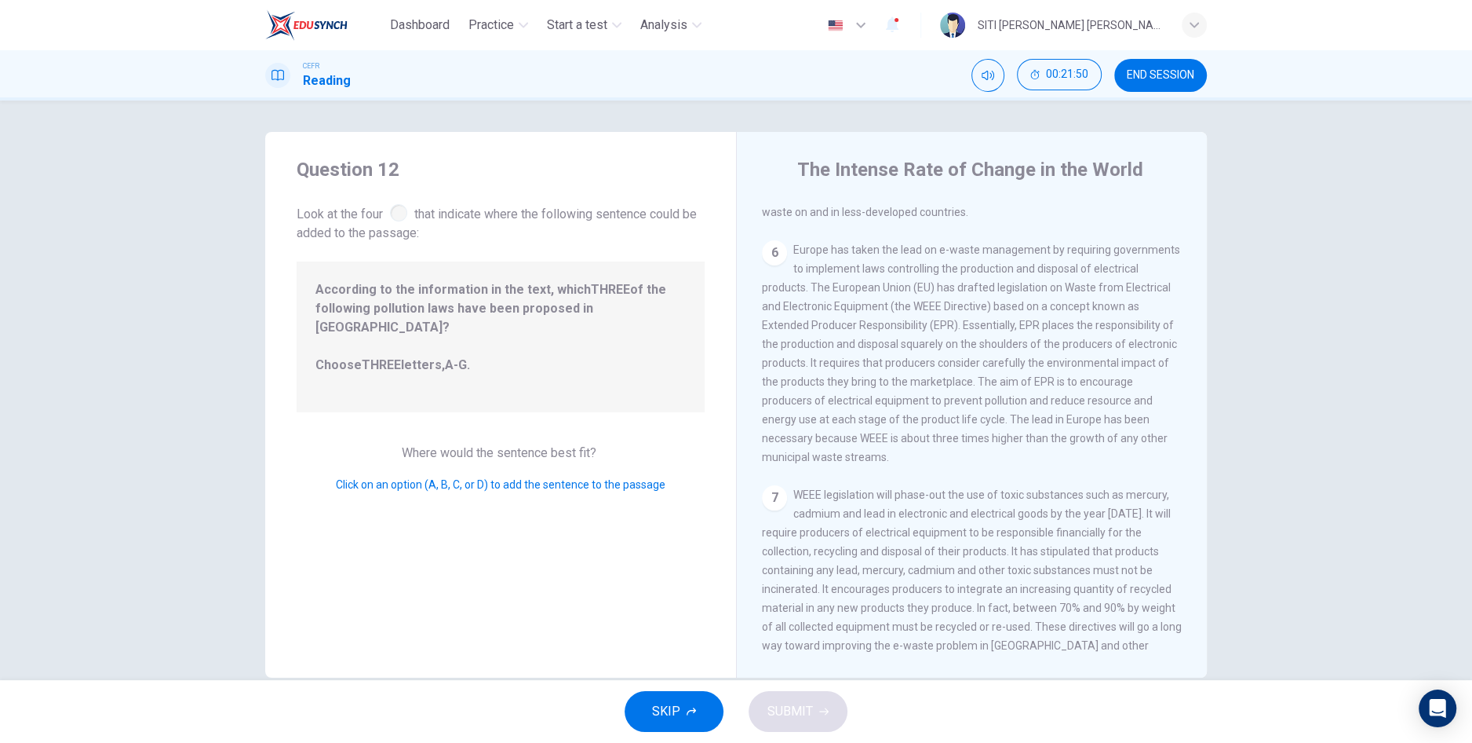
click at [648, 713] on button "SKIP" at bounding box center [674, 711] width 99 height 41
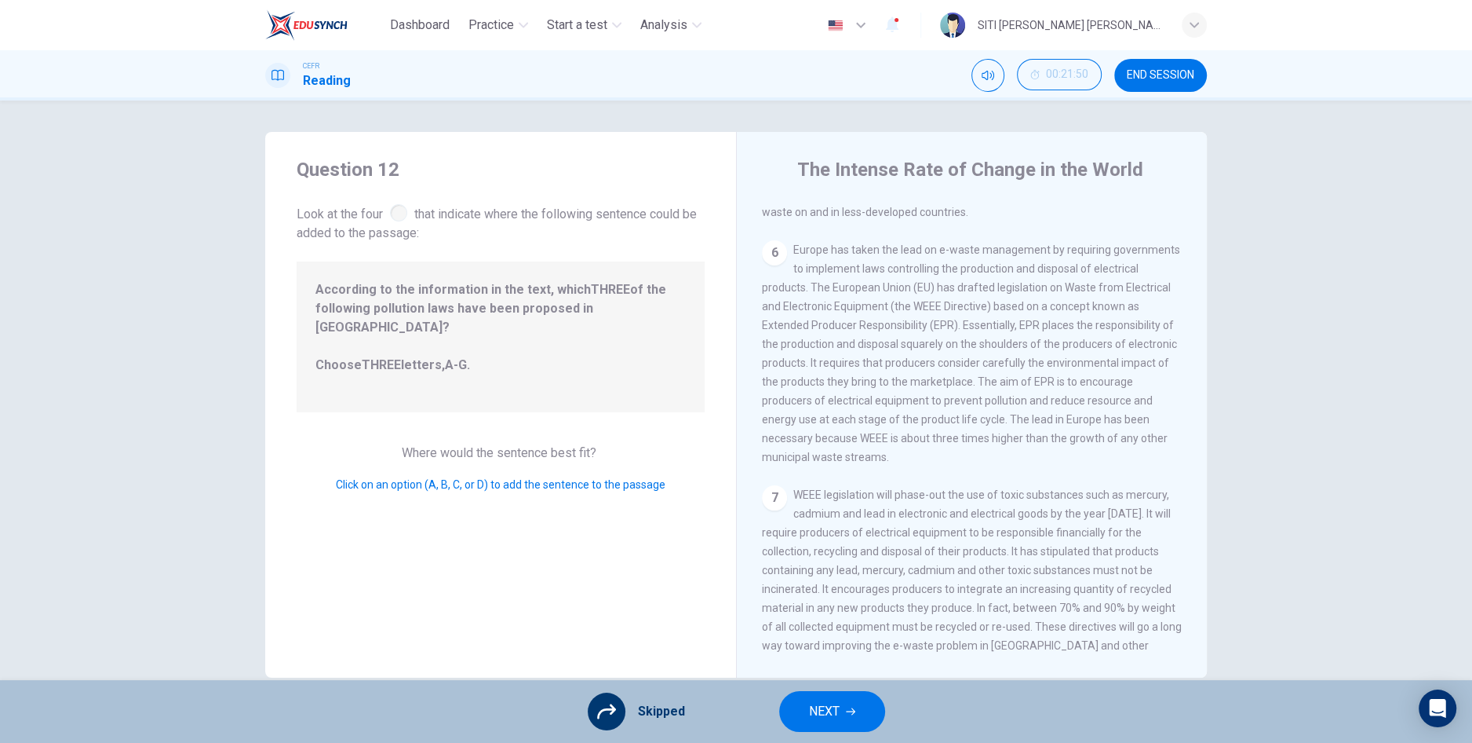
click at [818, 712] on span "NEXT" at bounding box center [824, 711] width 31 height 22
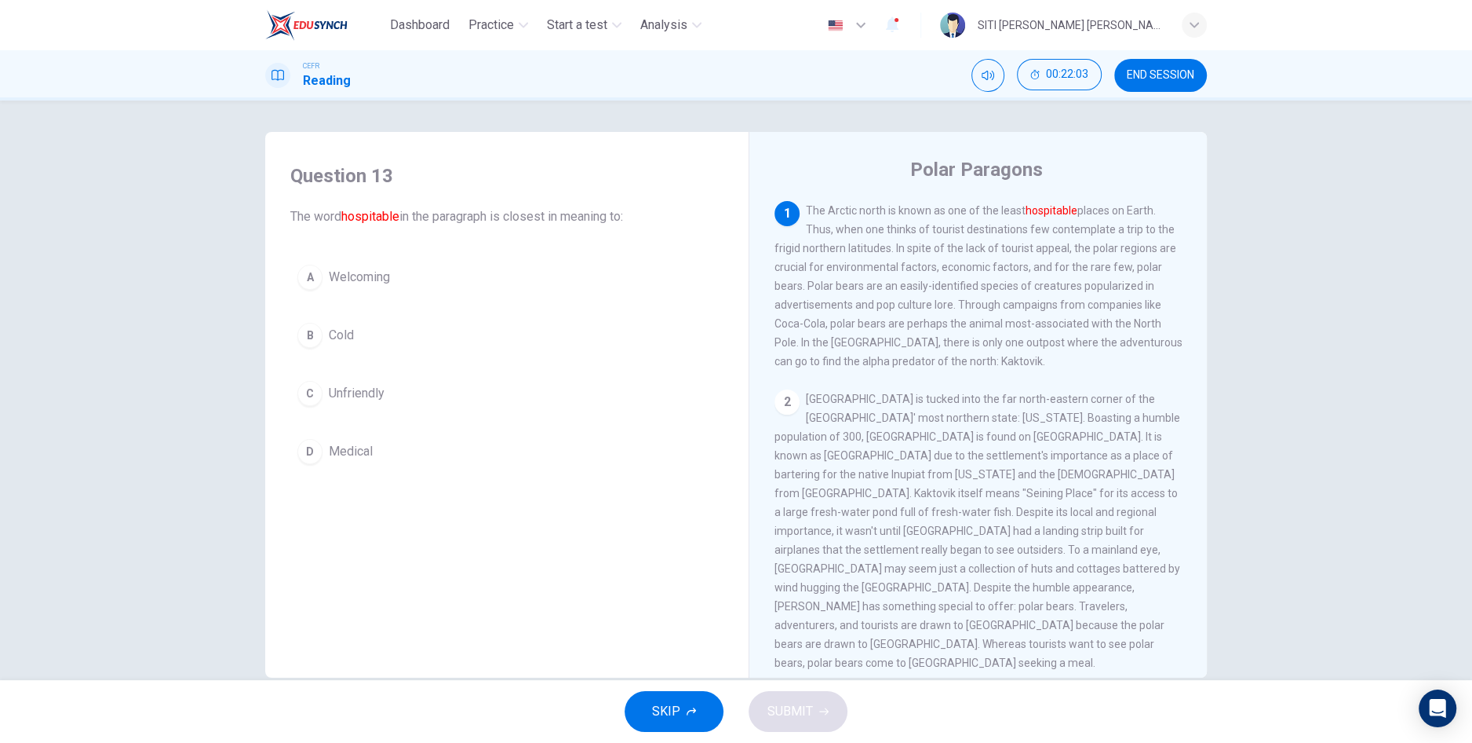
click at [421, 289] on button "A Welcoming" at bounding box center [506, 276] width 433 height 39
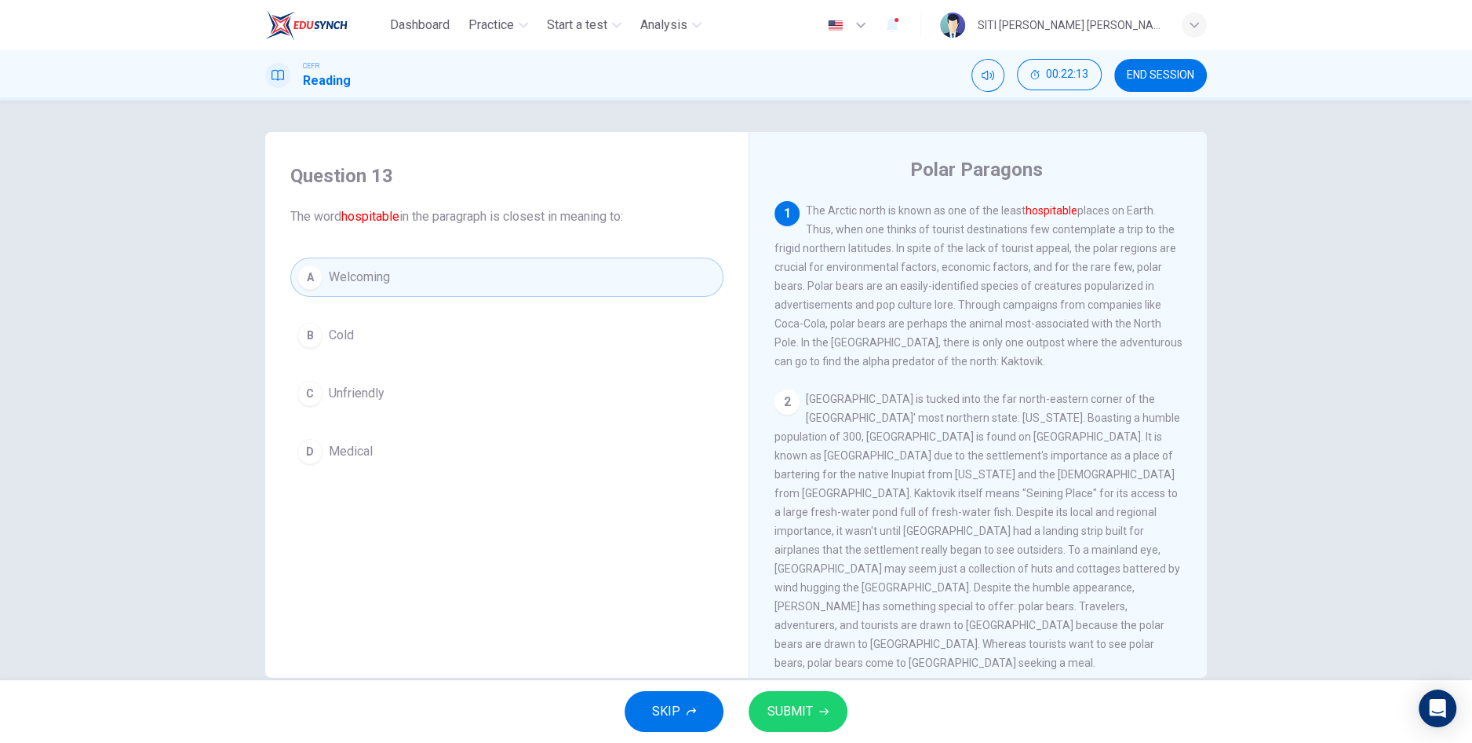
click at [806, 717] on span "SUBMIT" at bounding box center [791, 711] width 46 height 22
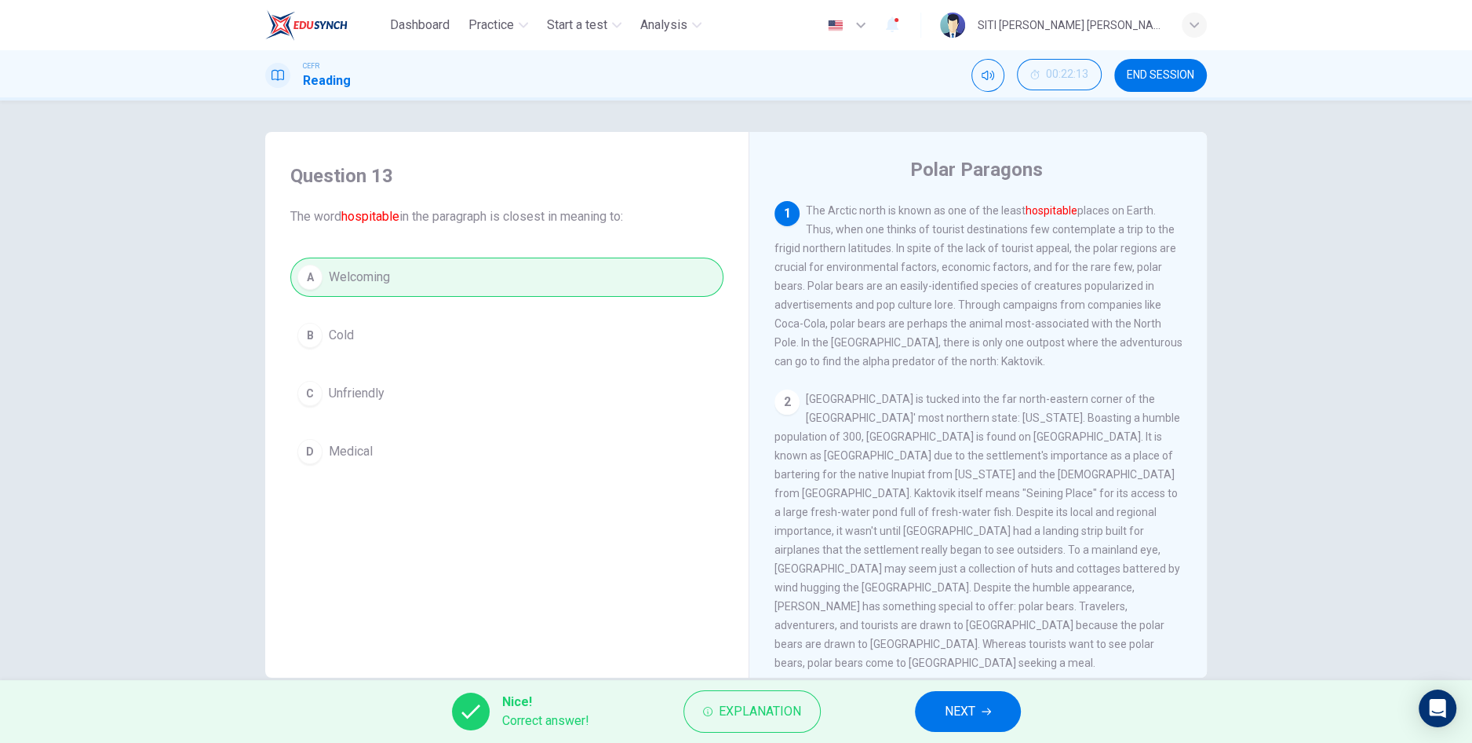
click at [952, 710] on span "NEXT" at bounding box center [960, 711] width 31 height 22
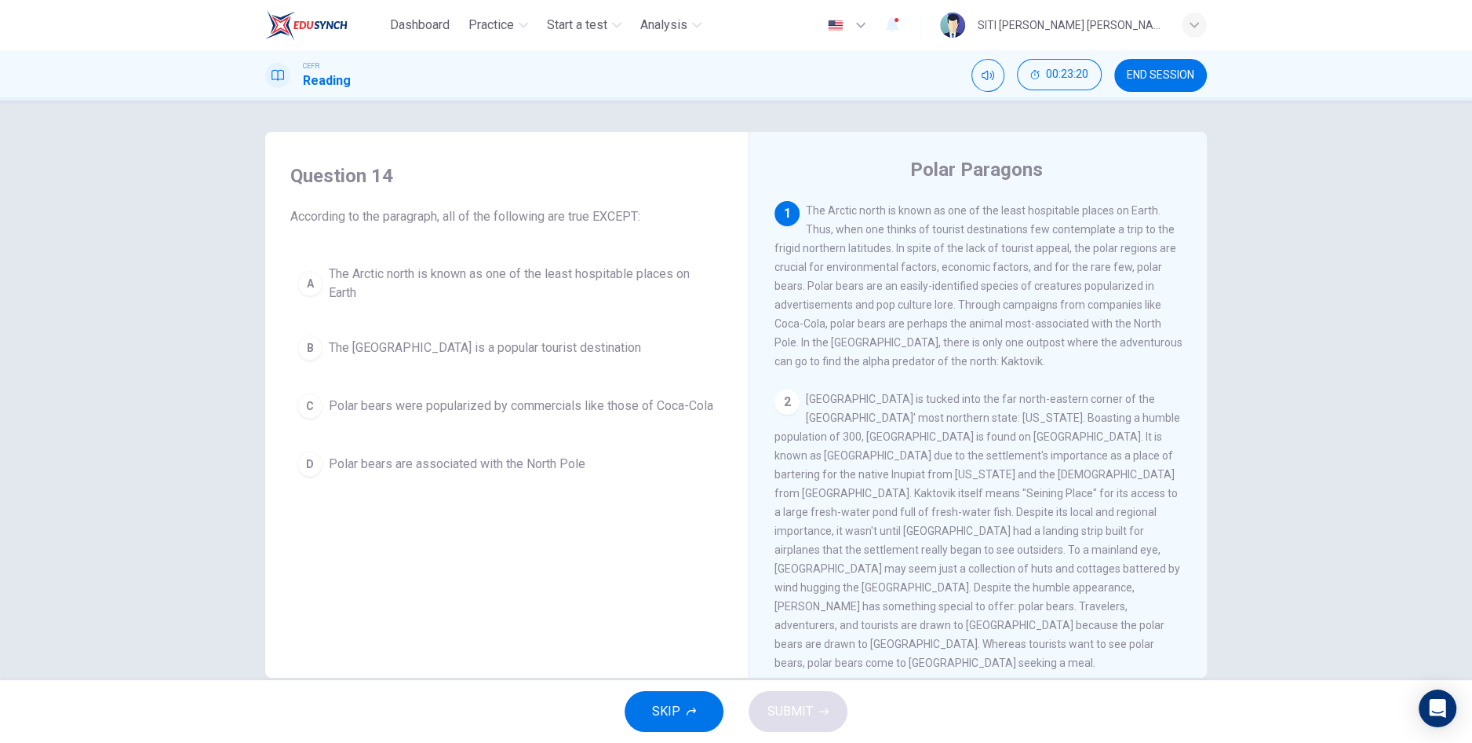
click at [633, 415] on button "C Polar bears were popularized by commercials like those of Coca-Cola" at bounding box center [506, 405] width 433 height 39
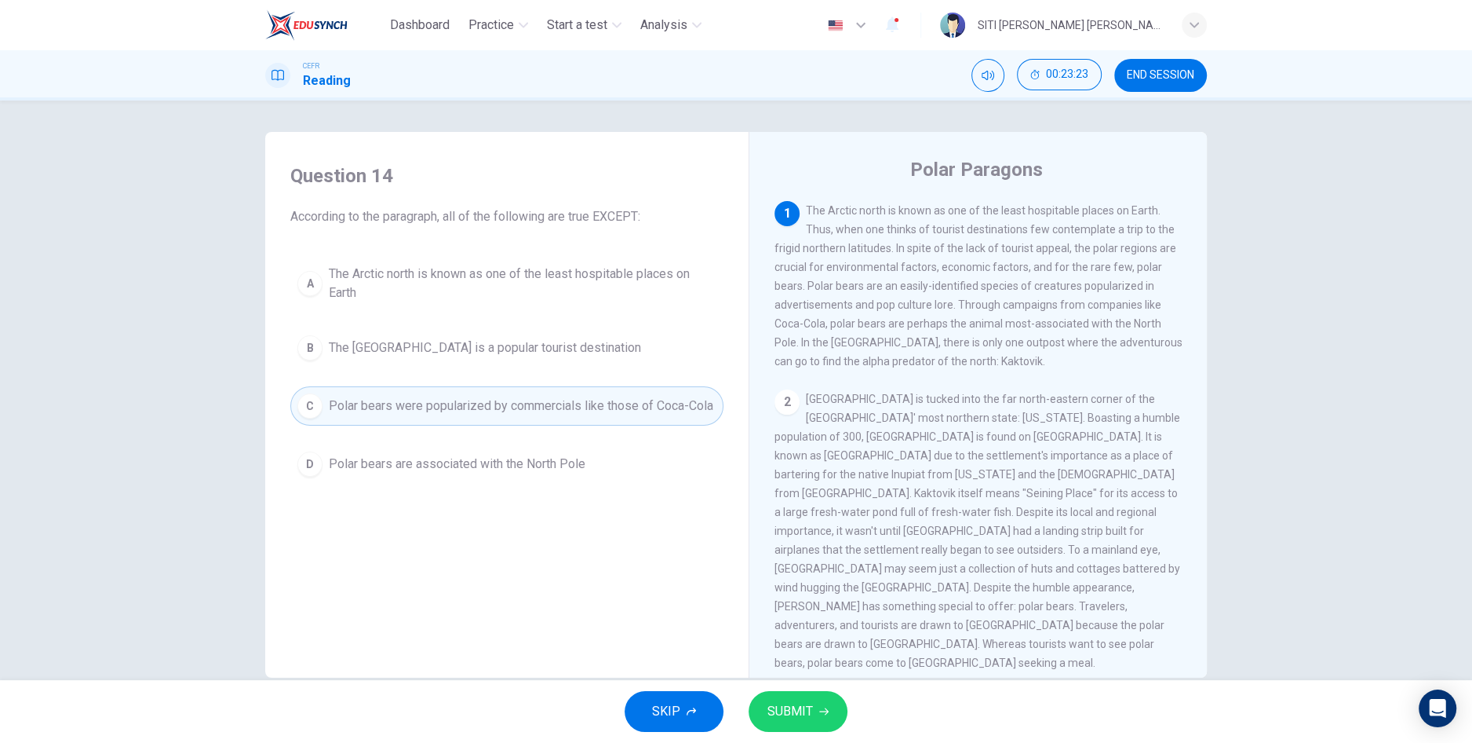
click at [615, 470] on button "D Polar bears are associated with the North Pole" at bounding box center [506, 463] width 433 height 39
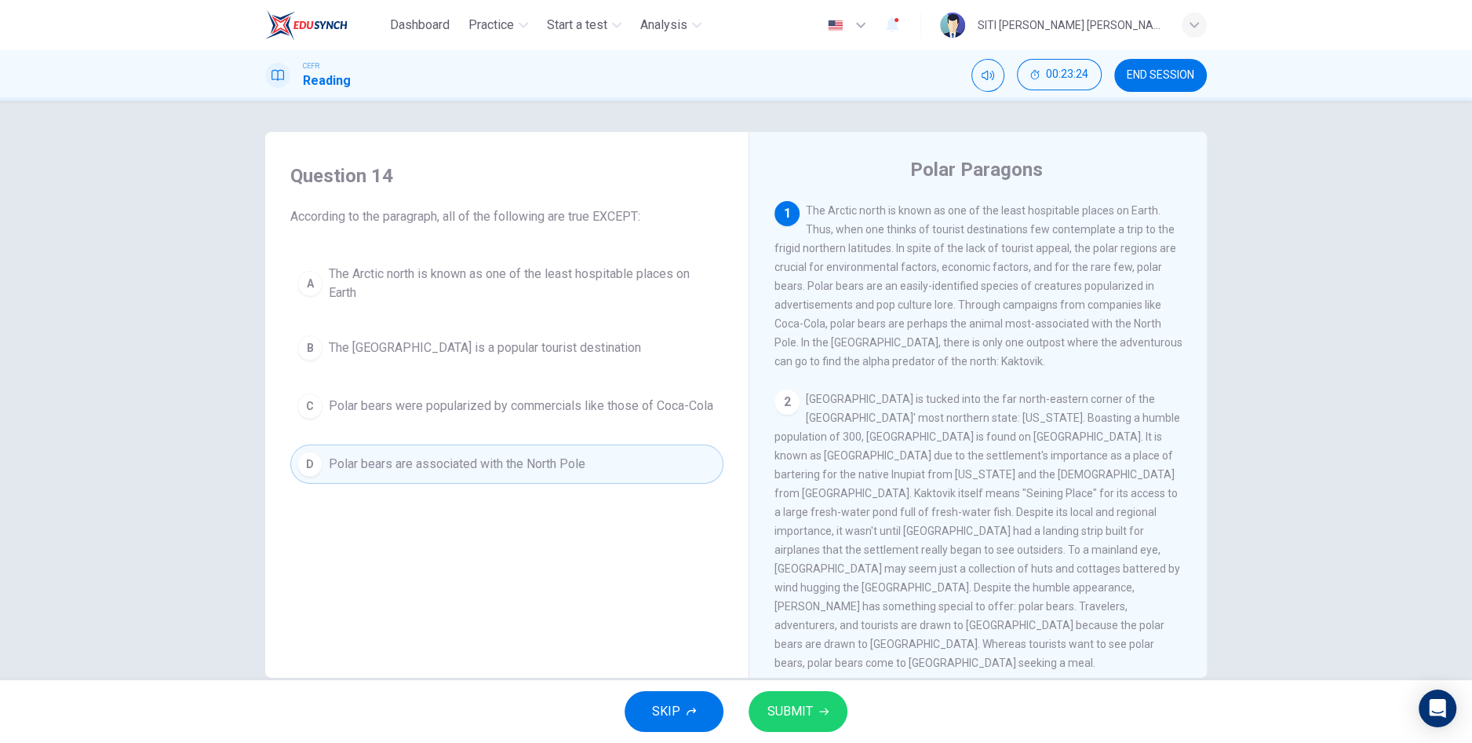
click at [785, 713] on span "SUBMIT" at bounding box center [791, 711] width 46 height 22
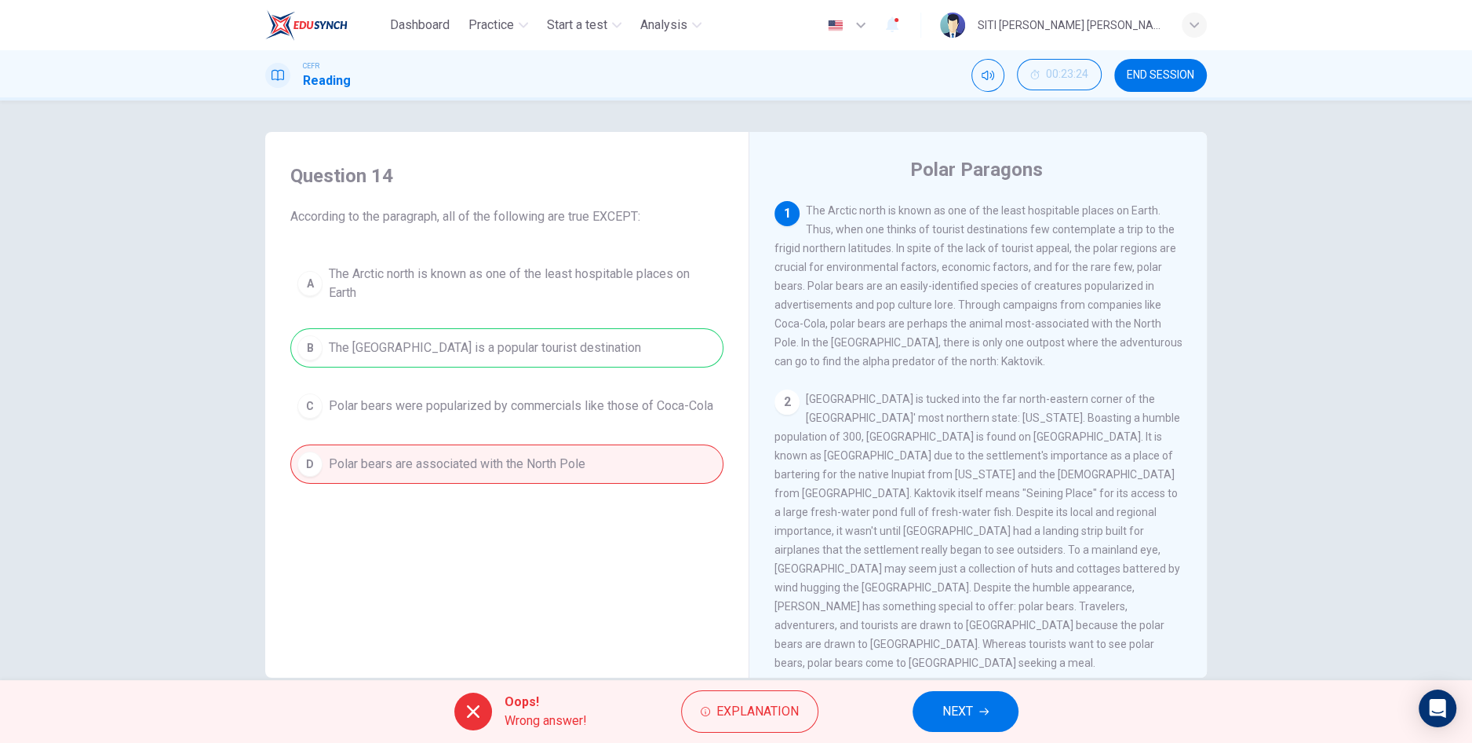
click at [929, 717] on button "NEXT" at bounding box center [966, 711] width 106 height 41
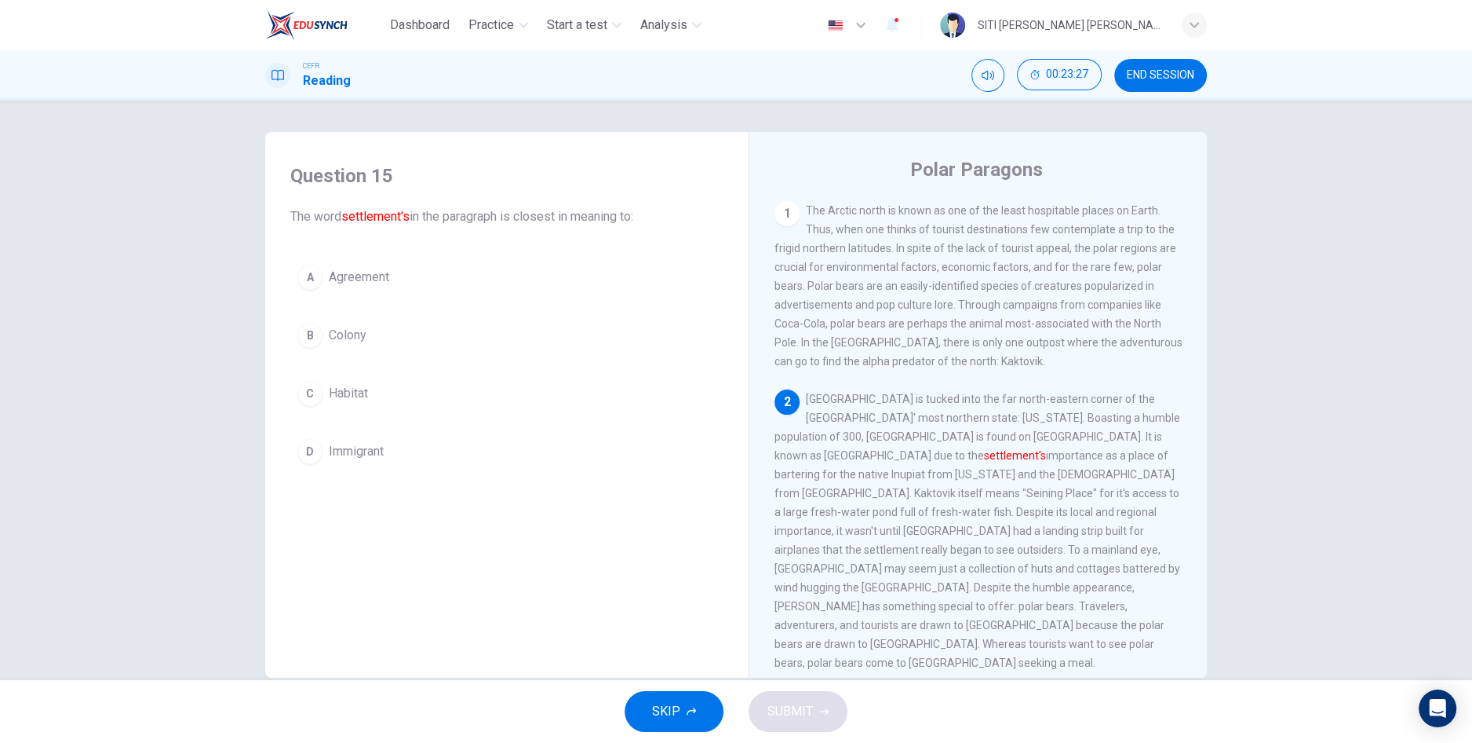
click at [492, 276] on button "A Agreement" at bounding box center [506, 276] width 433 height 39
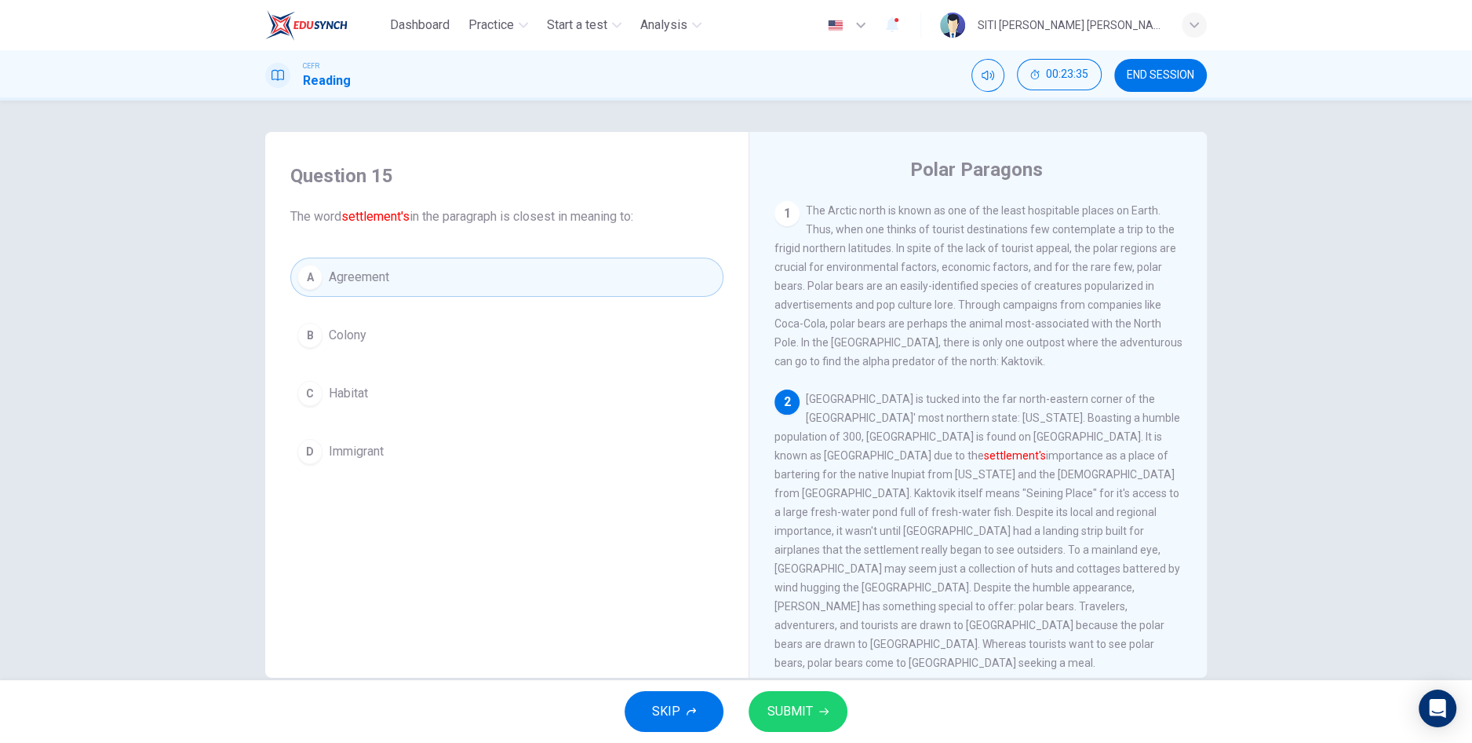
click at [290, 257] on button "A Agreement" at bounding box center [506, 276] width 433 height 39
click at [800, 712] on span "SUBMIT" at bounding box center [791, 711] width 46 height 22
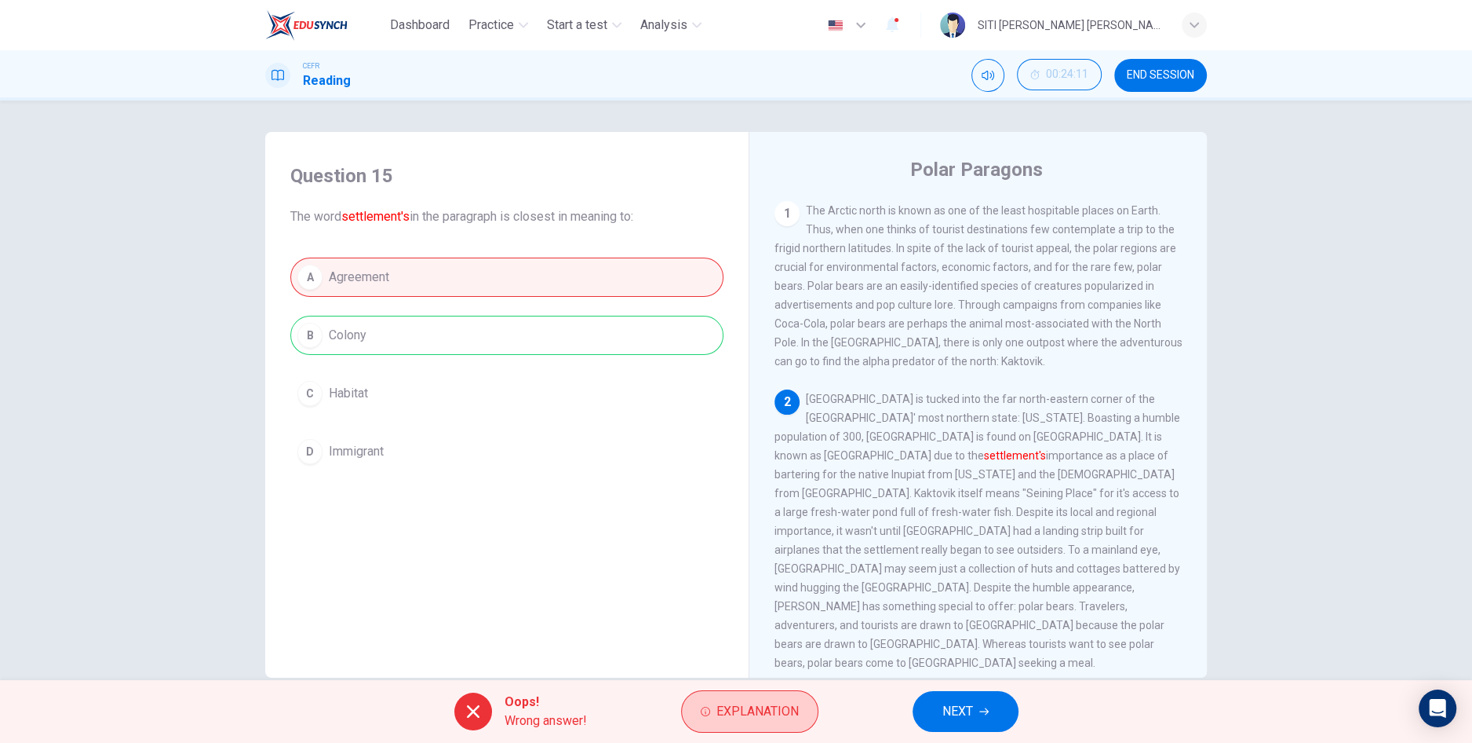
click at [777, 717] on span "Explanation" at bounding box center [758, 711] width 82 height 22
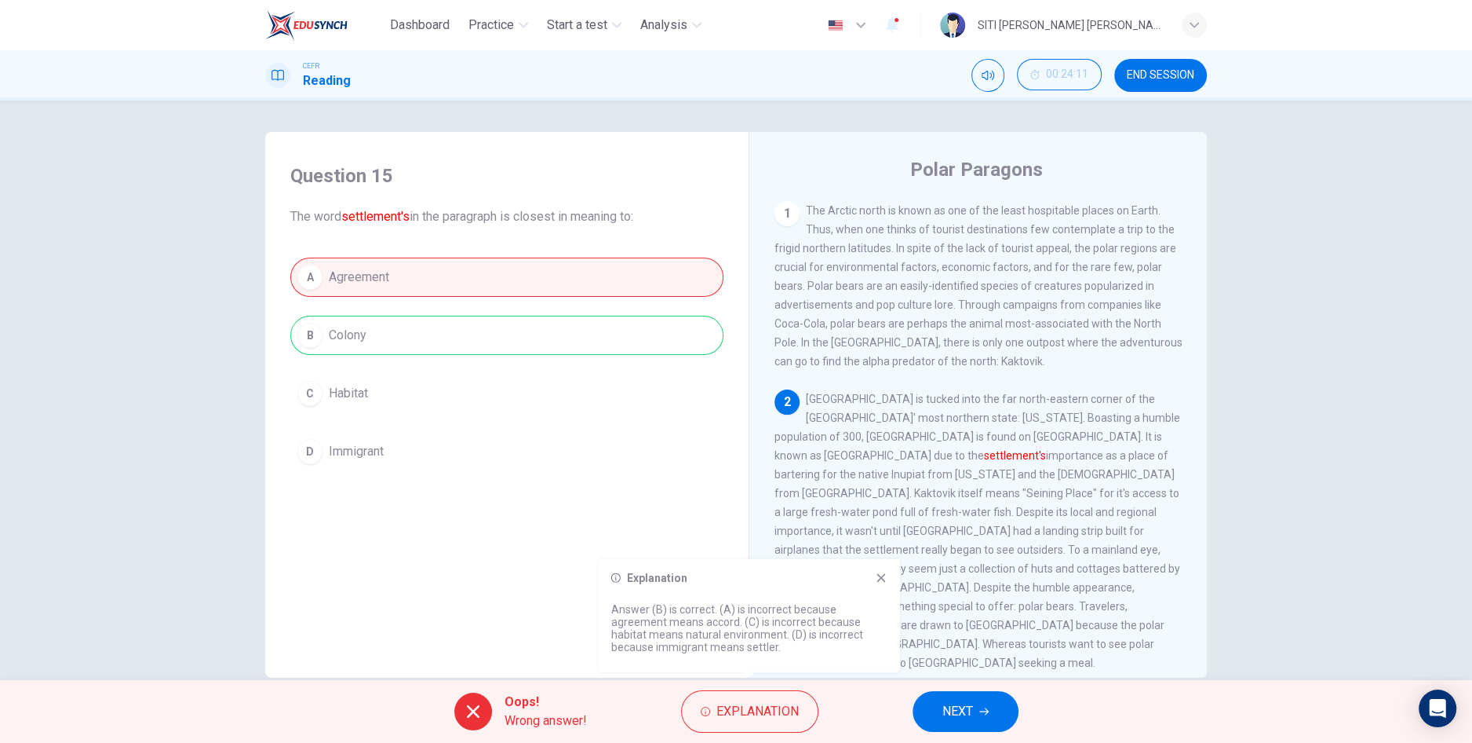
click at [922, 716] on button "NEXT" at bounding box center [966, 711] width 106 height 41
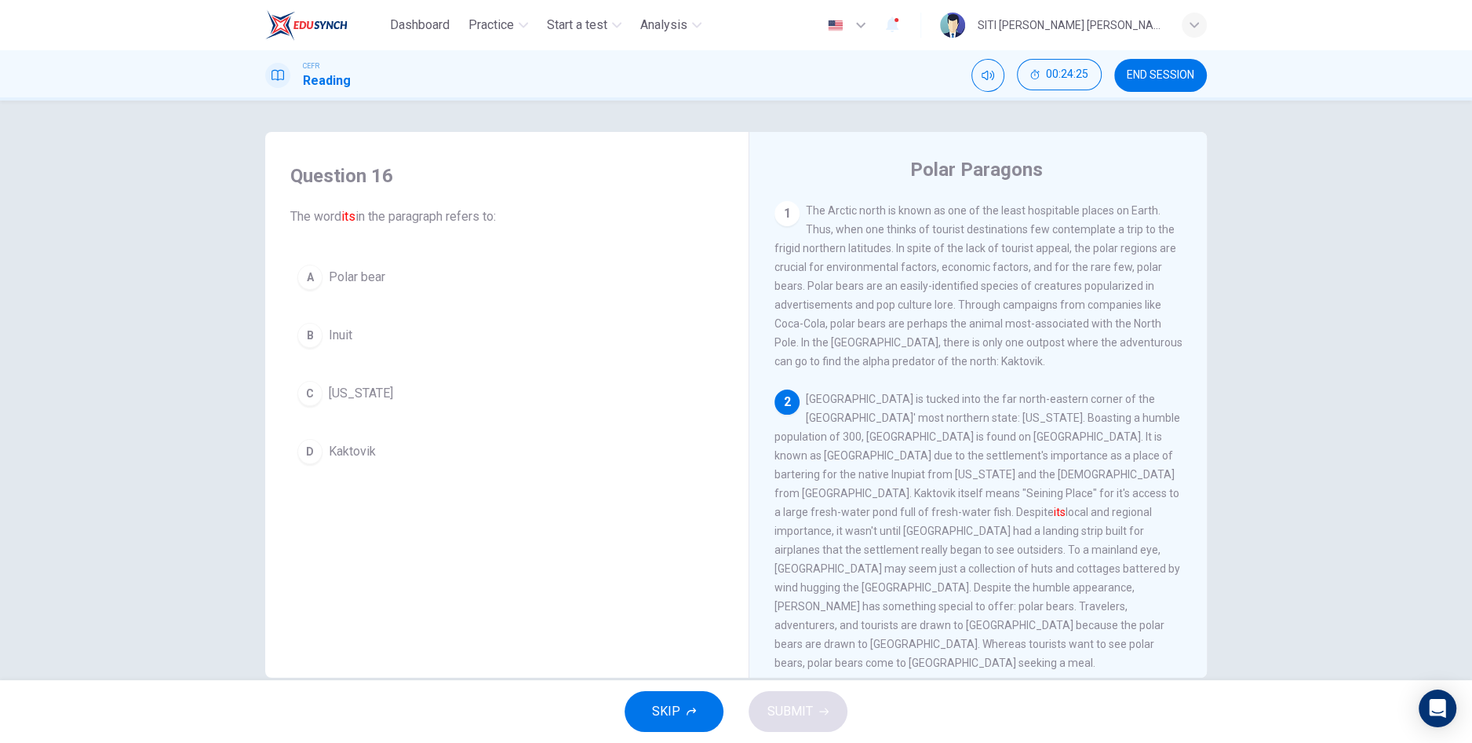
click at [408, 454] on button "D Kaktovik" at bounding box center [506, 451] width 433 height 39
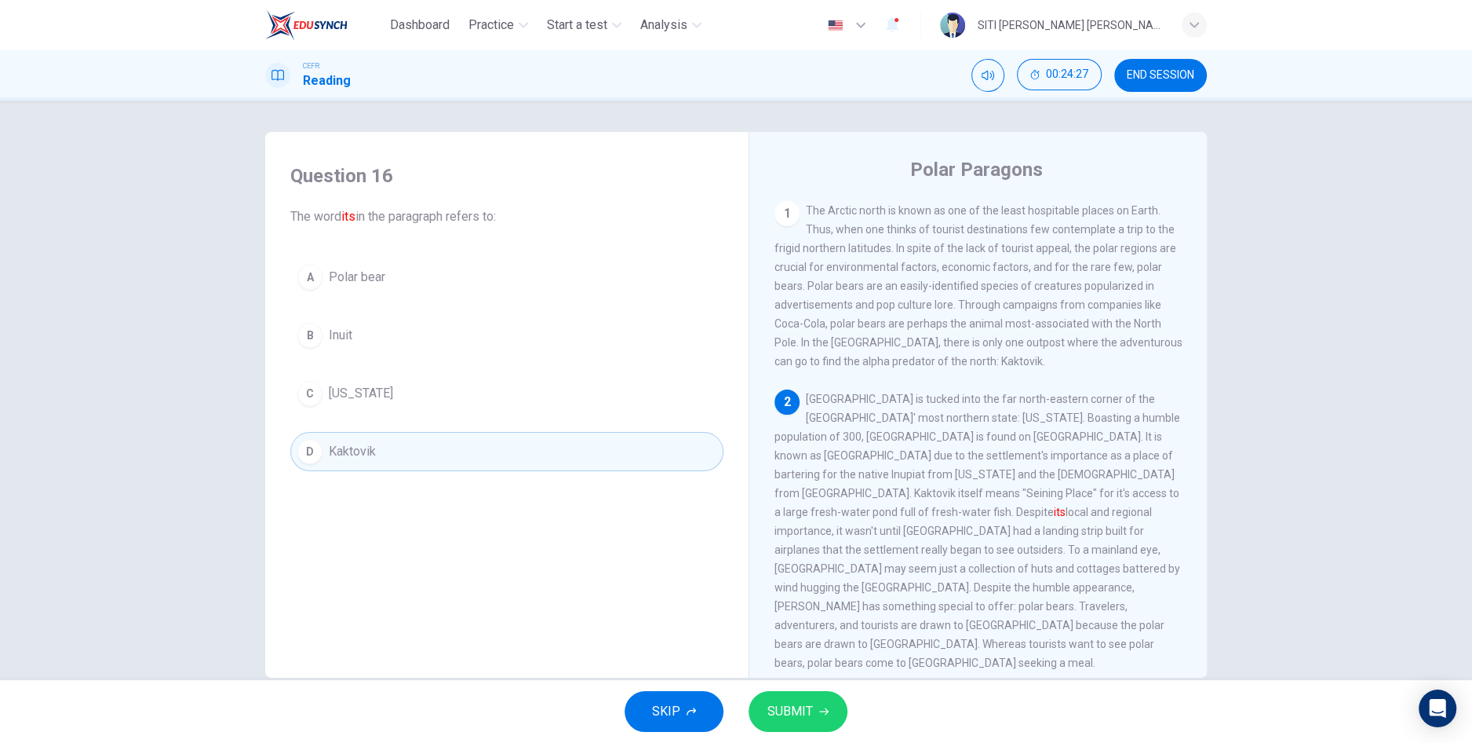
click at [814, 706] on button "SUBMIT" at bounding box center [798, 711] width 99 height 41
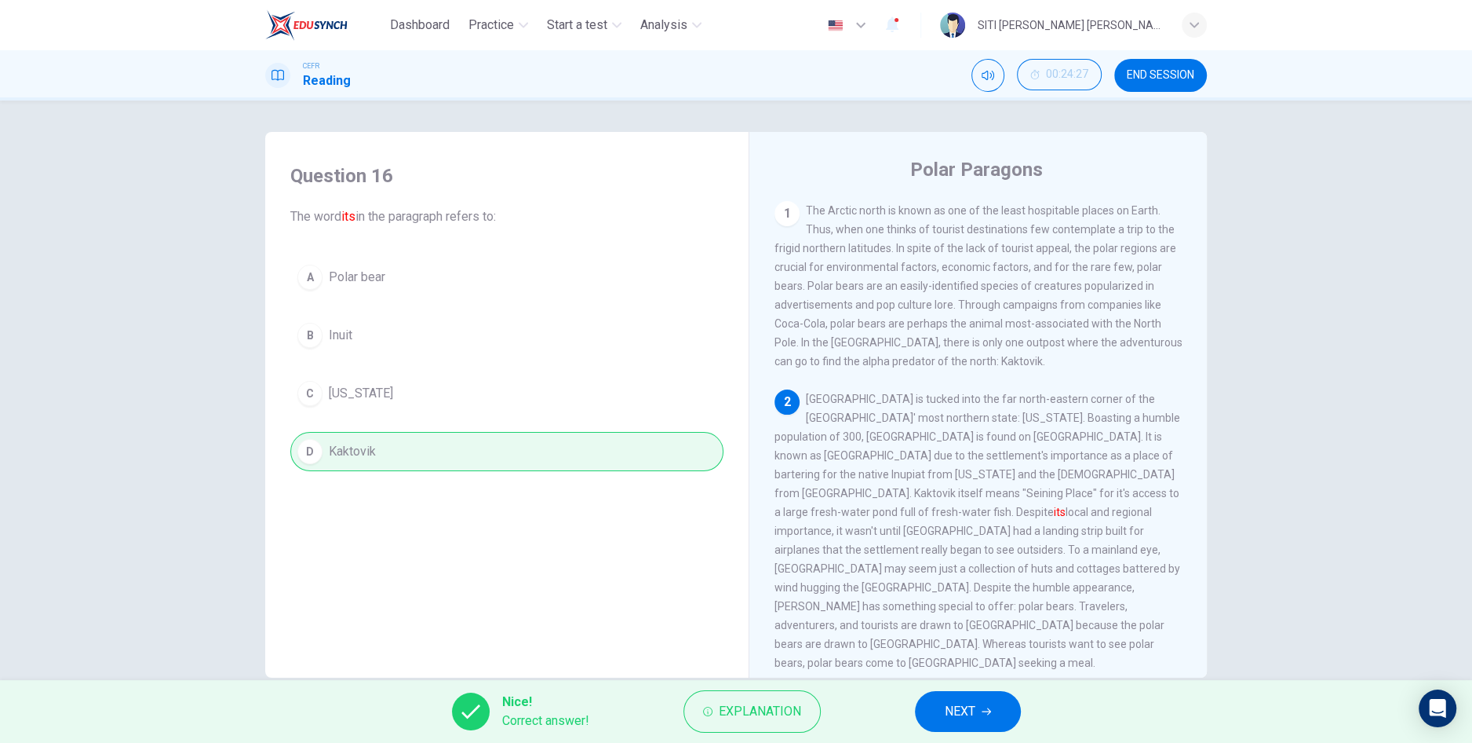
click at [954, 707] on span "NEXT" at bounding box center [960, 711] width 31 height 22
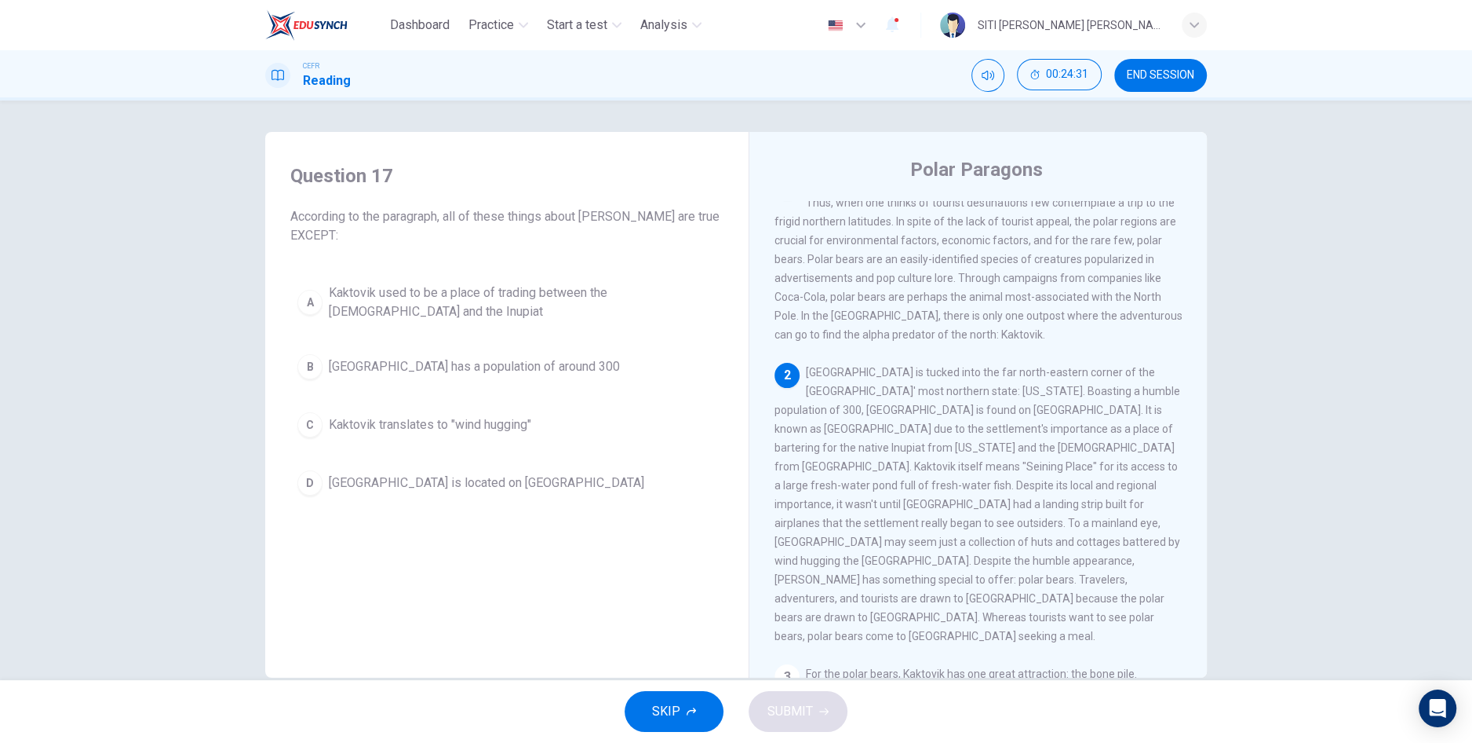
scroll to position [26, 0]
click at [524, 417] on span "Kaktovik translates to "wind hugging"" at bounding box center [430, 424] width 203 height 19
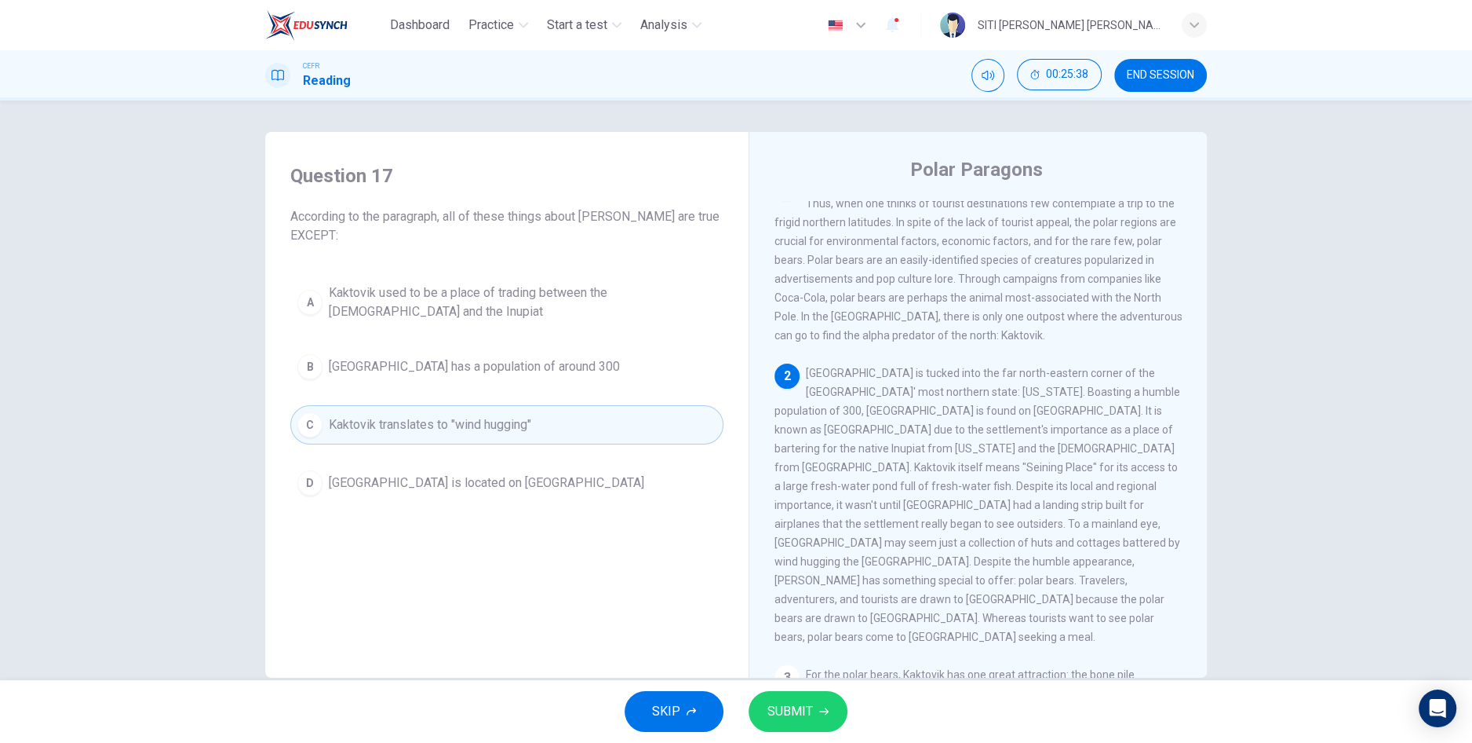
click at [790, 713] on span "SUBMIT" at bounding box center [791, 711] width 46 height 22
click at [984, 78] on icon "Mute" at bounding box center [988, 75] width 13 height 13
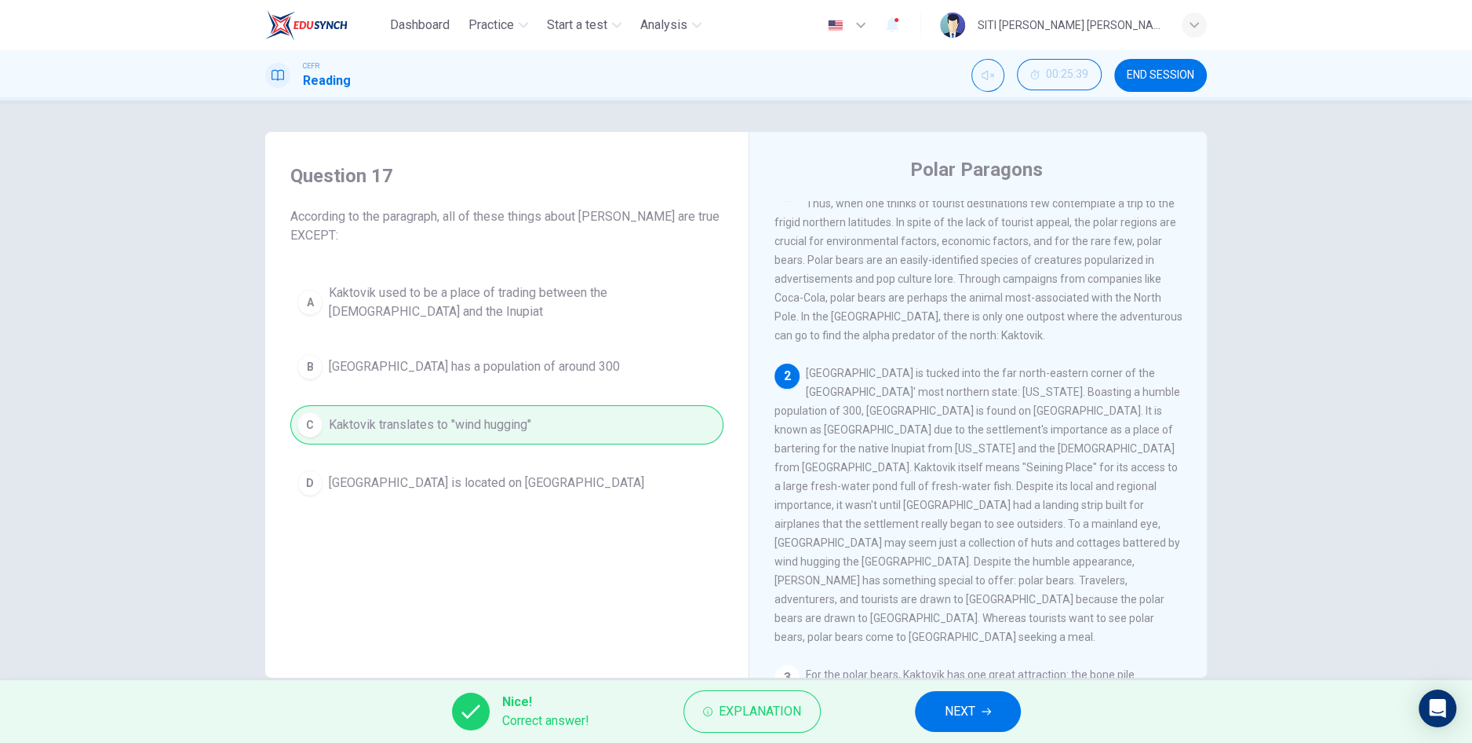
click at [955, 710] on span "NEXT" at bounding box center [960, 711] width 31 height 22
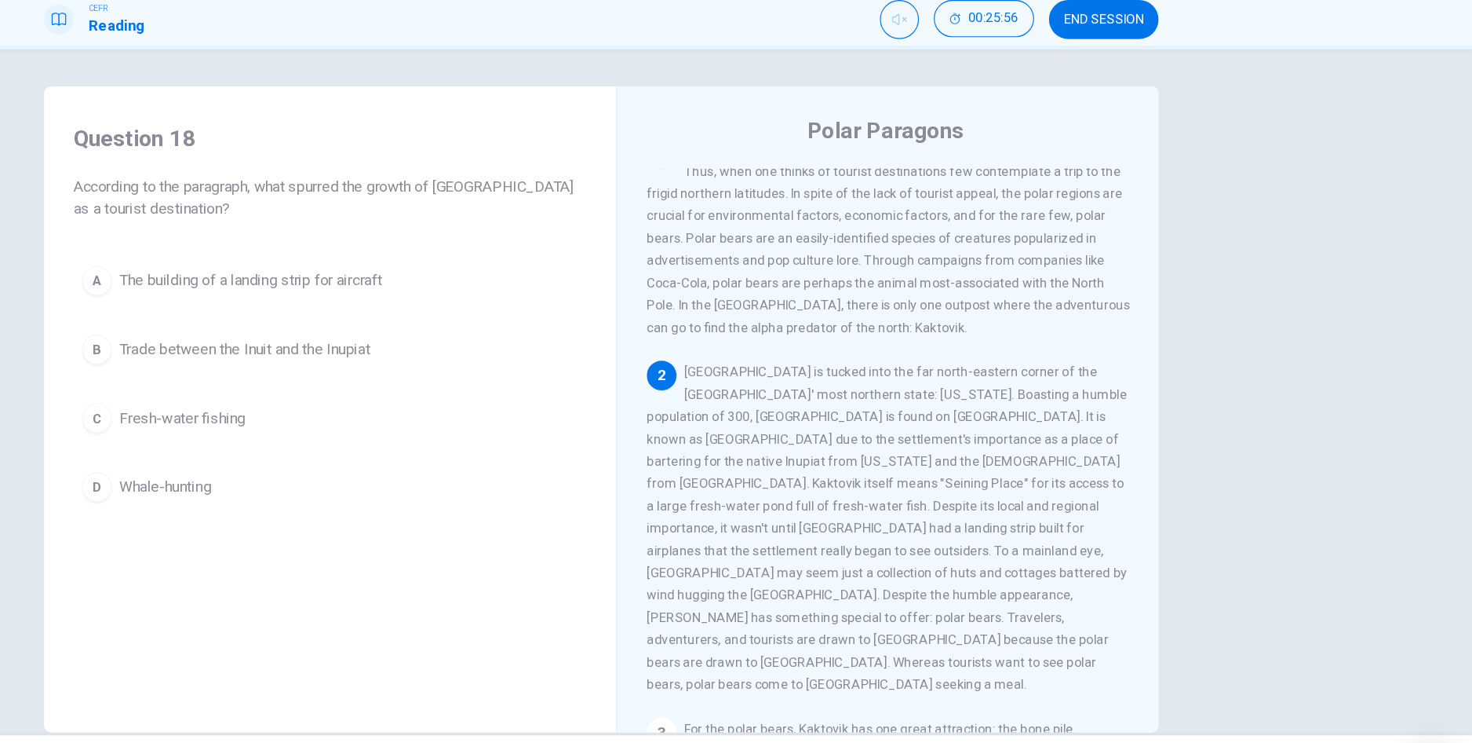
scroll to position [0, 0]
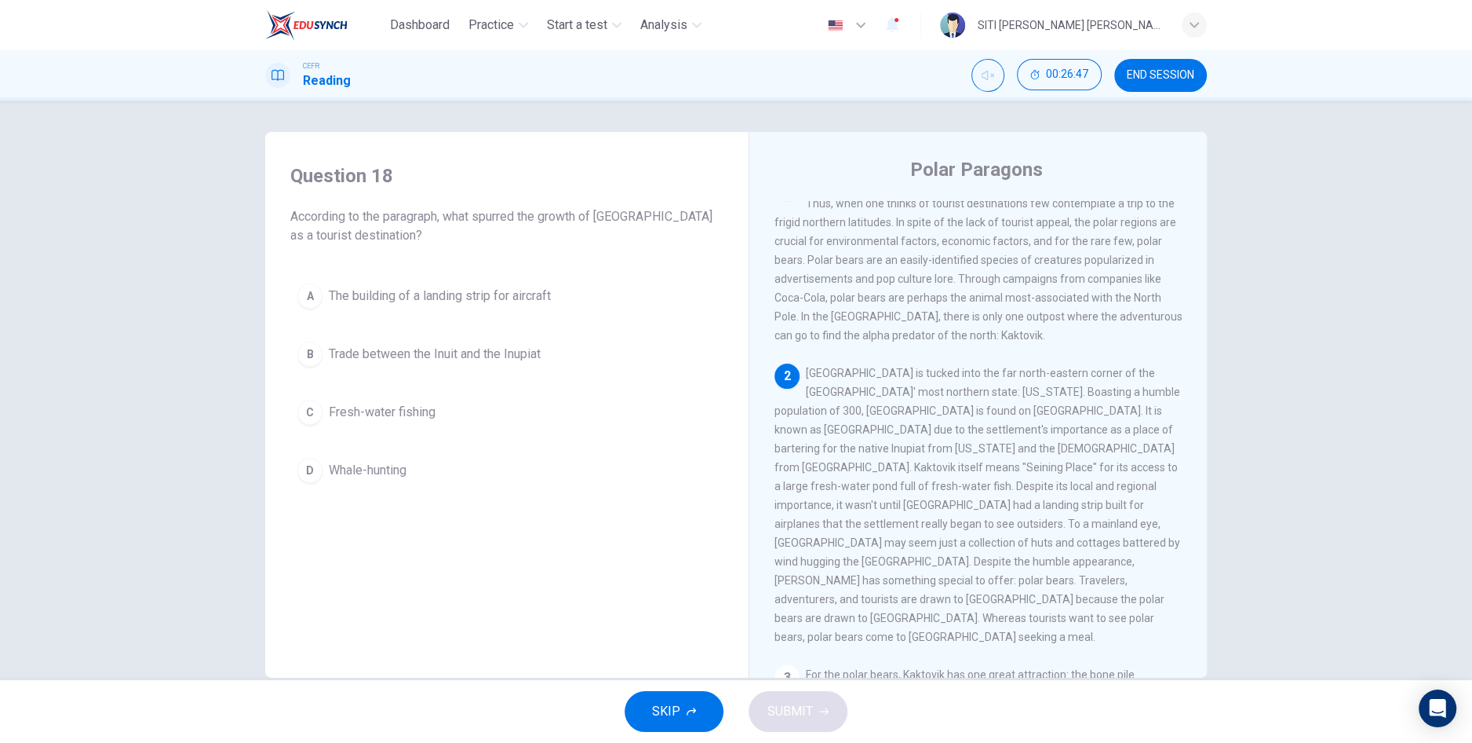
click at [410, 412] on span "Fresh-water fishing" at bounding box center [382, 412] width 107 height 19
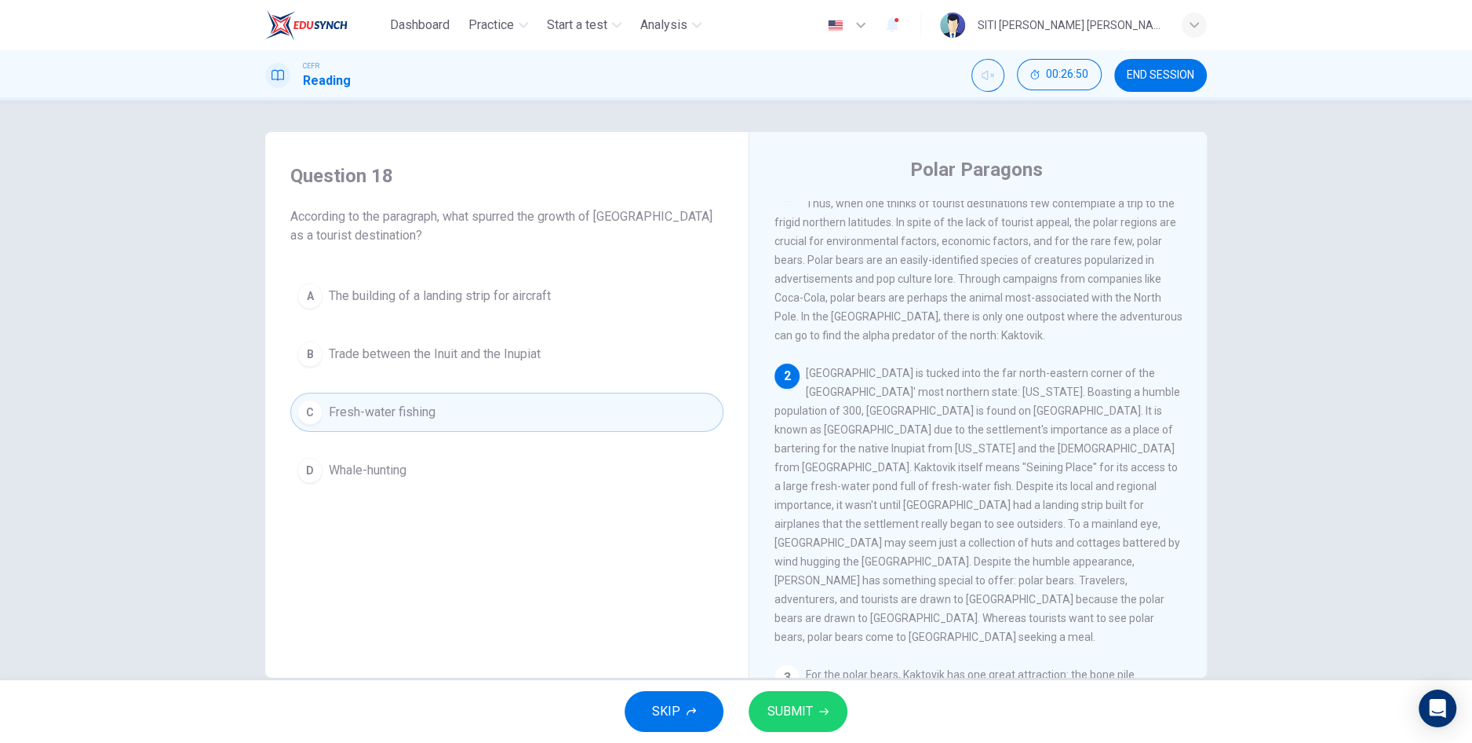
click at [815, 713] on button "SUBMIT" at bounding box center [798, 711] width 99 height 41
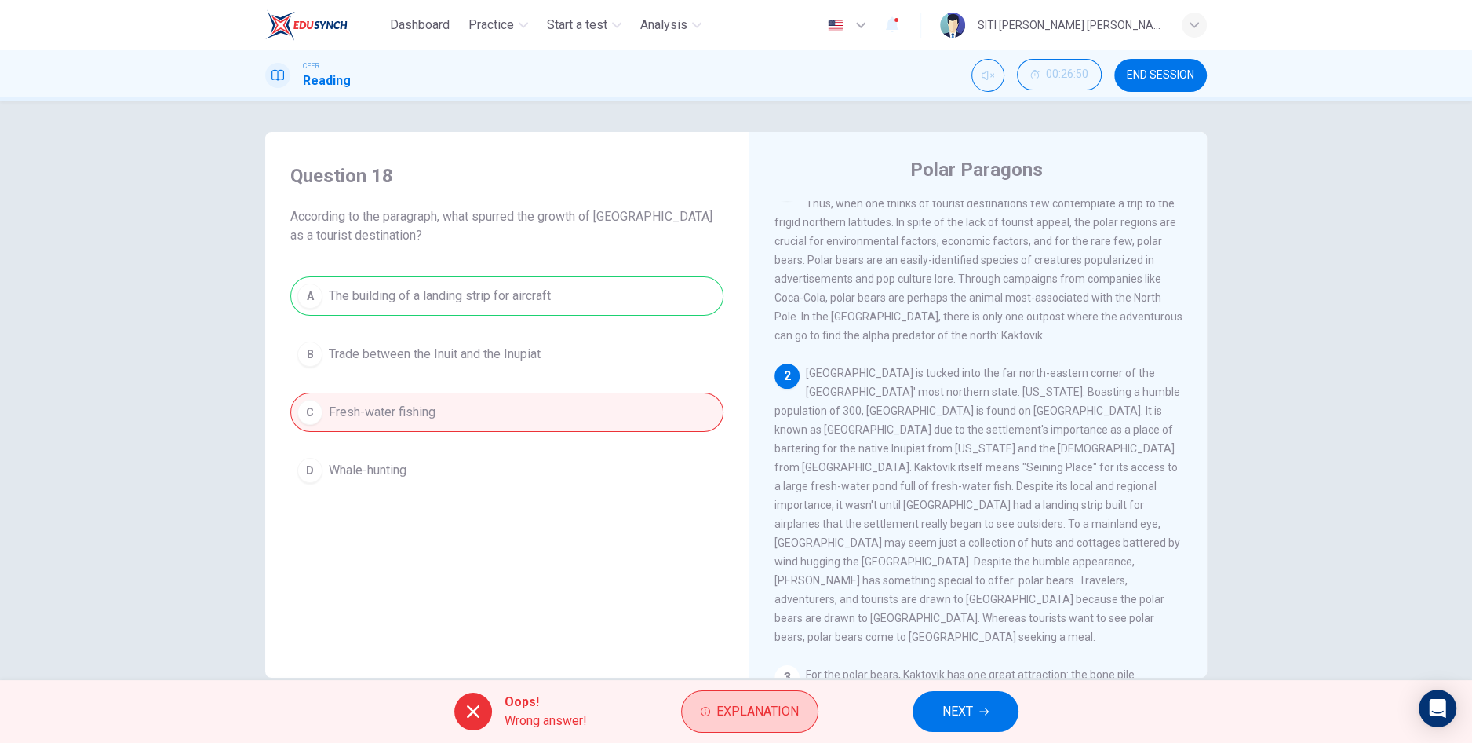
click at [751, 717] on span "Explanation" at bounding box center [758, 711] width 82 height 22
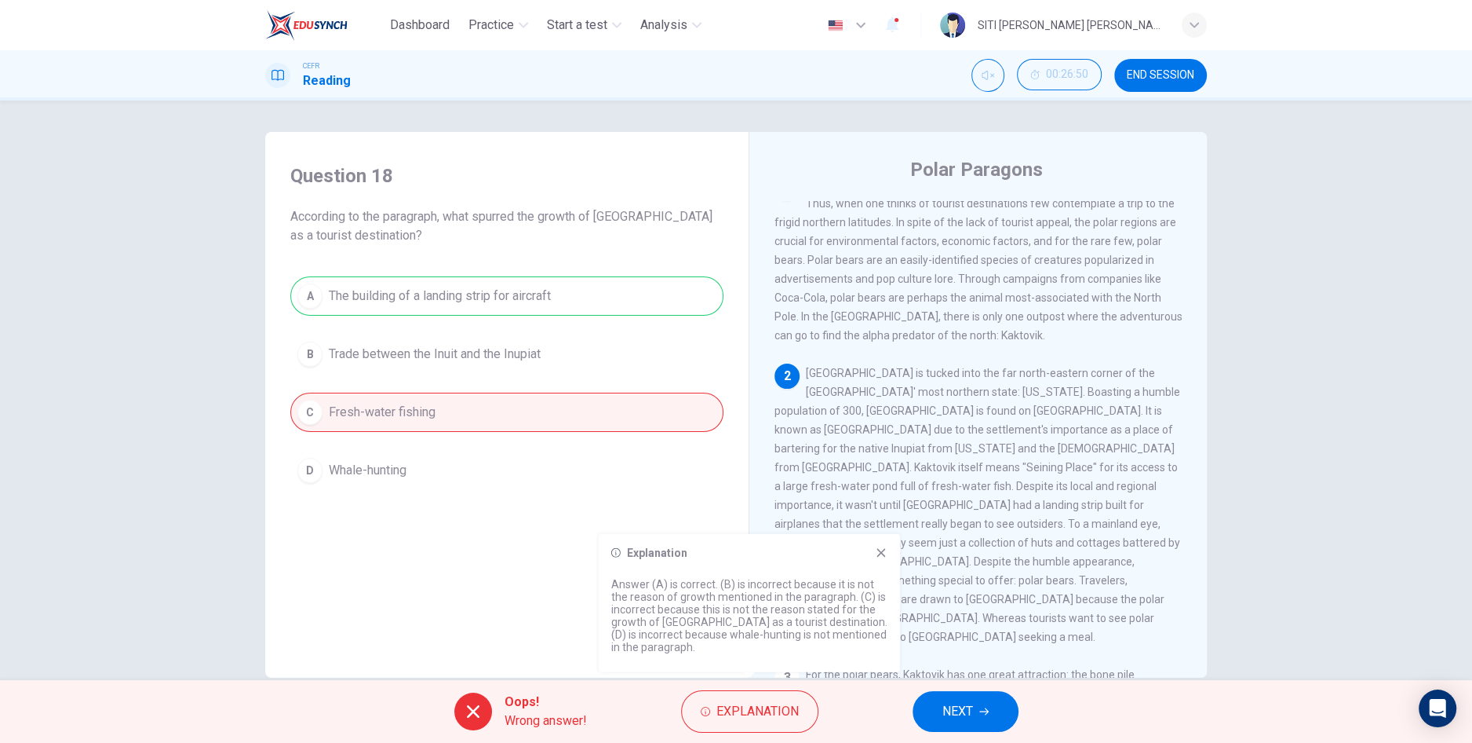
click at [890, 554] on div "Explanation Answer (A) is correct. (B) is incorrect because it is not the reaso…" at bounding box center [749, 603] width 301 height 138
click at [883, 555] on icon at bounding box center [881, 552] width 9 height 9
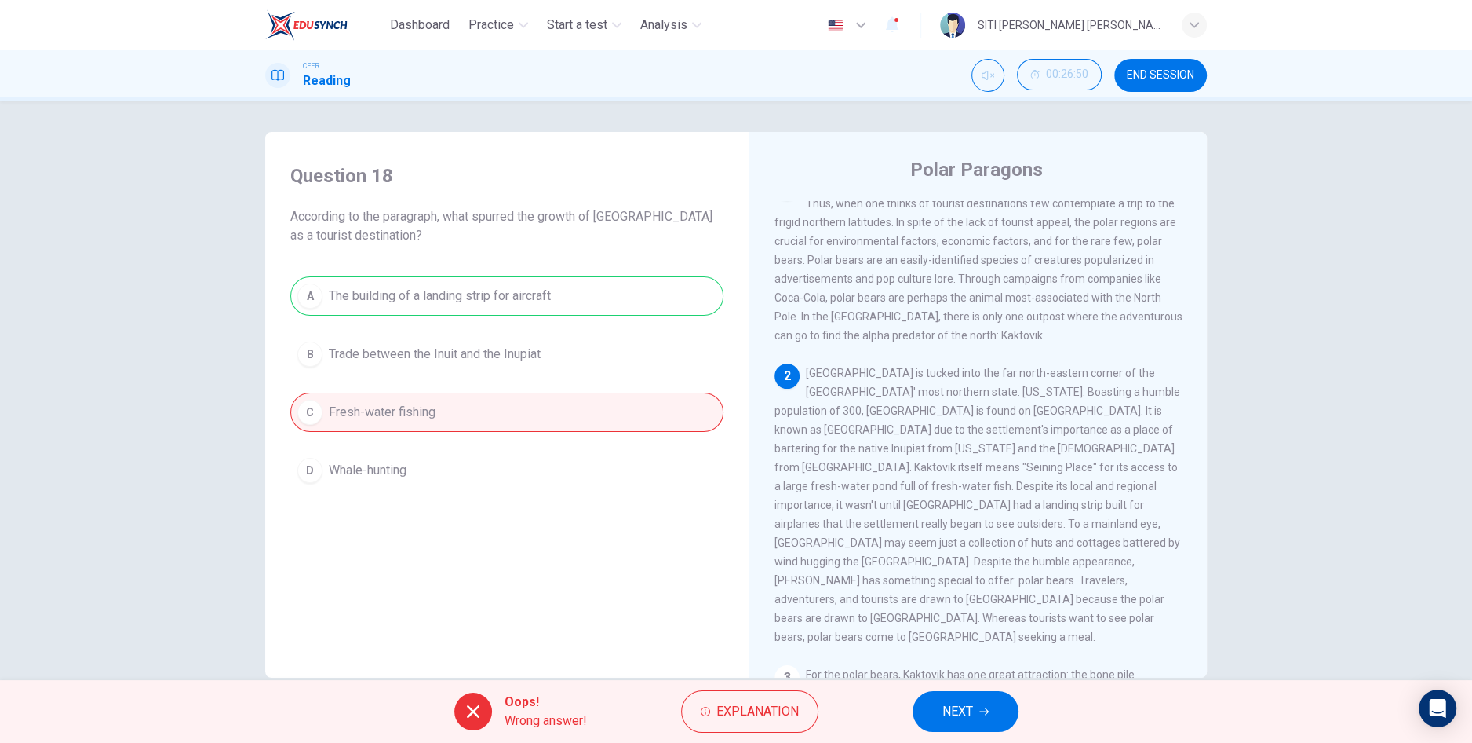
click at [943, 715] on span "NEXT" at bounding box center [958, 711] width 31 height 22
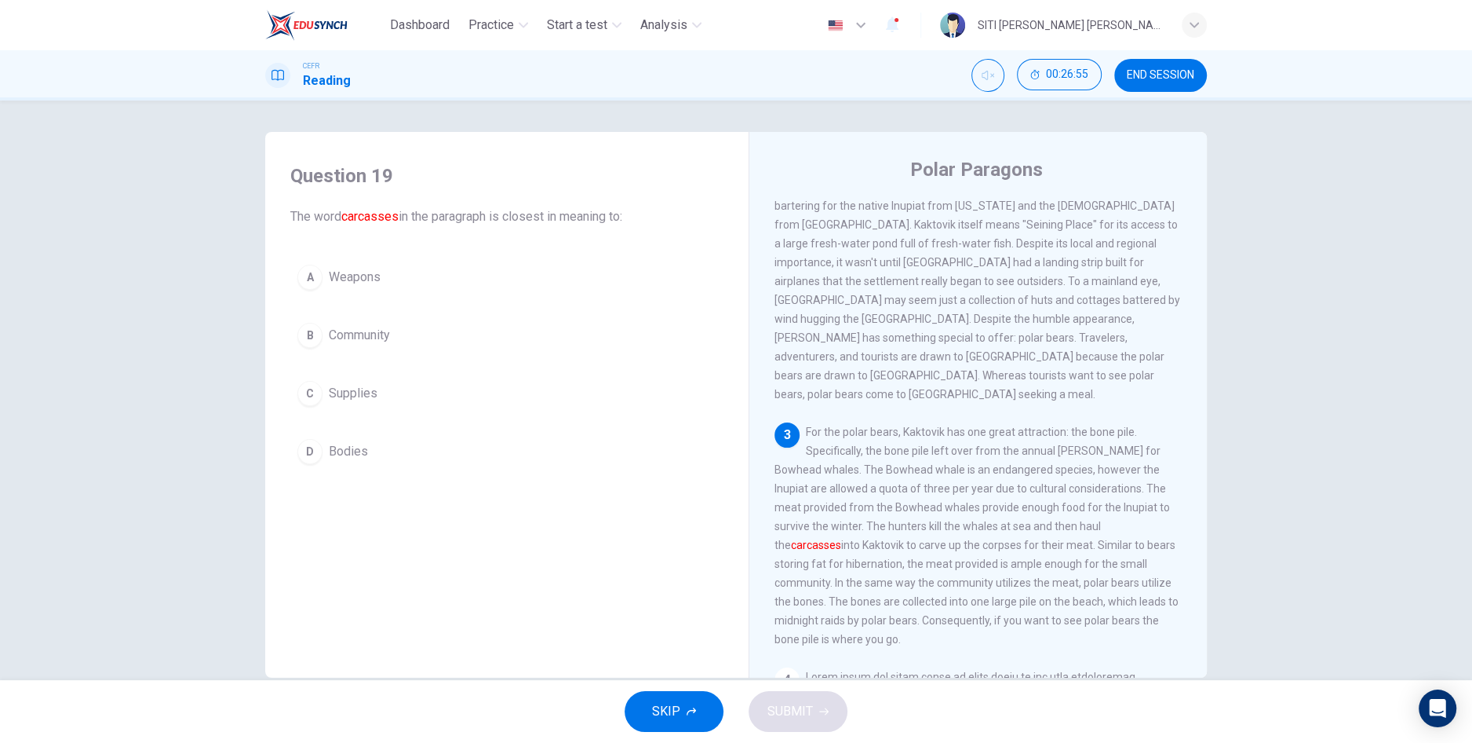
scroll to position [272, 0]
click at [357, 450] on span "Bodies" at bounding box center [348, 451] width 39 height 19
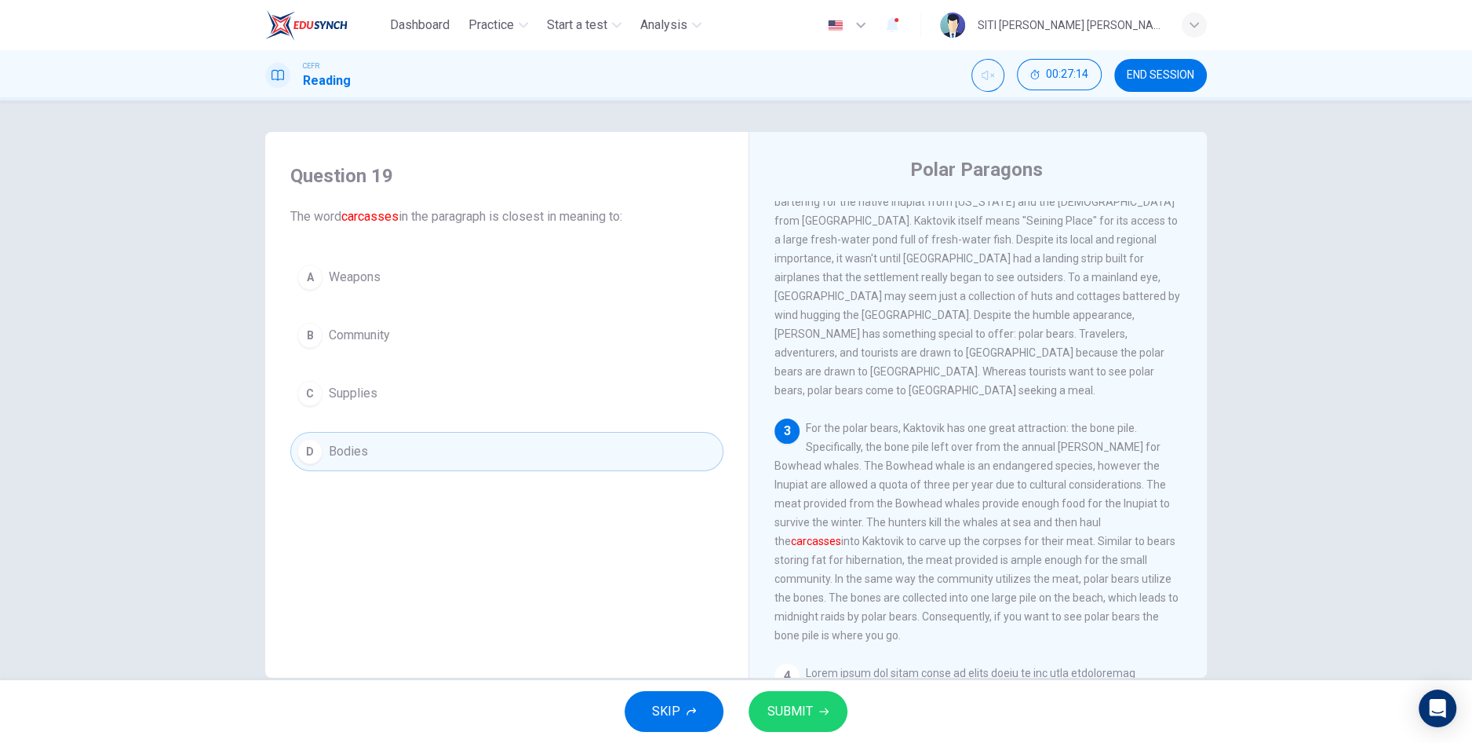
click at [777, 709] on span "SUBMIT" at bounding box center [791, 711] width 46 height 22
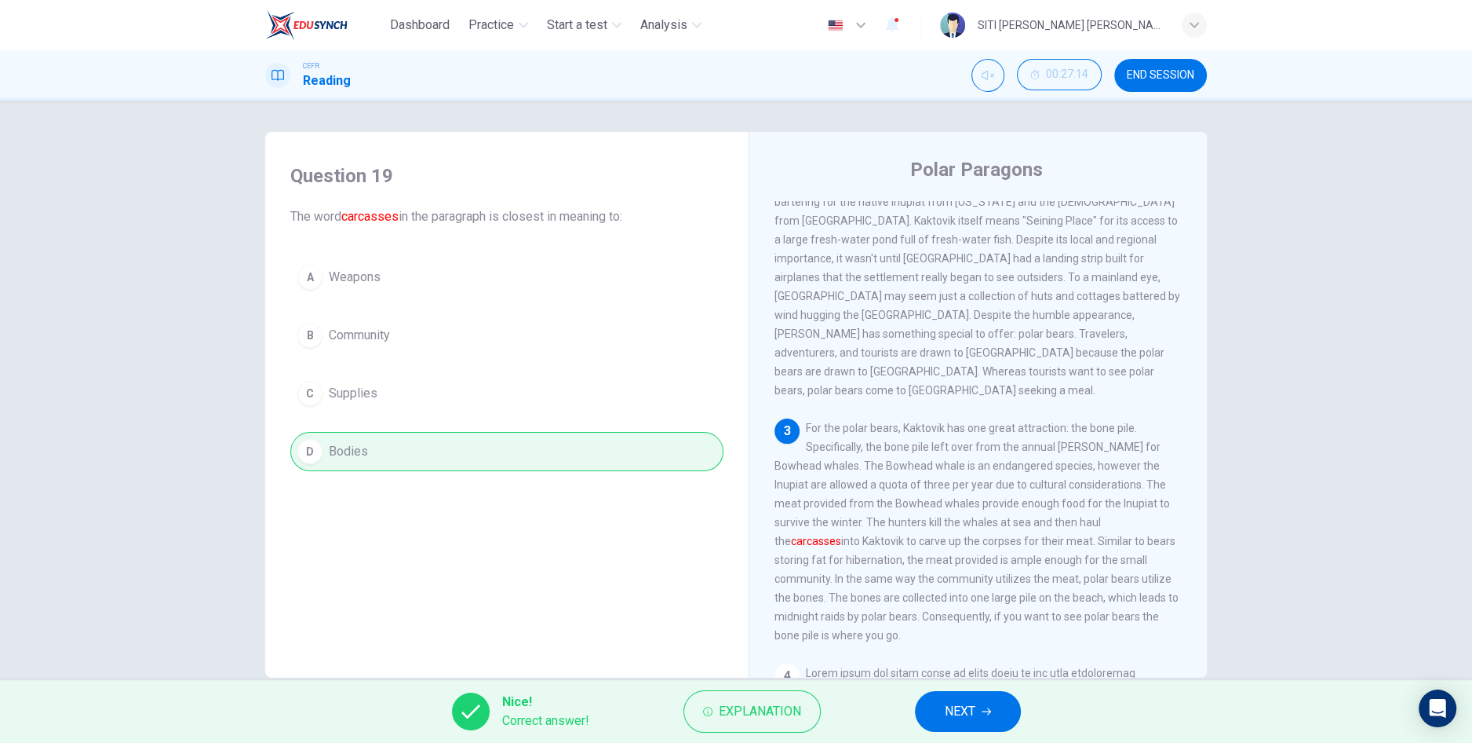
click at [971, 706] on span "NEXT" at bounding box center [960, 711] width 31 height 22
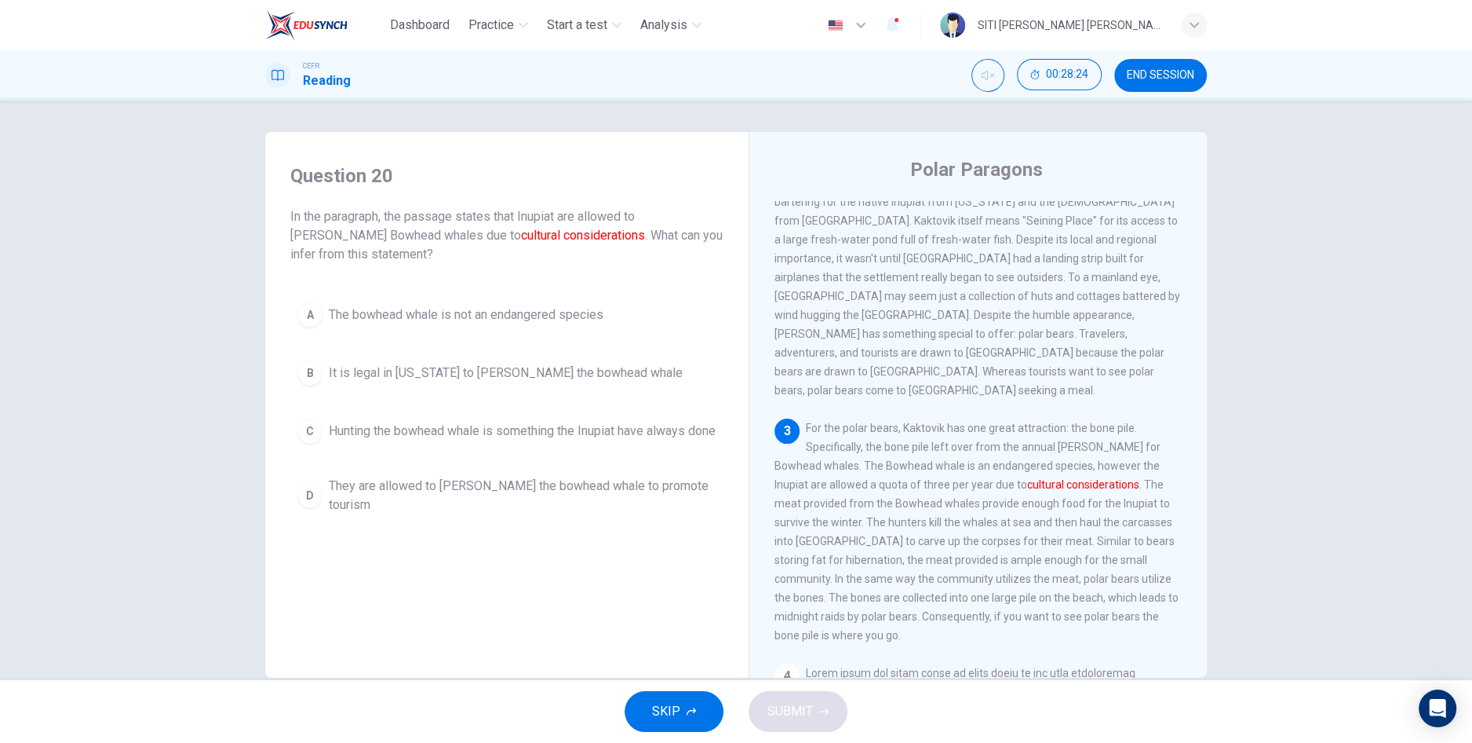
click at [612, 451] on button "C Hunting the bowhead whale is something the Inupiat have always done" at bounding box center [506, 430] width 433 height 39
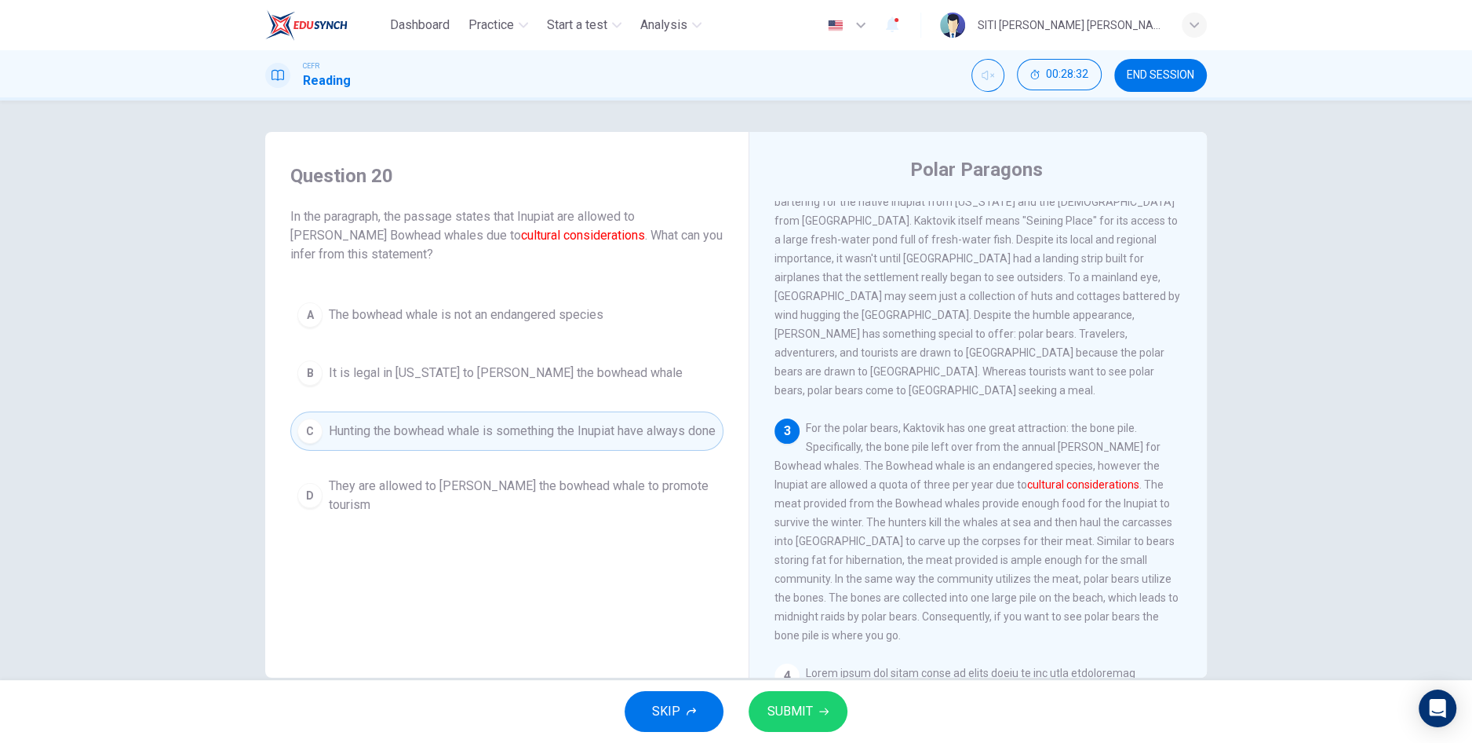
click at [779, 732] on button "SUBMIT" at bounding box center [798, 711] width 99 height 41
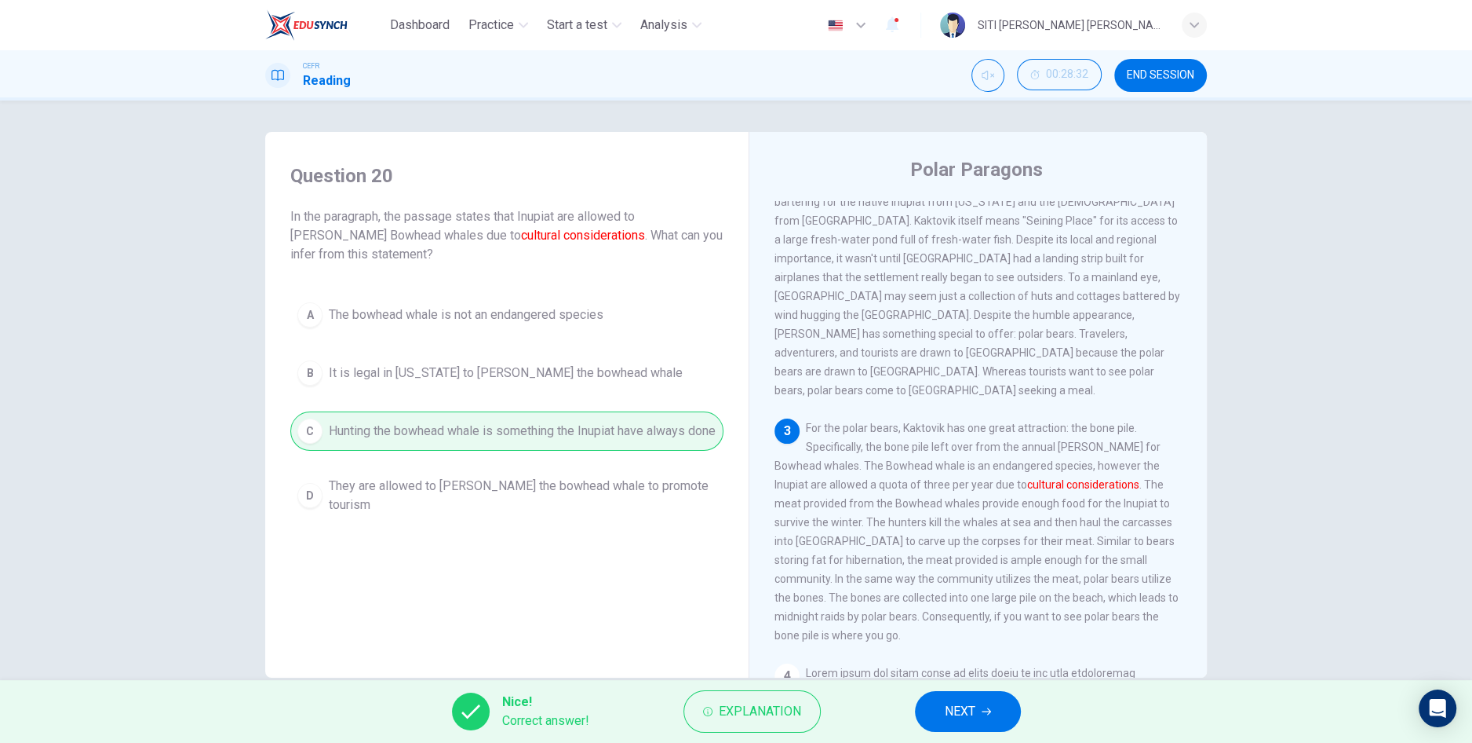
click at [973, 710] on span "NEXT" at bounding box center [960, 711] width 31 height 22
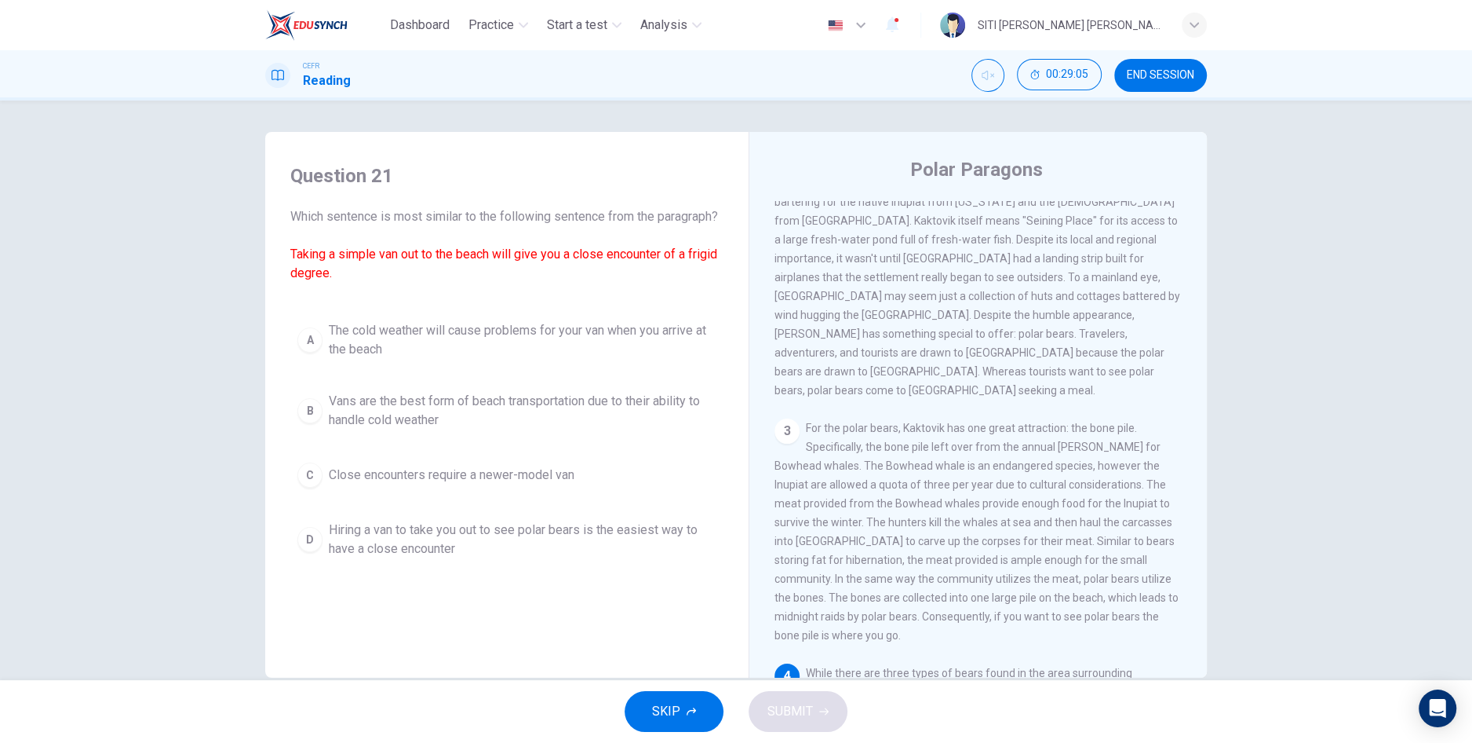
click at [632, 359] on span "The cold weather will cause problems for your van when you arrive at the beach" at bounding box center [523, 340] width 388 height 38
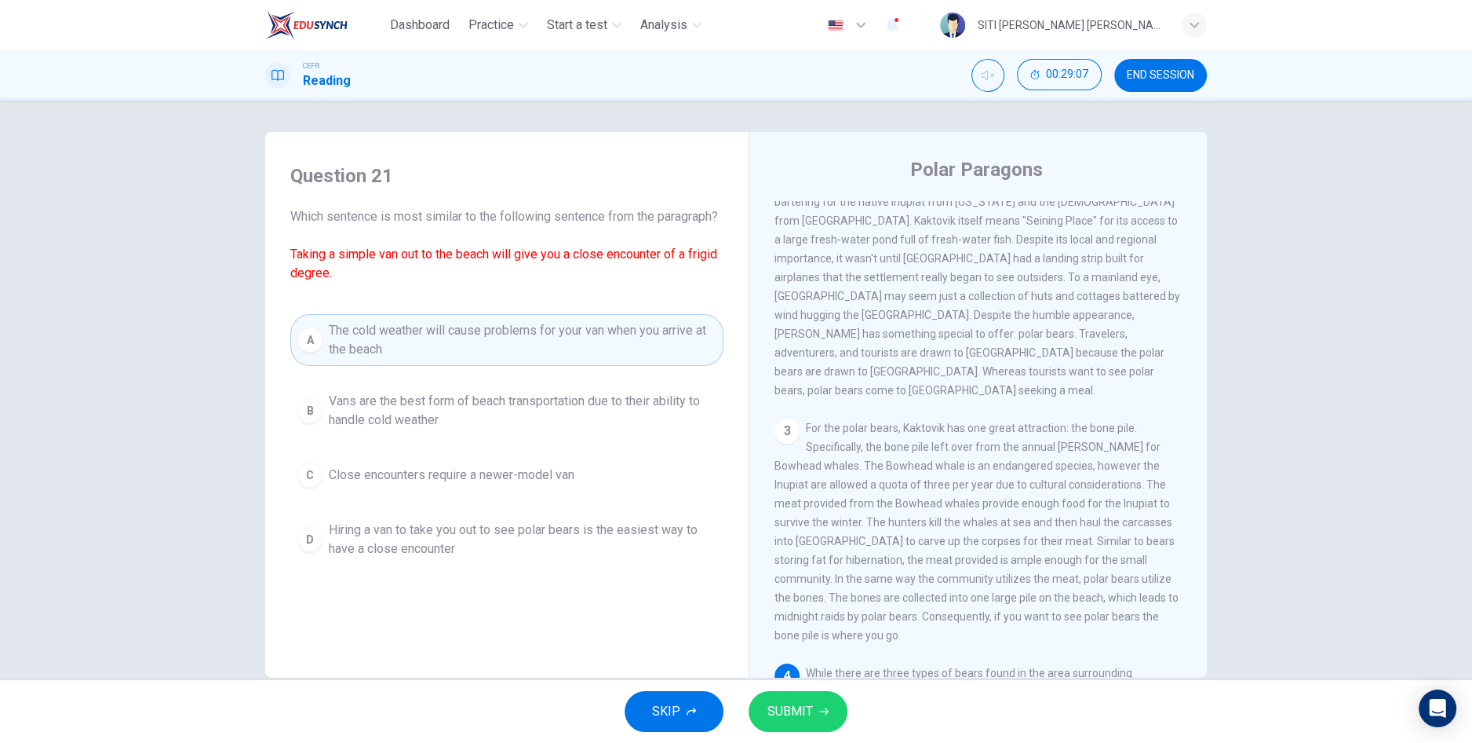
click at [829, 698] on button "SUBMIT" at bounding box center [798, 711] width 99 height 41
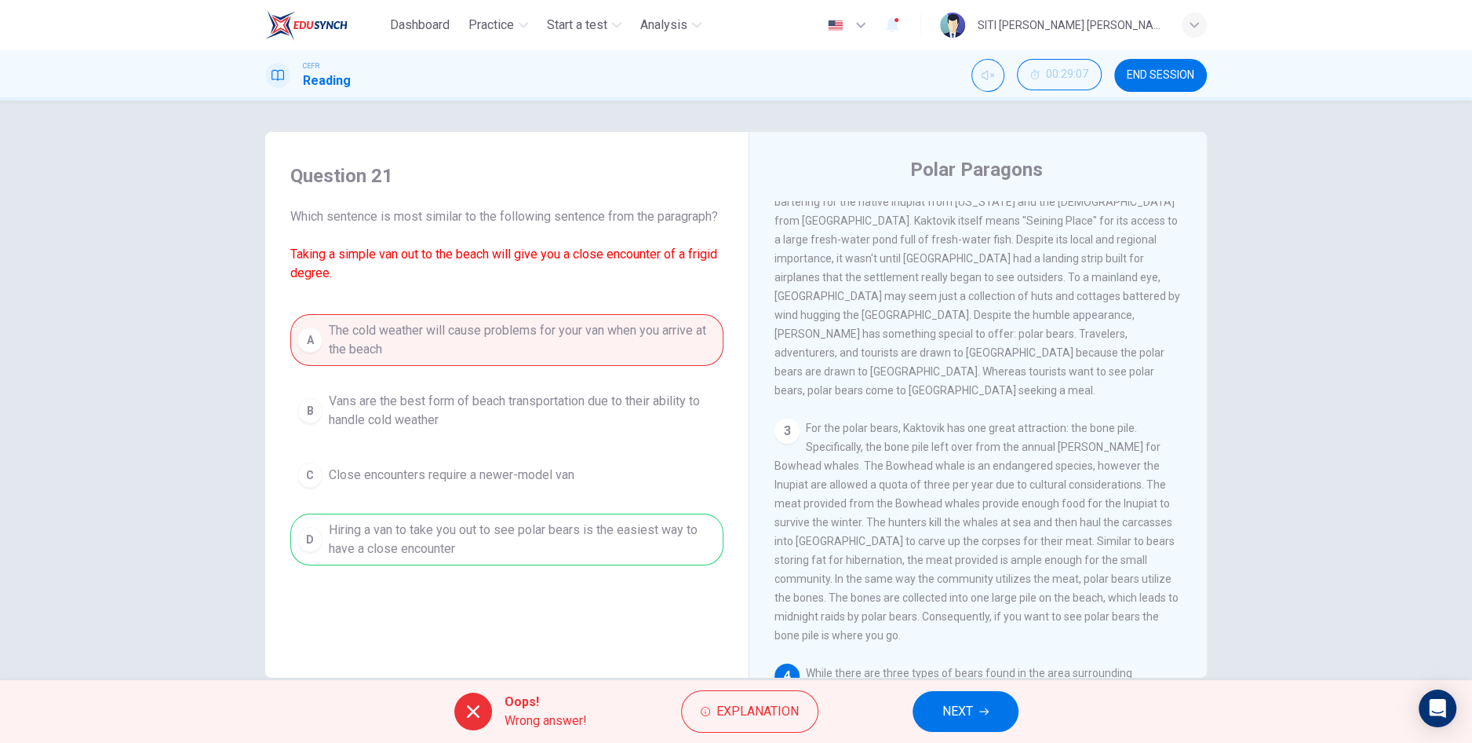
click at [947, 705] on span "NEXT" at bounding box center [958, 711] width 31 height 22
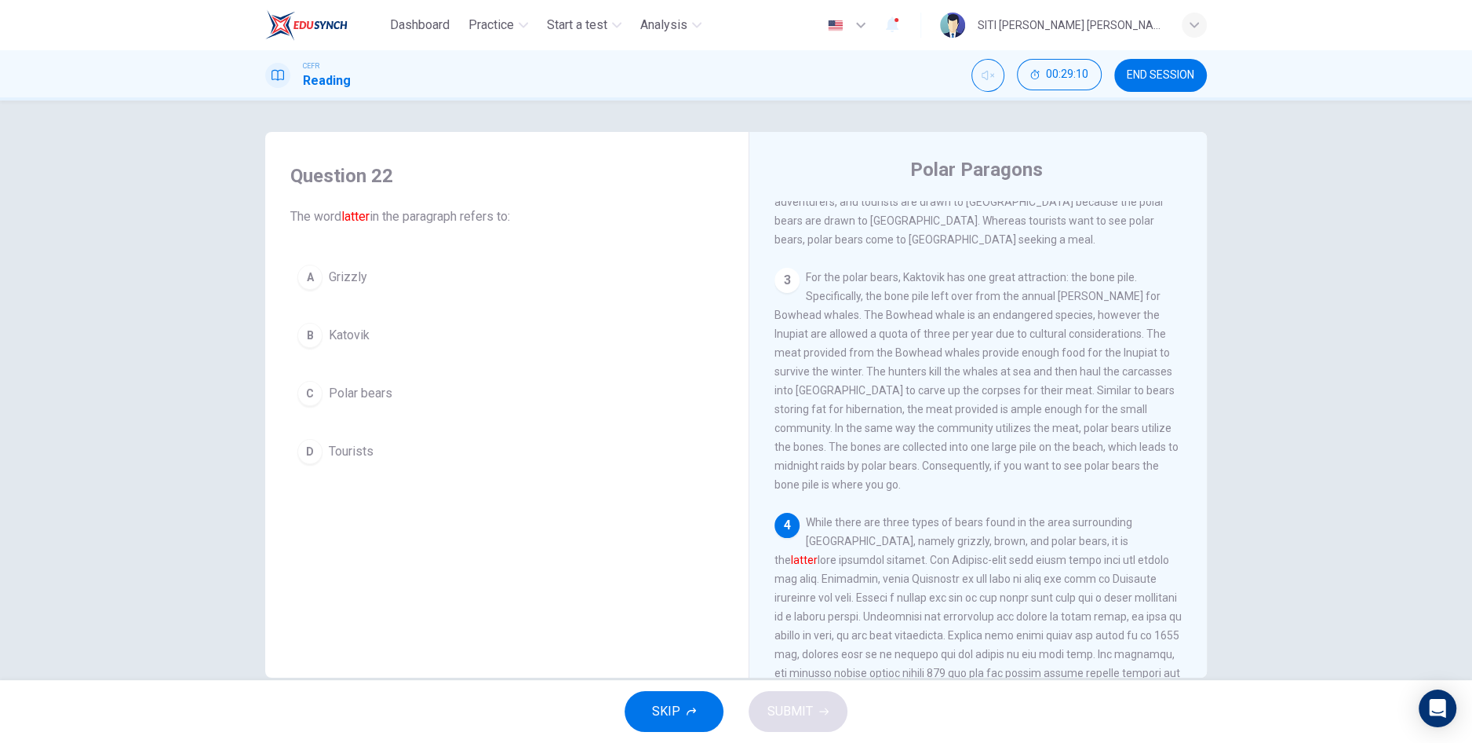
scroll to position [421, 0]
click at [440, 404] on button "C Polar bears" at bounding box center [506, 393] width 433 height 39
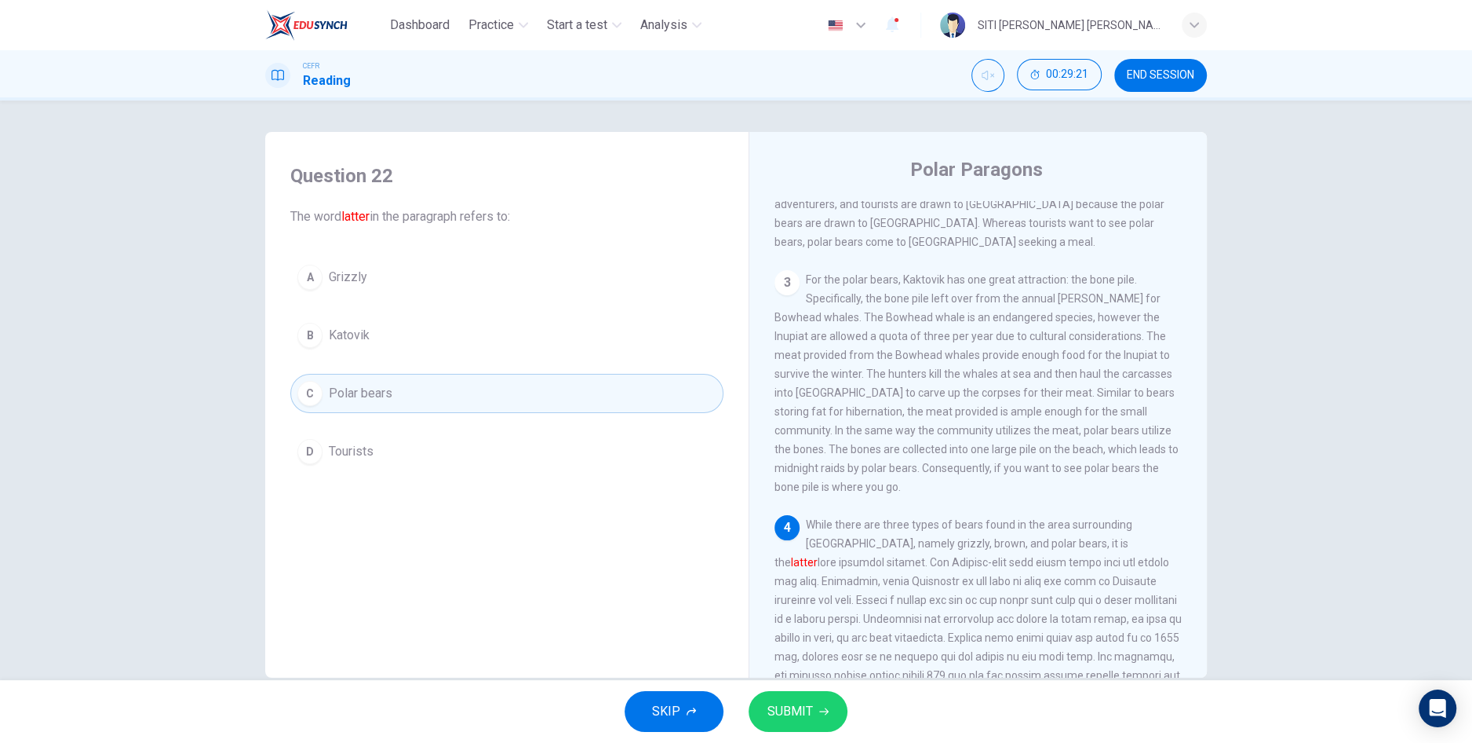
click at [794, 704] on span "SUBMIT" at bounding box center [791, 711] width 46 height 22
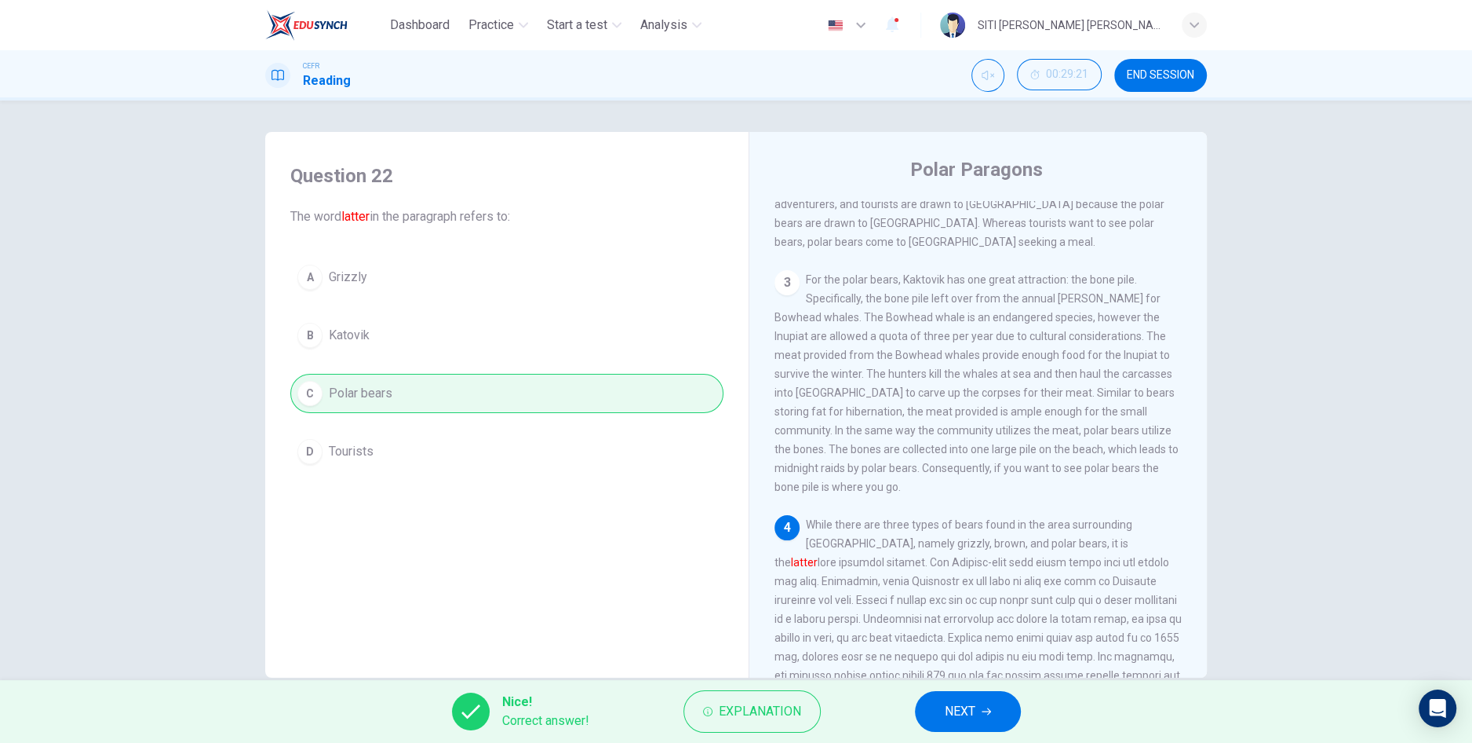
click at [957, 712] on span "NEXT" at bounding box center [960, 711] width 31 height 22
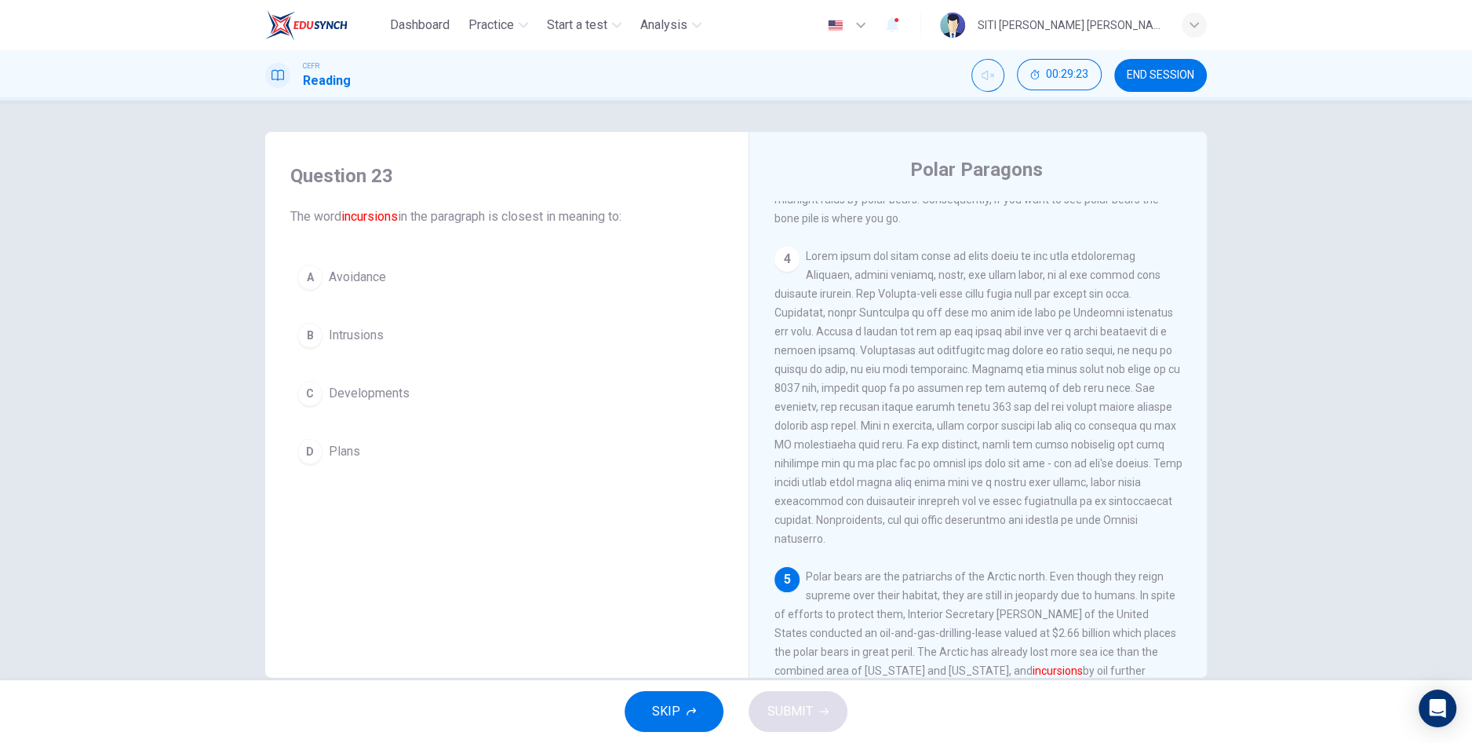
scroll to position [719, 0]
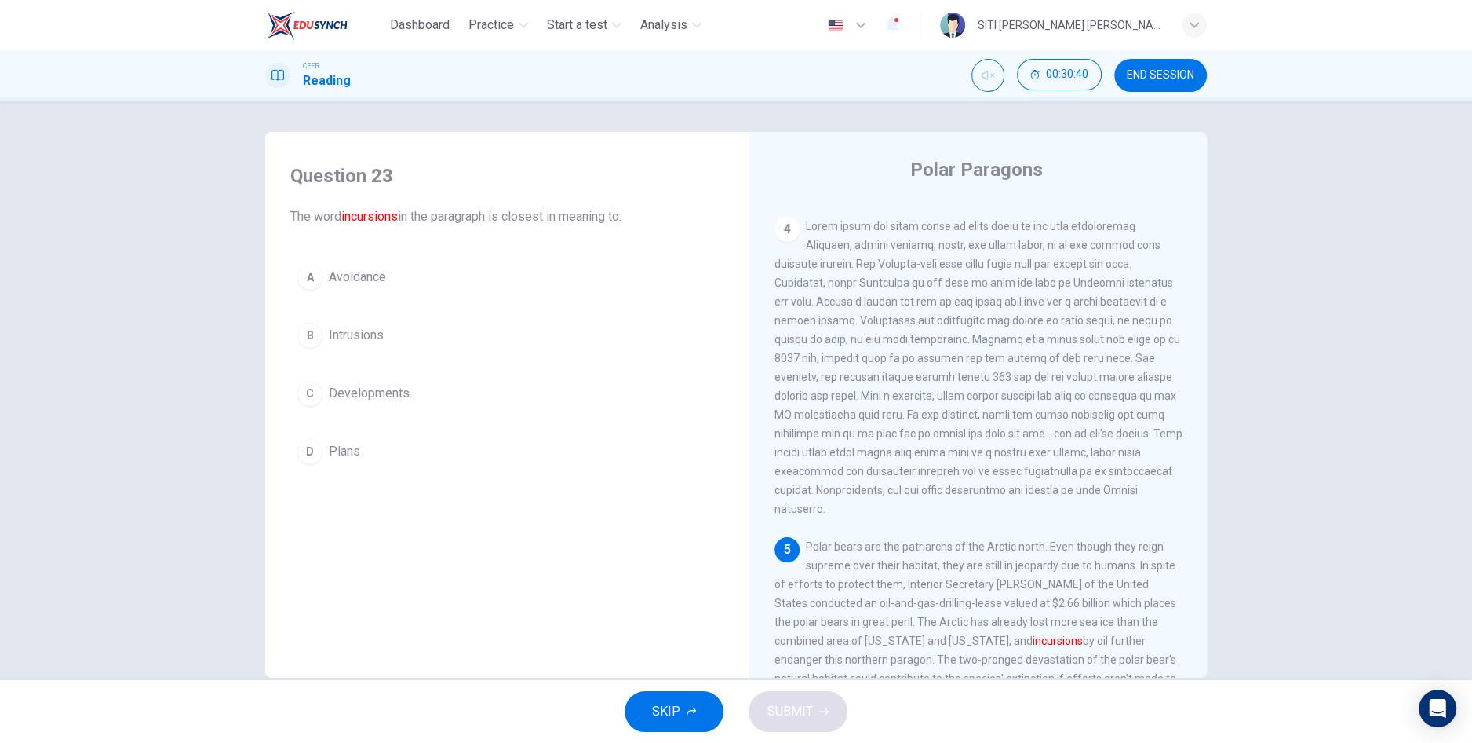
click at [471, 327] on button "B Intrusions" at bounding box center [506, 335] width 433 height 39
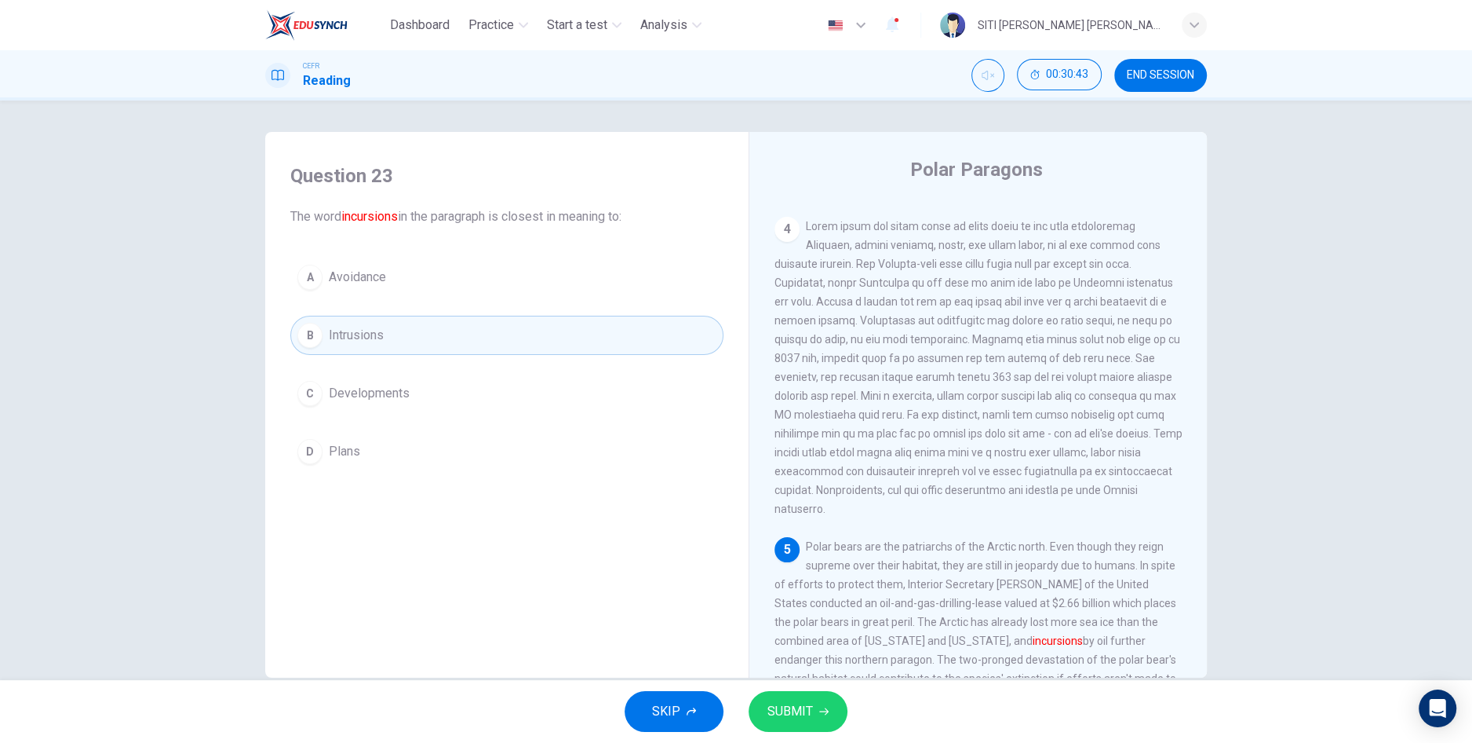
click at [805, 710] on span "SUBMIT" at bounding box center [791, 711] width 46 height 22
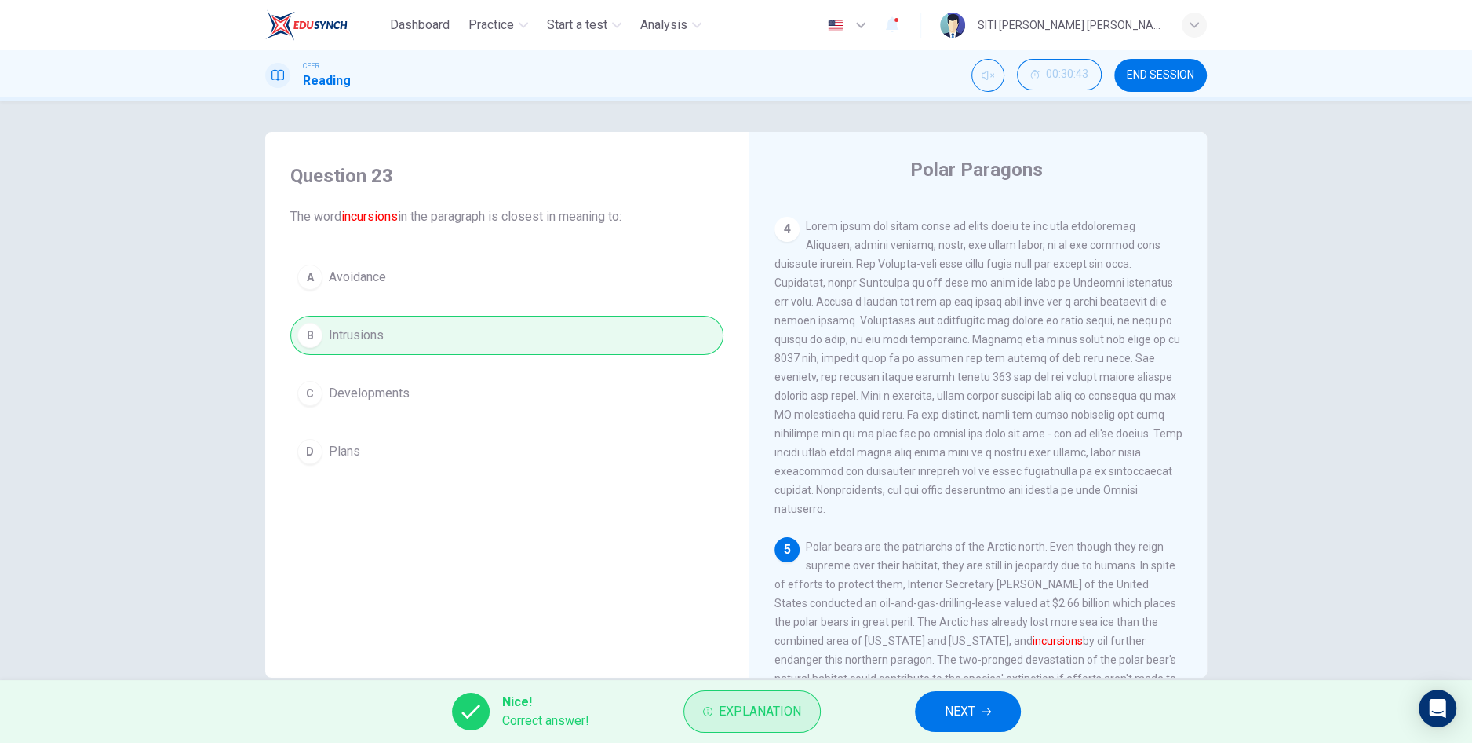
click at [775, 721] on span "Explanation" at bounding box center [760, 711] width 82 height 22
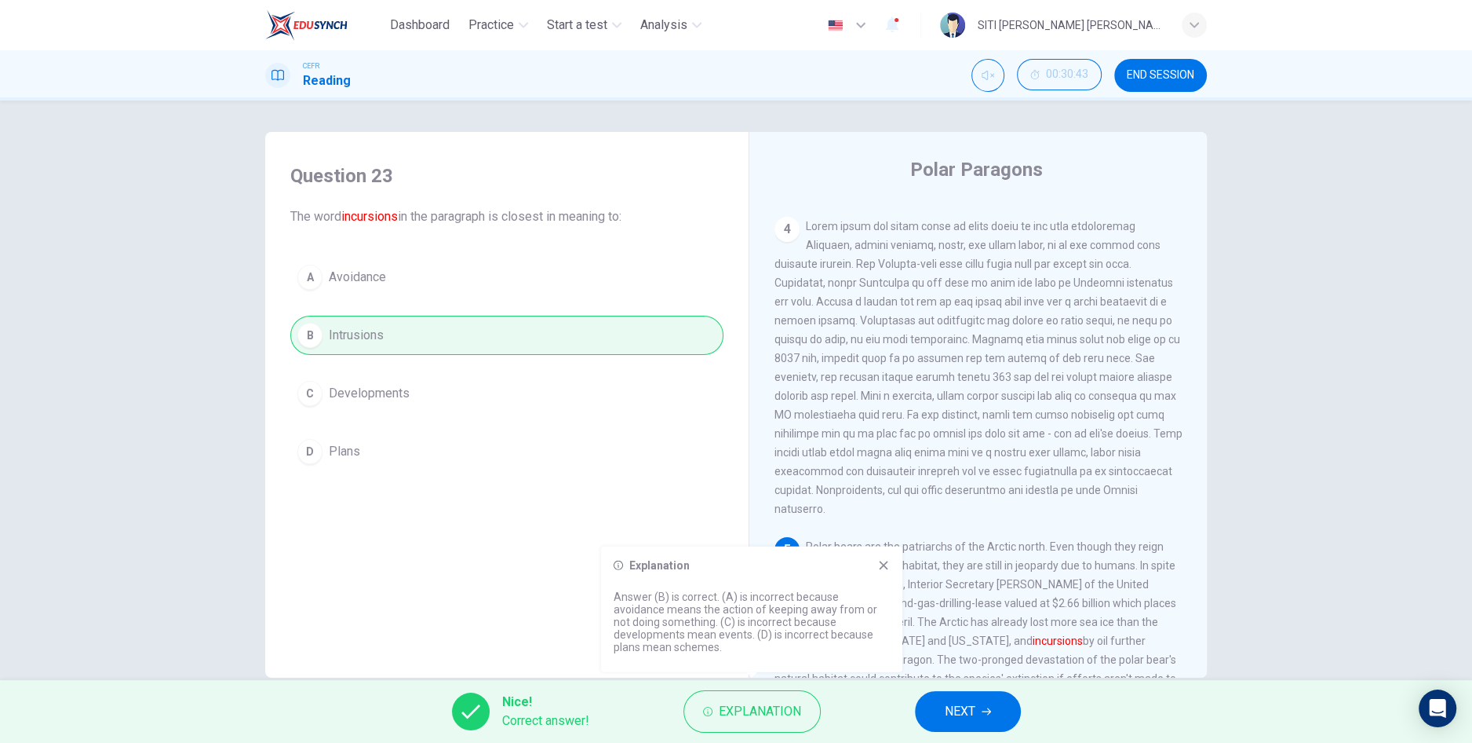
click at [926, 702] on button "NEXT" at bounding box center [968, 711] width 106 height 41
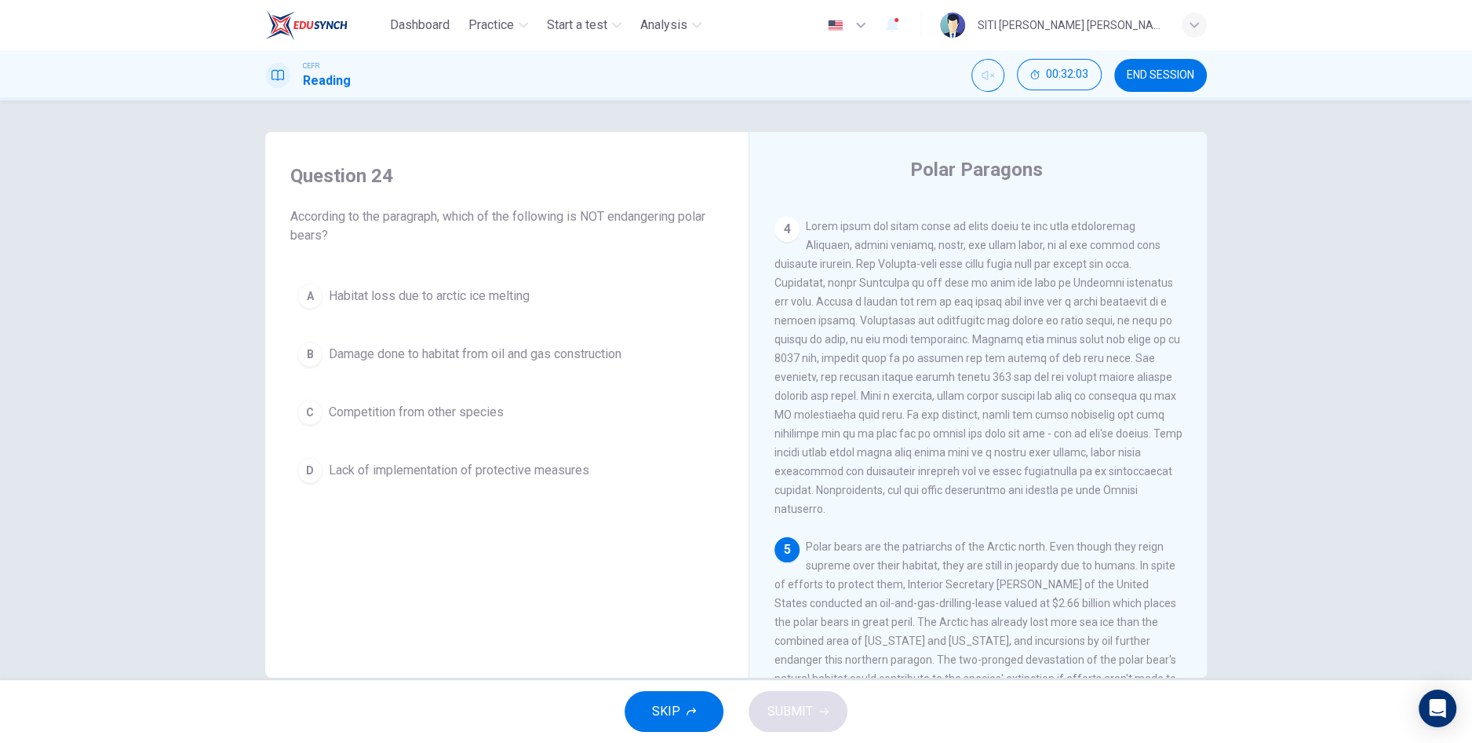
click at [604, 334] on button "B Damage done to habitat from oil and gas construction" at bounding box center [506, 353] width 433 height 39
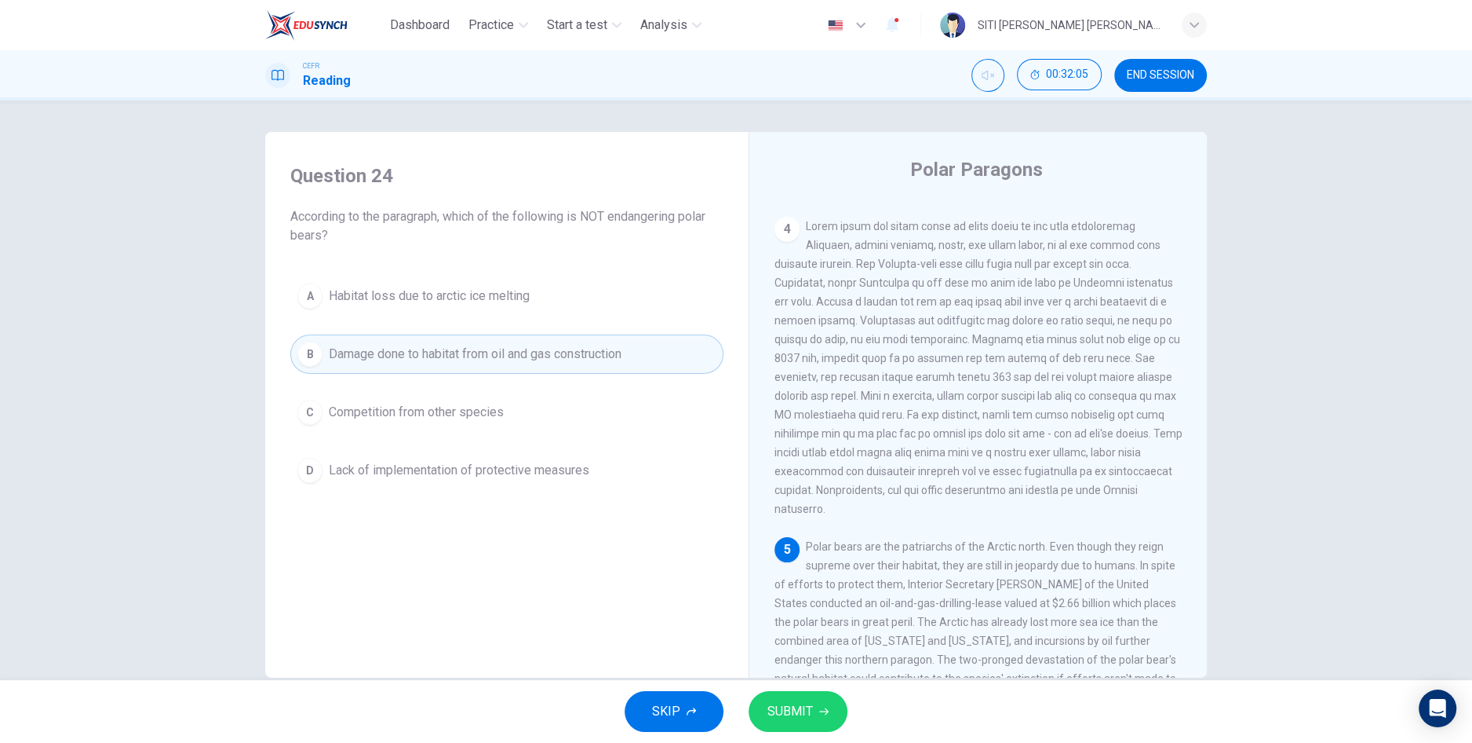
click at [809, 707] on span "SUBMIT" at bounding box center [791, 711] width 46 height 22
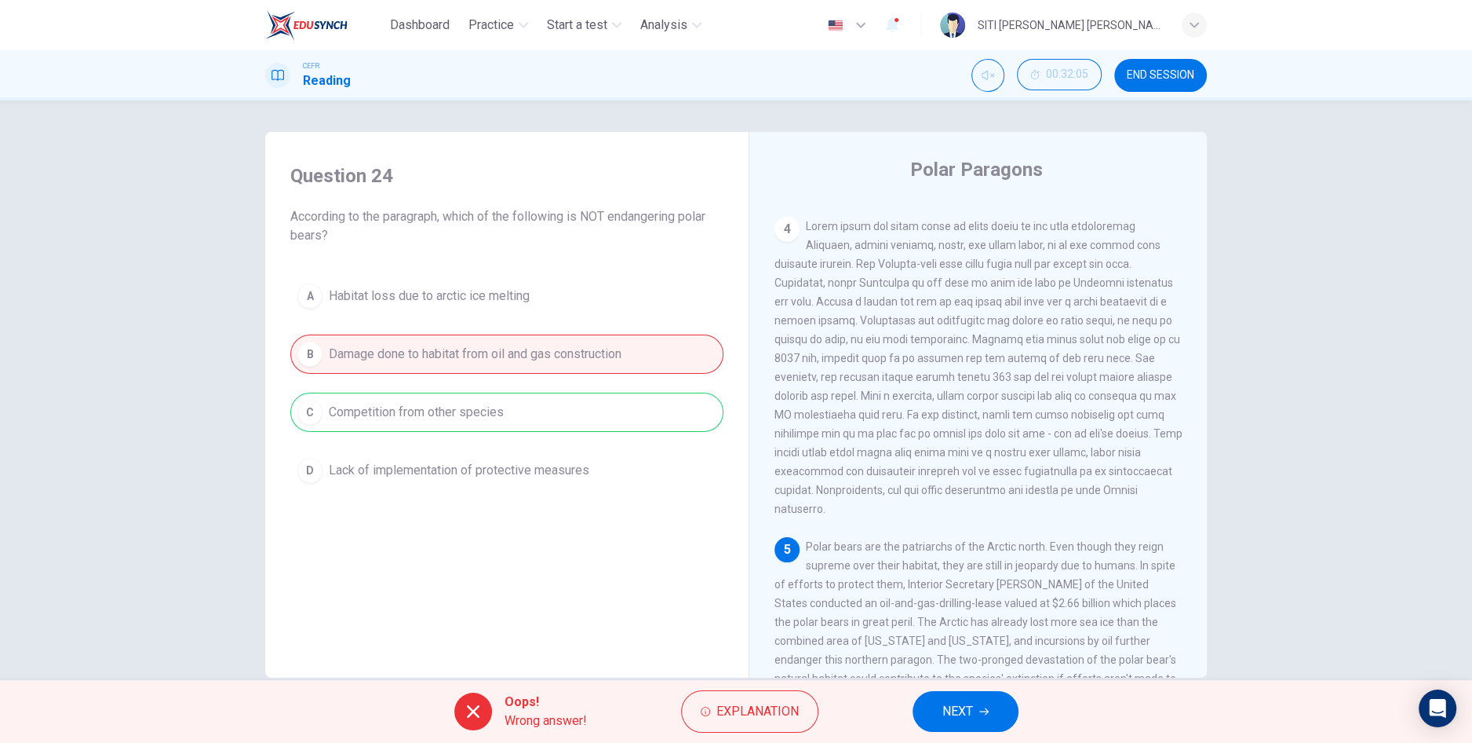
click at [943, 717] on span "NEXT" at bounding box center [958, 711] width 31 height 22
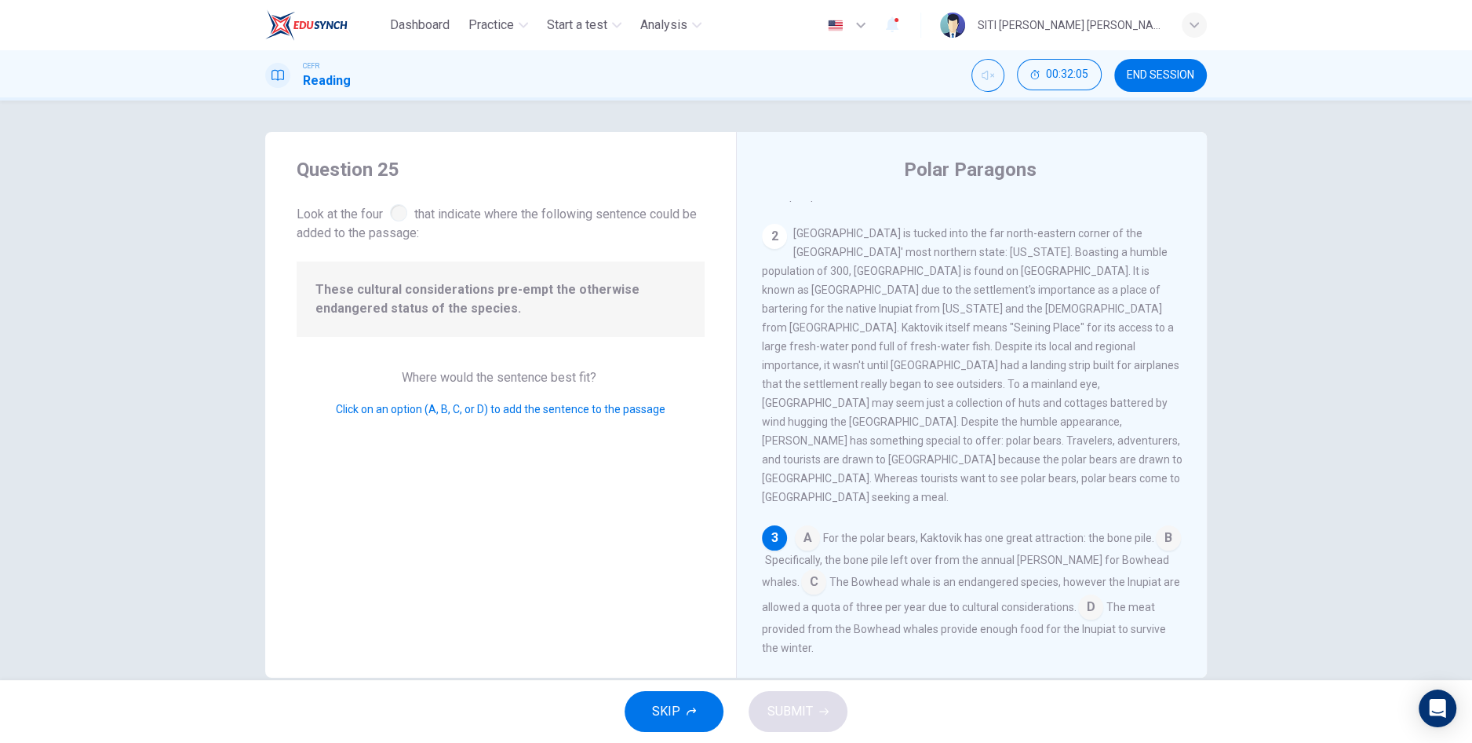
scroll to position [268, 0]
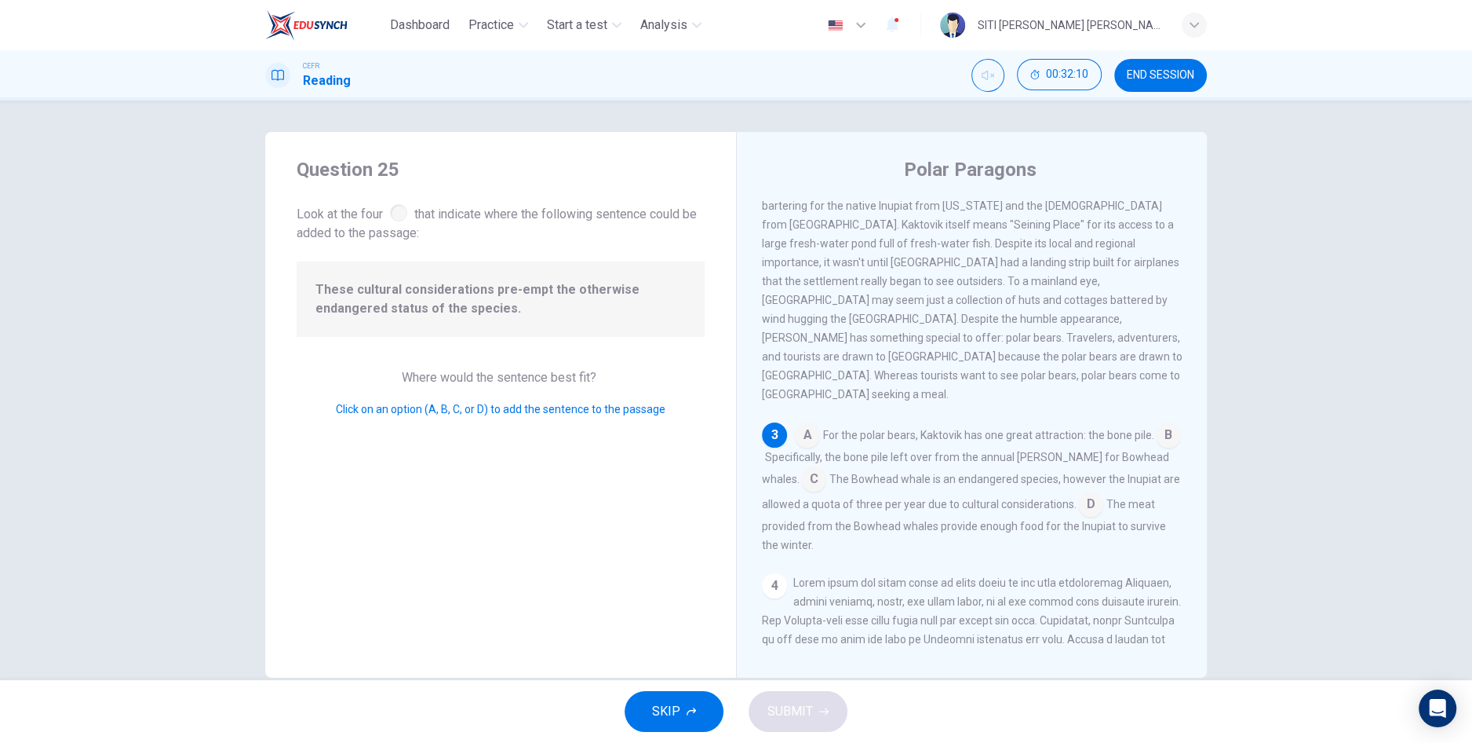
click at [1078, 493] on input at bounding box center [1090, 505] width 25 height 25
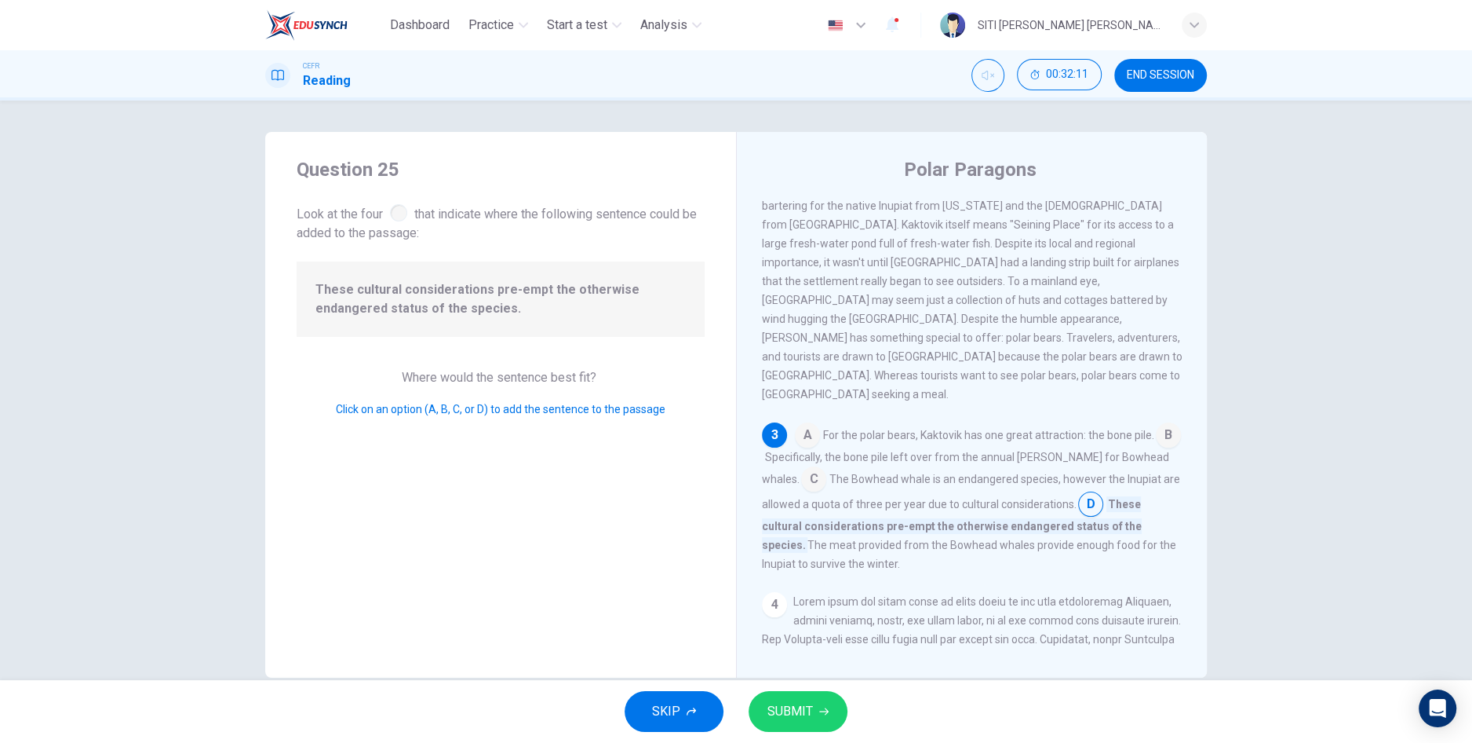
click at [818, 720] on button "SUBMIT" at bounding box center [798, 711] width 99 height 41
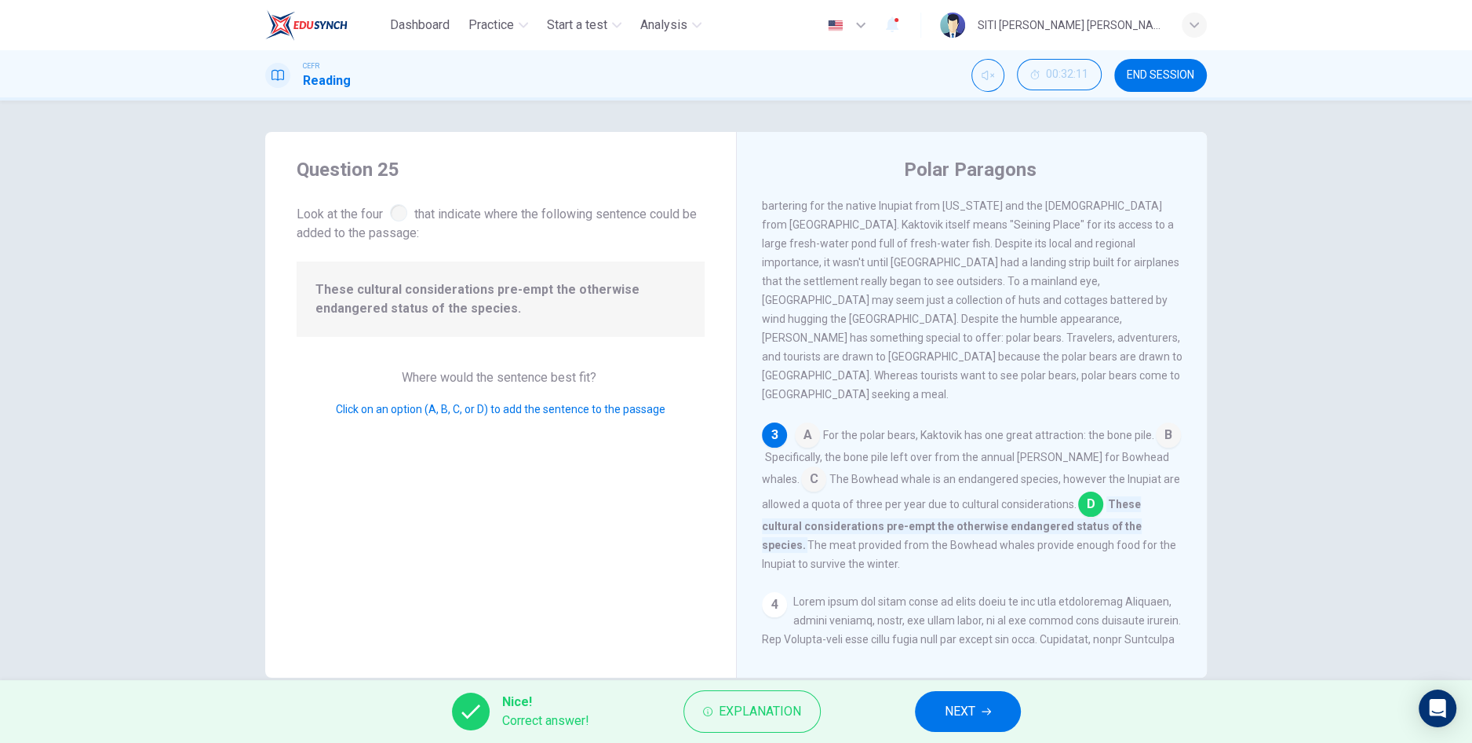
click at [940, 713] on button "NEXT" at bounding box center [968, 711] width 106 height 41
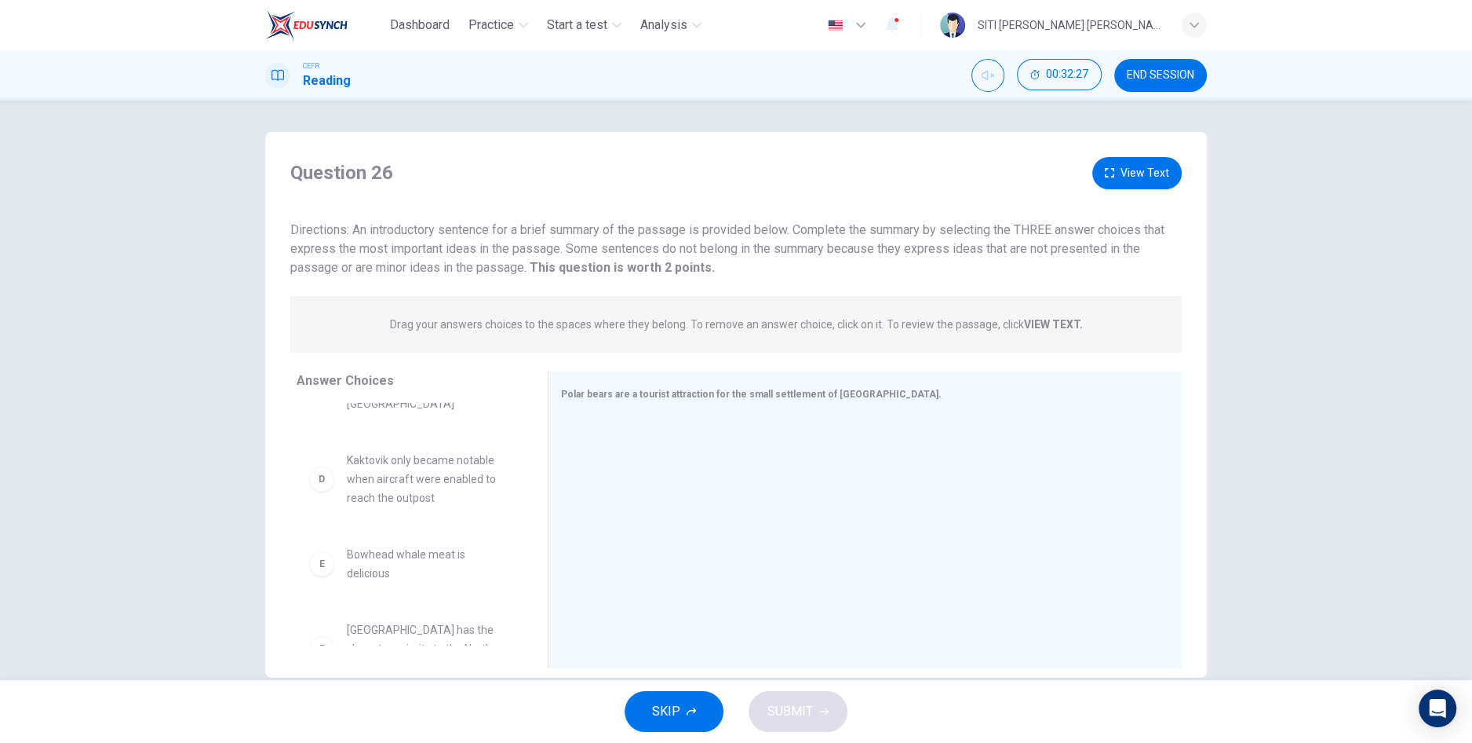
scroll to position [0, 0]
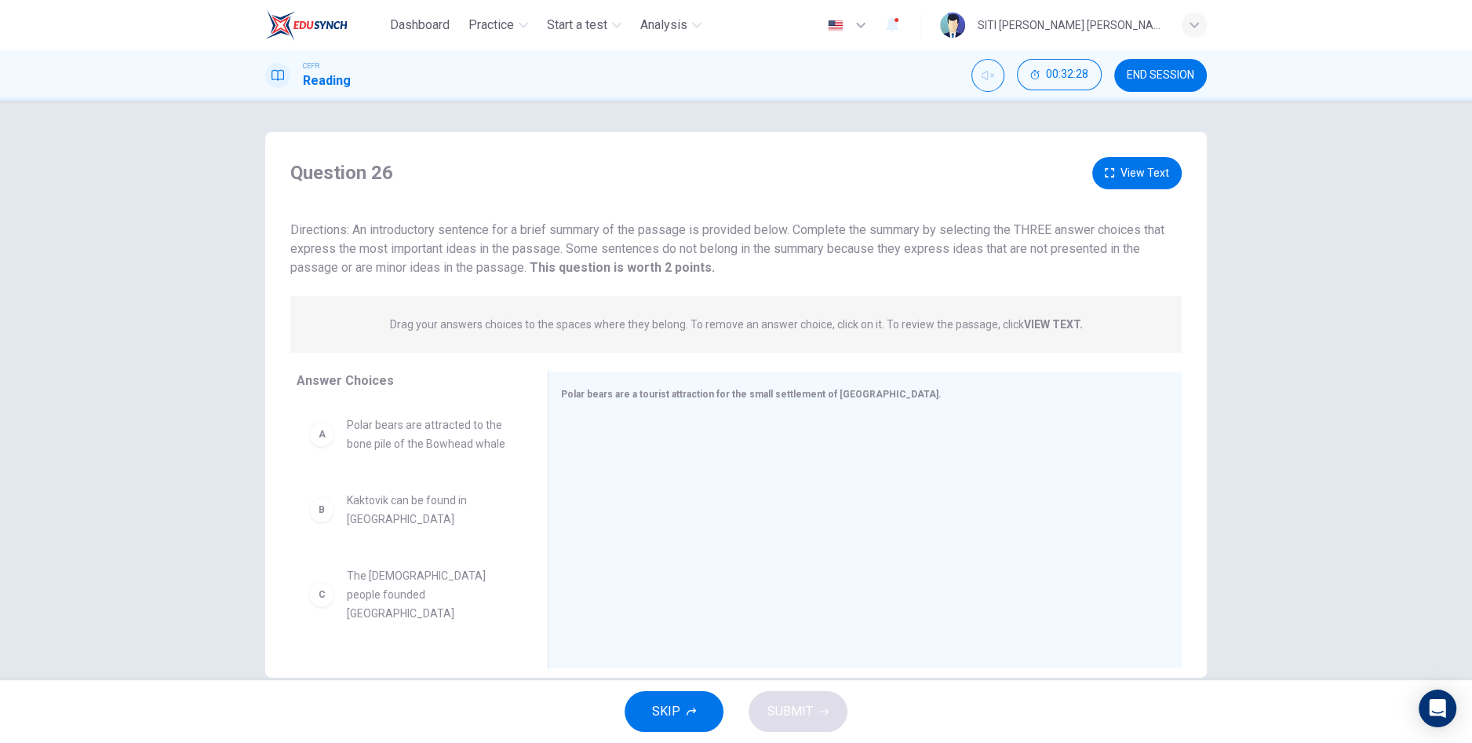
click at [1162, 80] on span "END SESSION" at bounding box center [1161, 75] width 68 height 13
click at [1115, 172] on icon "button" at bounding box center [1109, 172] width 9 height 9
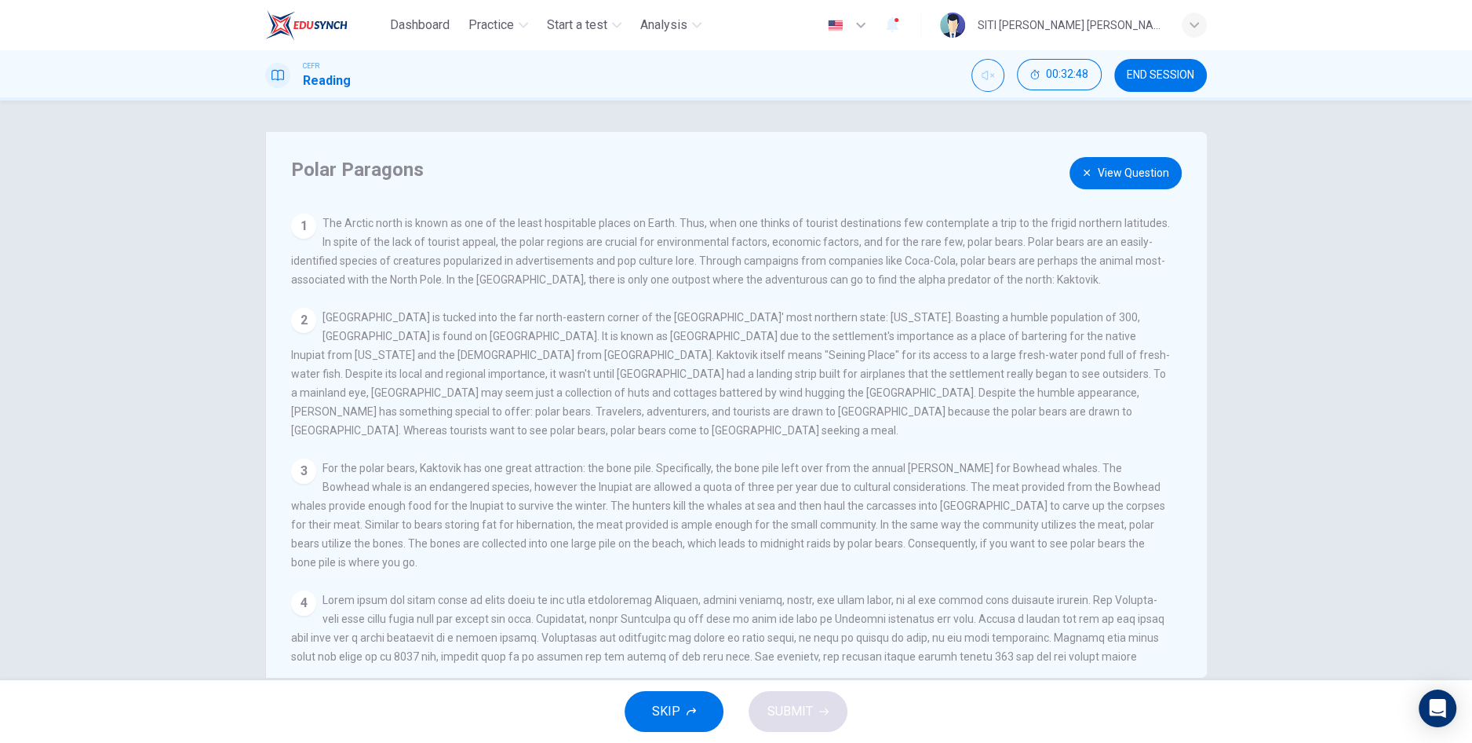
click at [1112, 177] on button "View Question" at bounding box center [1126, 173] width 112 height 32
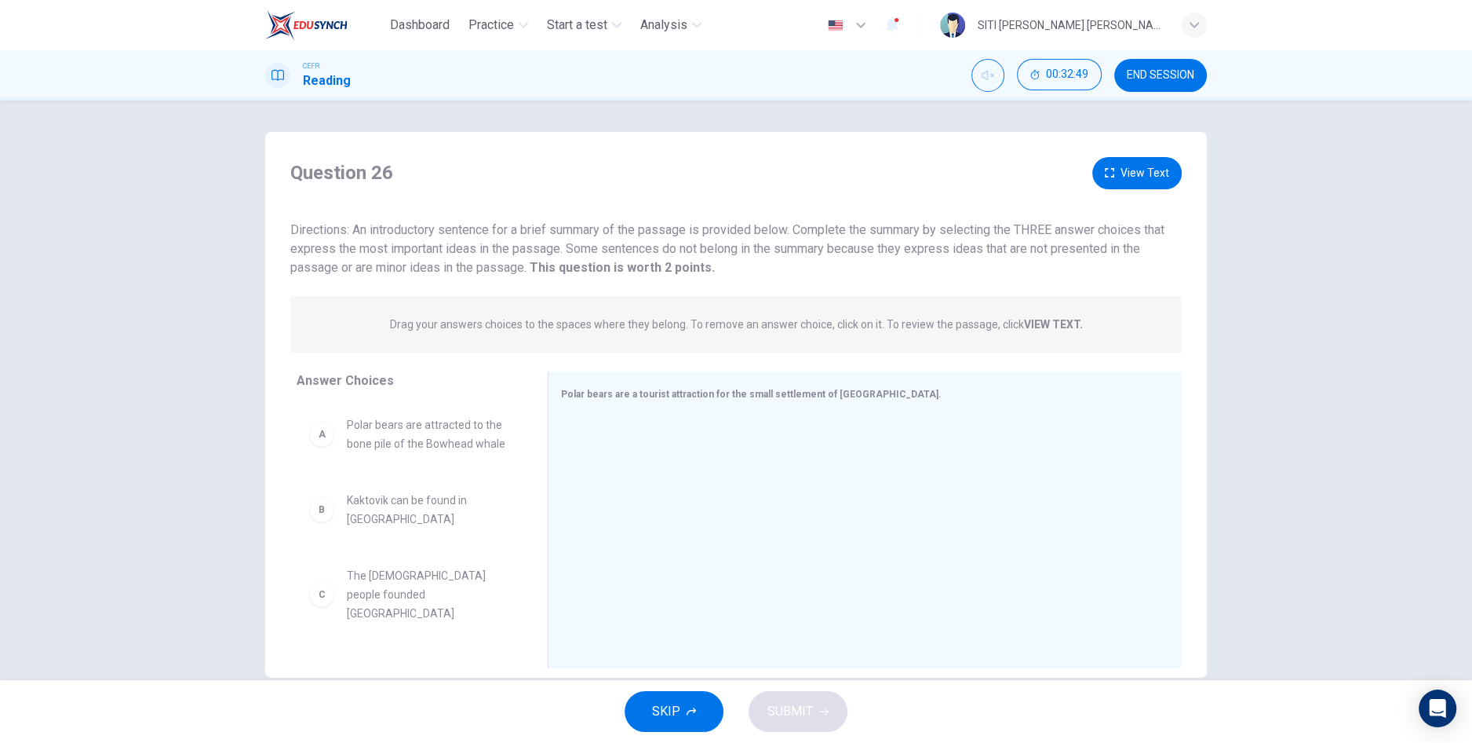
click at [1096, 173] on button "View Text" at bounding box center [1137, 173] width 89 height 32
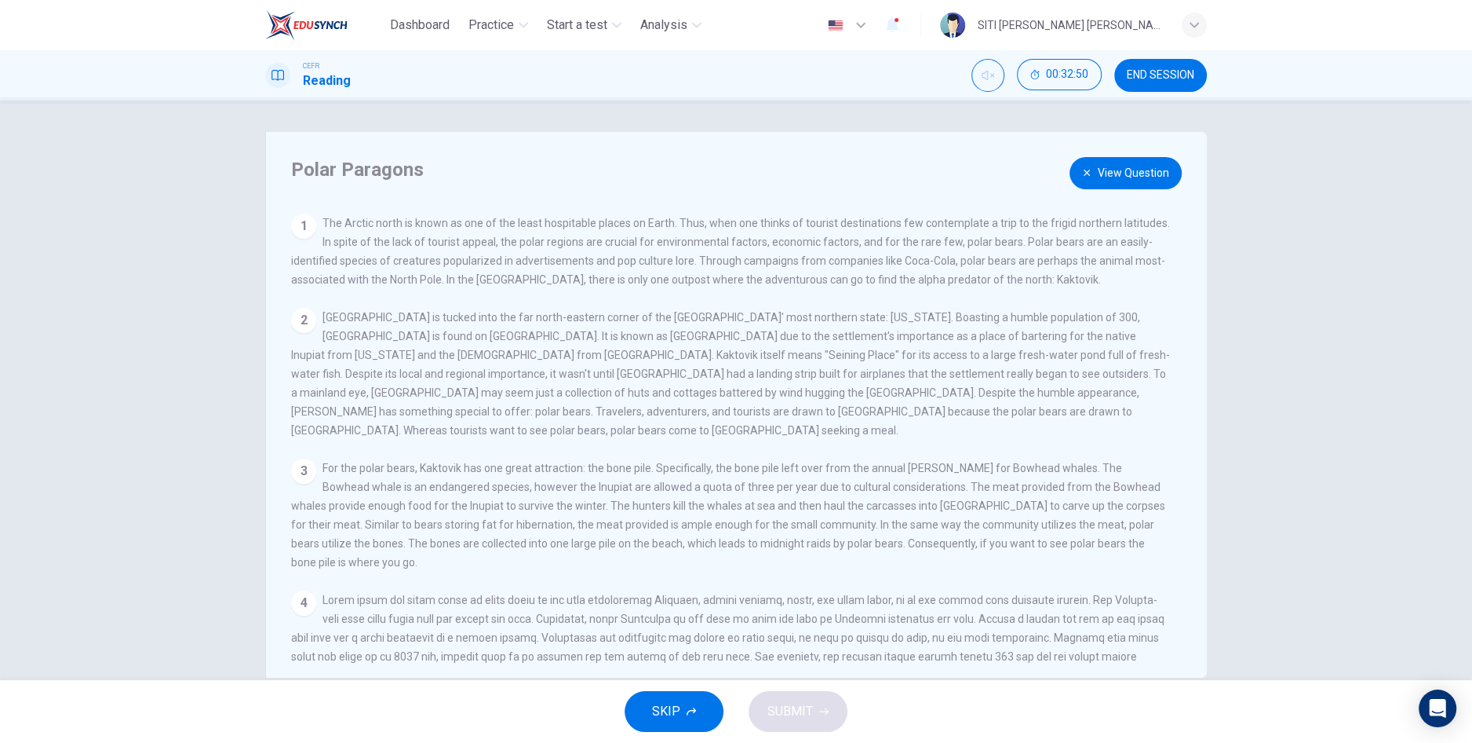
click at [1111, 178] on button "View Question" at bounding box center [1126, 173] width 112 height 32
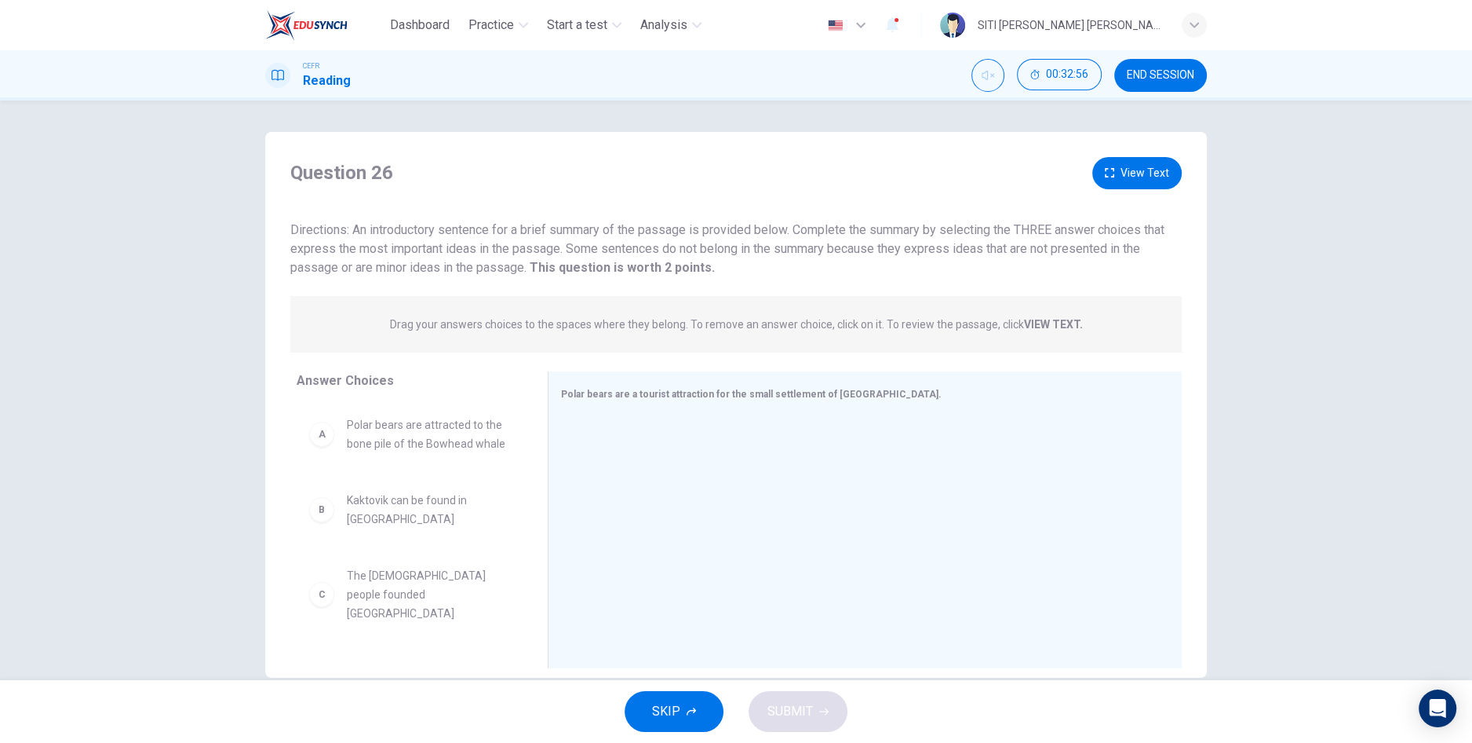
click at [1118, 181] on button "View Text" at bounding box center [1137, 173] width 89 height 32
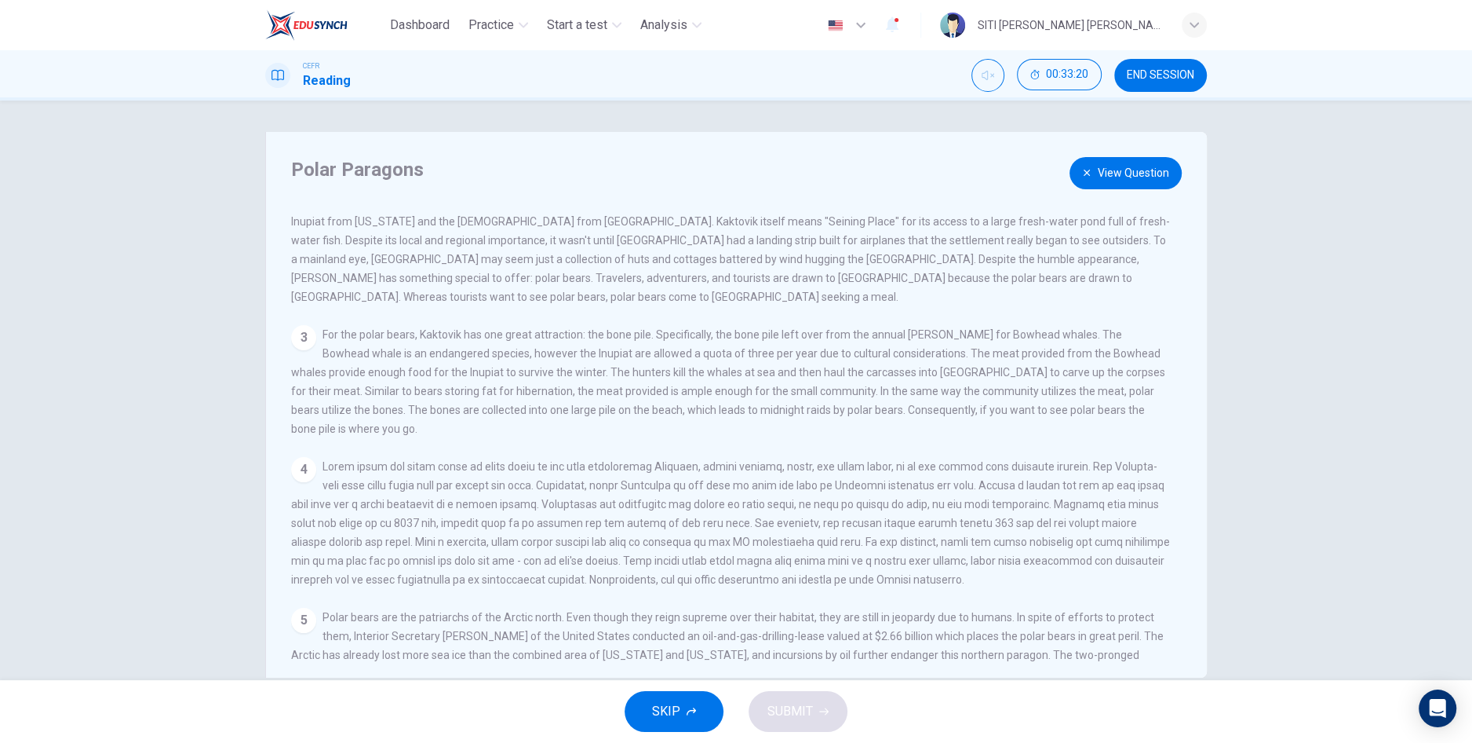
scroll to position [133, 0]
click at [1092, 182] on button "View Question" at bounding box center [1126, 173] width 112 height 32
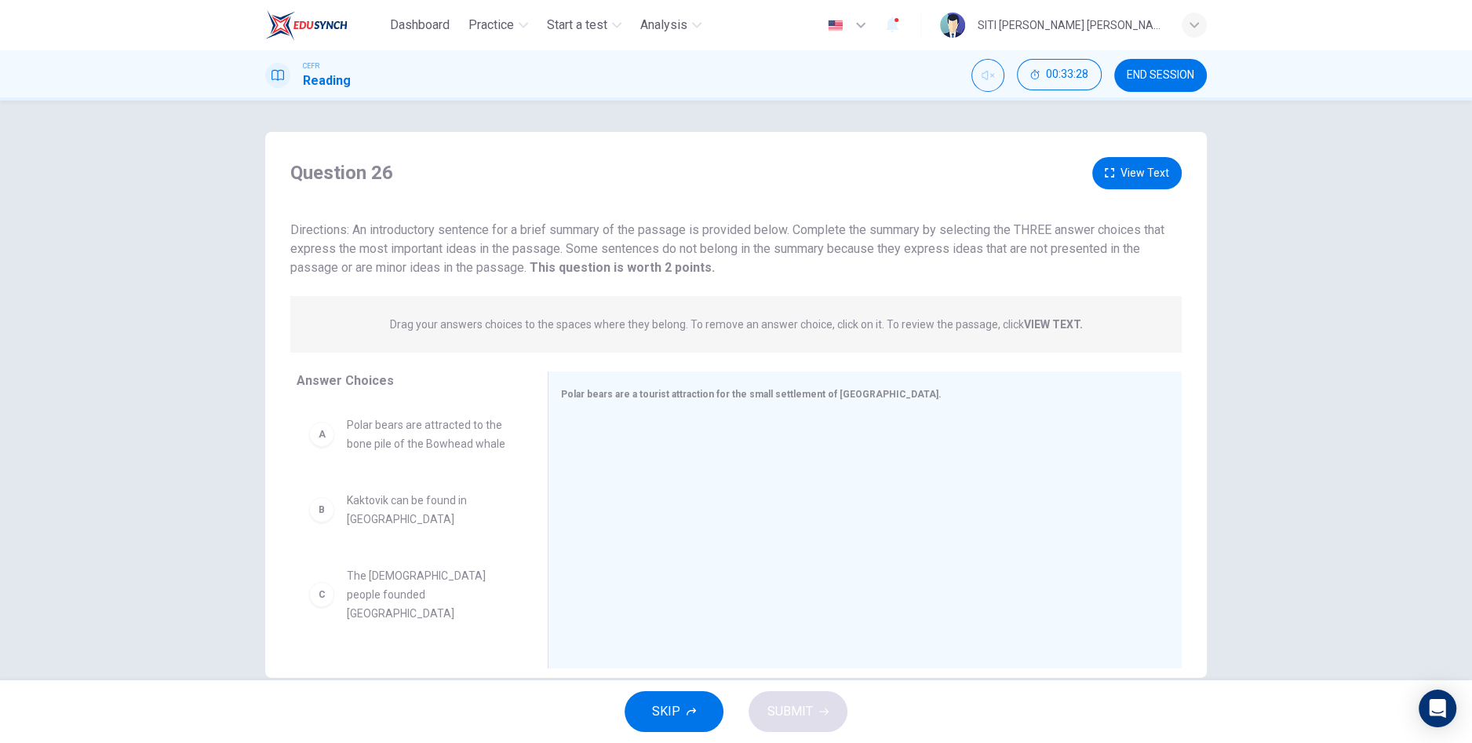
click at [1129, 176] on button "View Text" at bounding box center [1137, 173] width 89 height 32
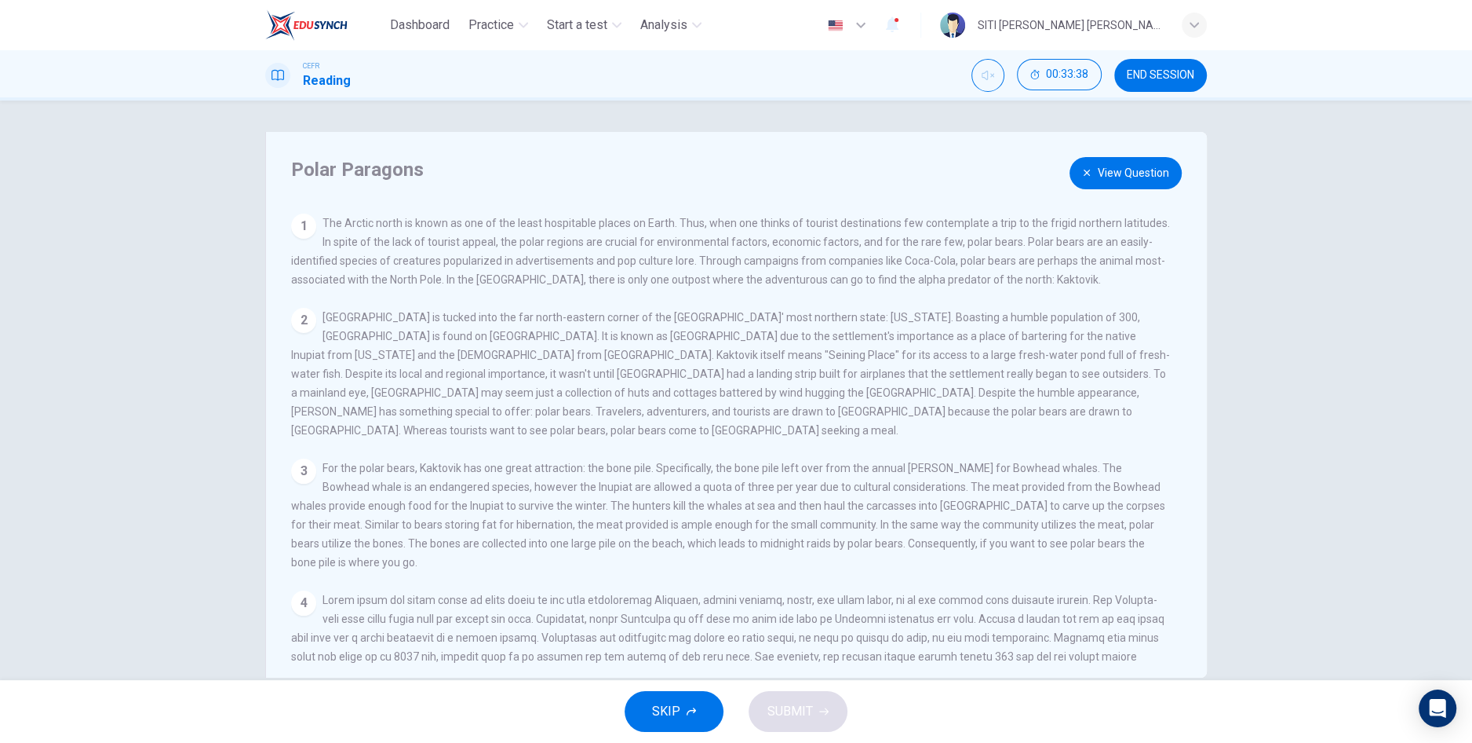
click at [1096, 182] on button "View Question" at bounding box center [1126, 173] width 112 height 32
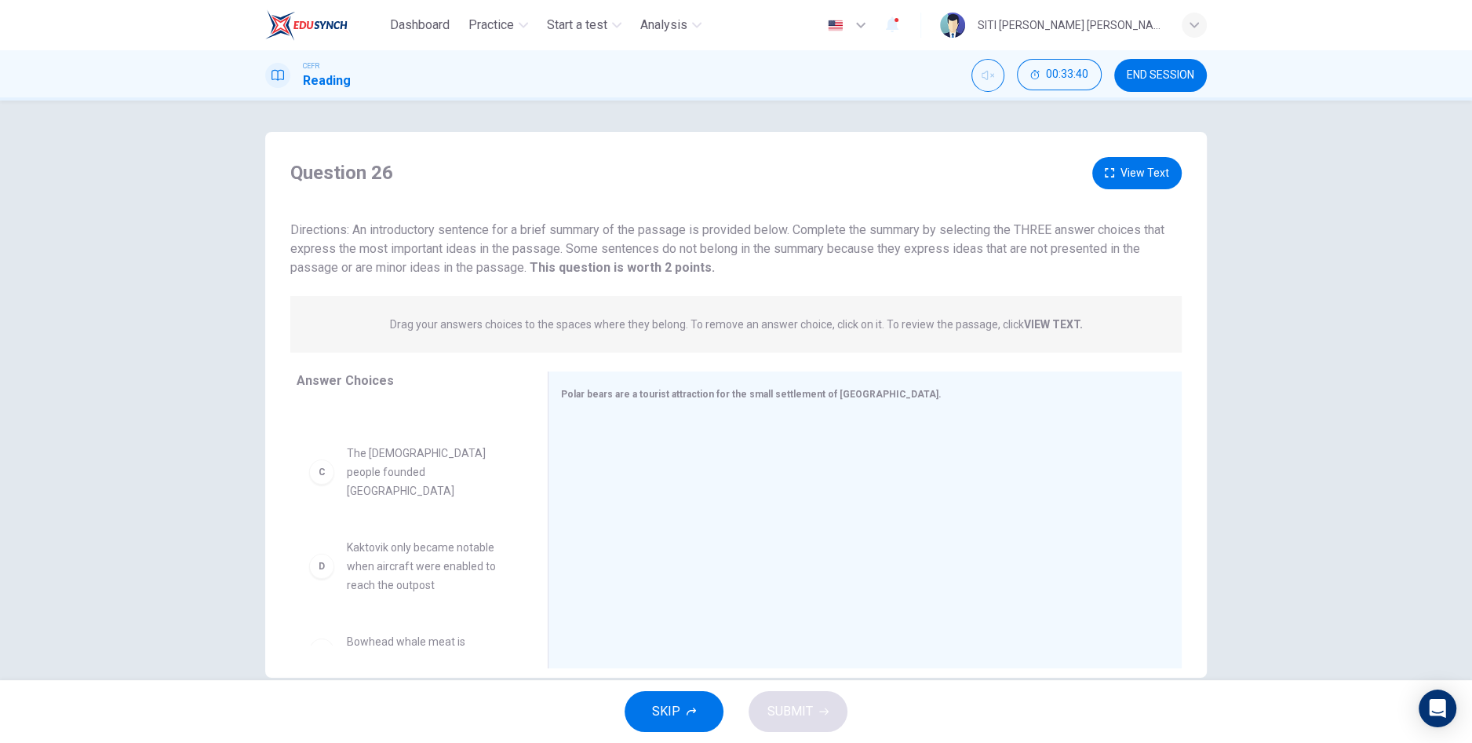
scroll to position [129, 0]
click at [456, 626] on span "Bowhead whale meat is delicious" at bounding box center [428, 645] width 163 height 38
click at [1153, 76] on span "END SESSION" at bounding box center [1161, 75] width 68 height 13
